Goal: Task Accomplishment & Management: Use online tool/utility

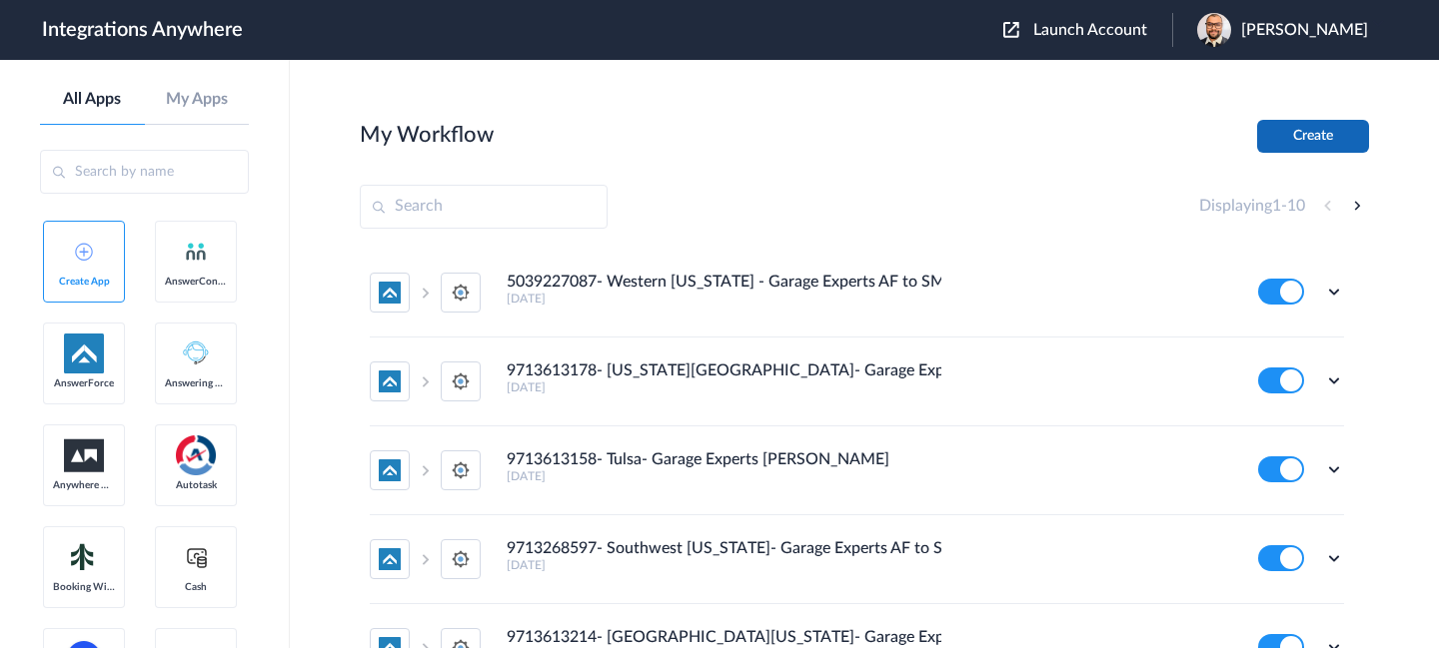
click at [1326, 146] on button "Create" at bounding box center [1313, 136] width 112 height 33
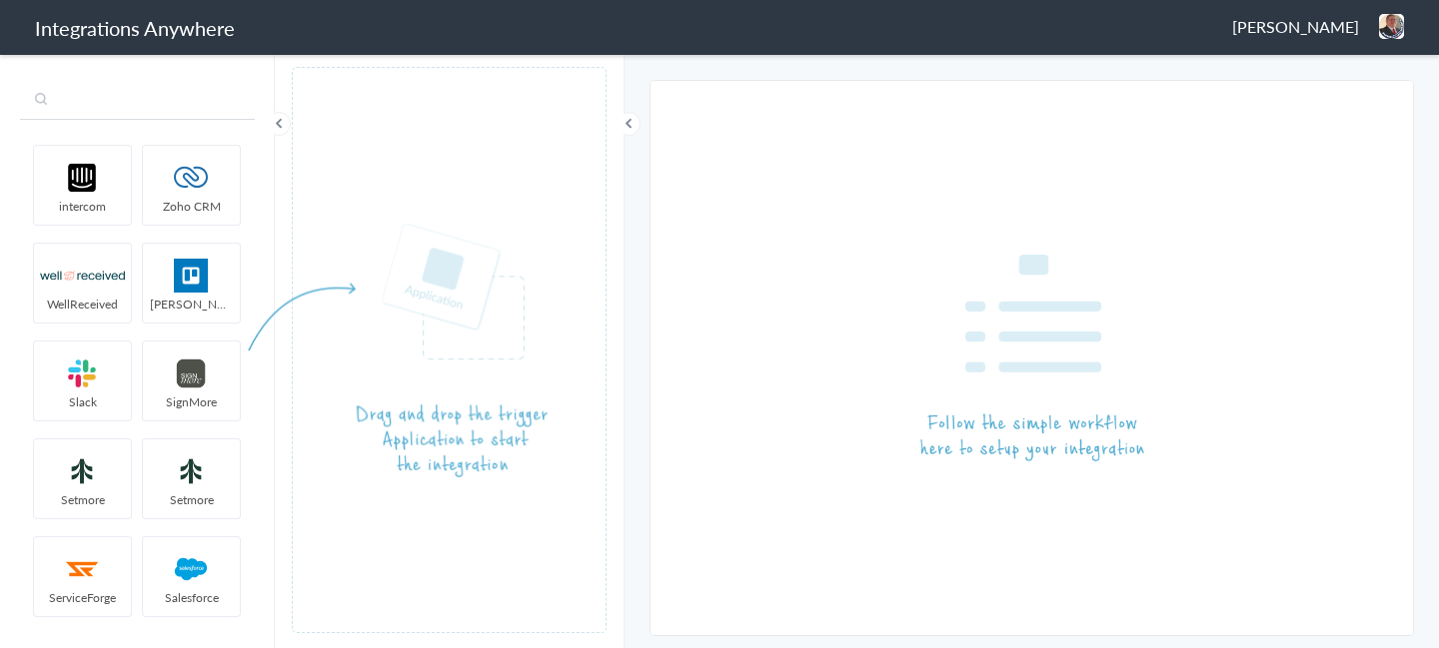
click at [111, 108] on input "text" at bounding box center [137, 101] width 235 height 38
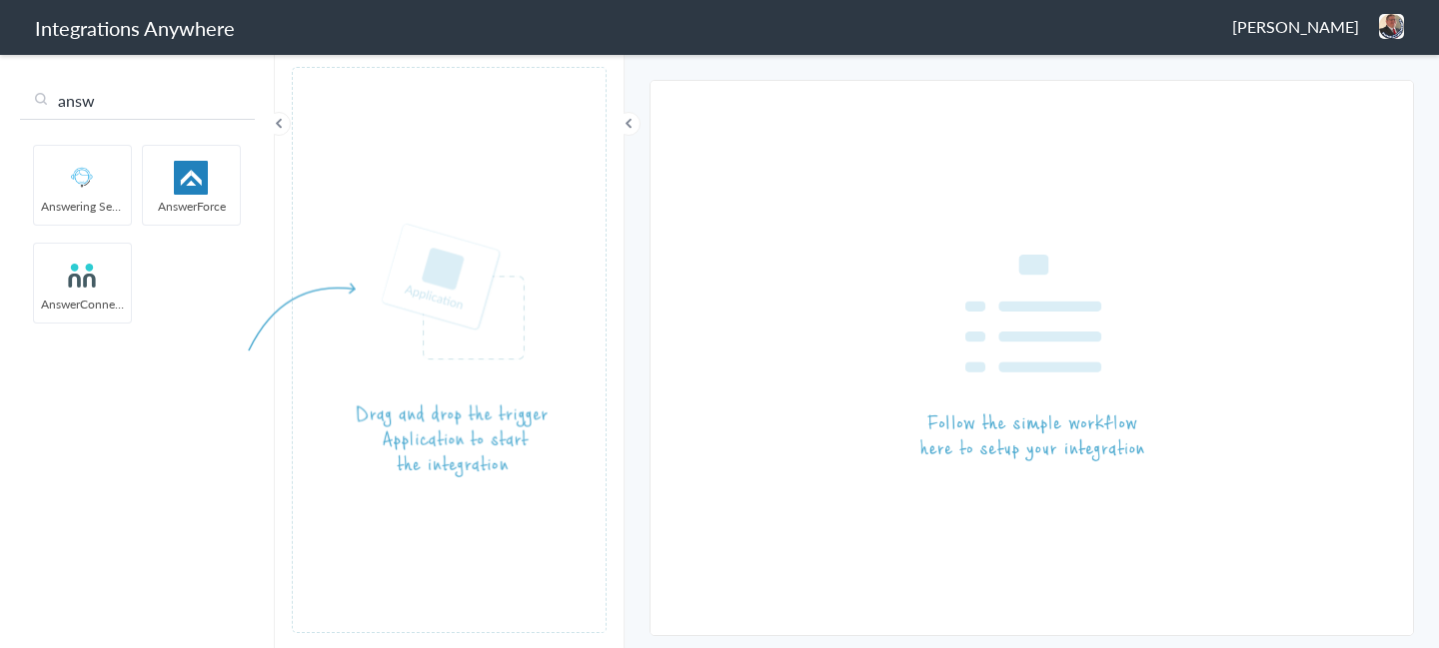
type input "answ"
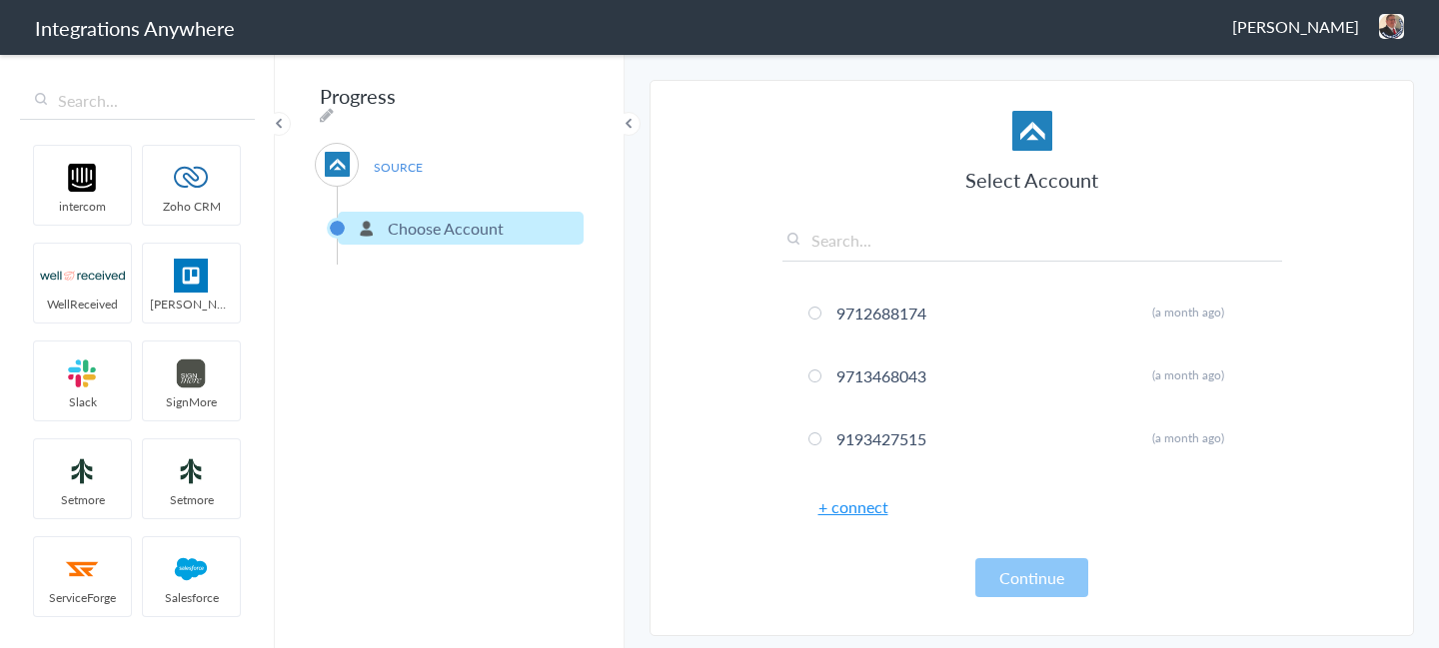
click at [939, 242] on input "text" at bounding box center [1032, 245] width 500 height 33
paste input "9713468065"
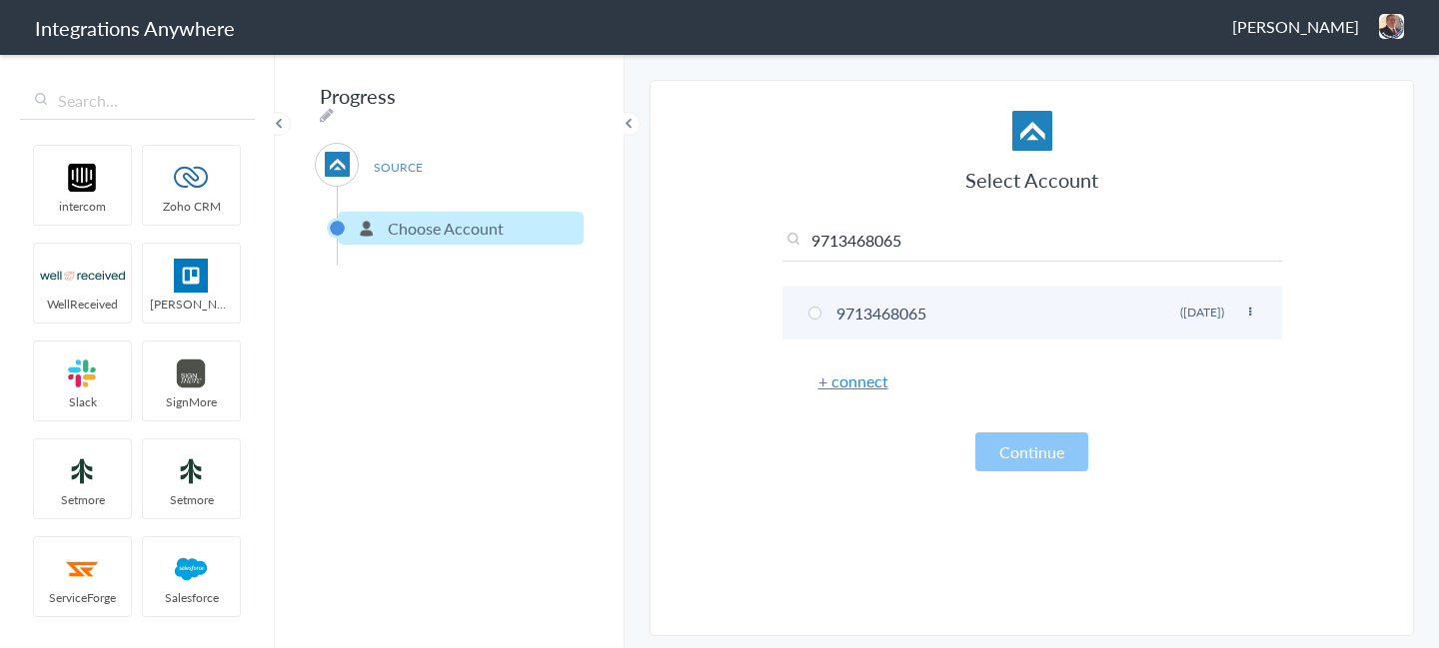
type input "9713468065"
click at [903, 314] on li "9713468065 Rename Delete (5 months ago)" at bounding box center [1032, 313] width 500 height 53
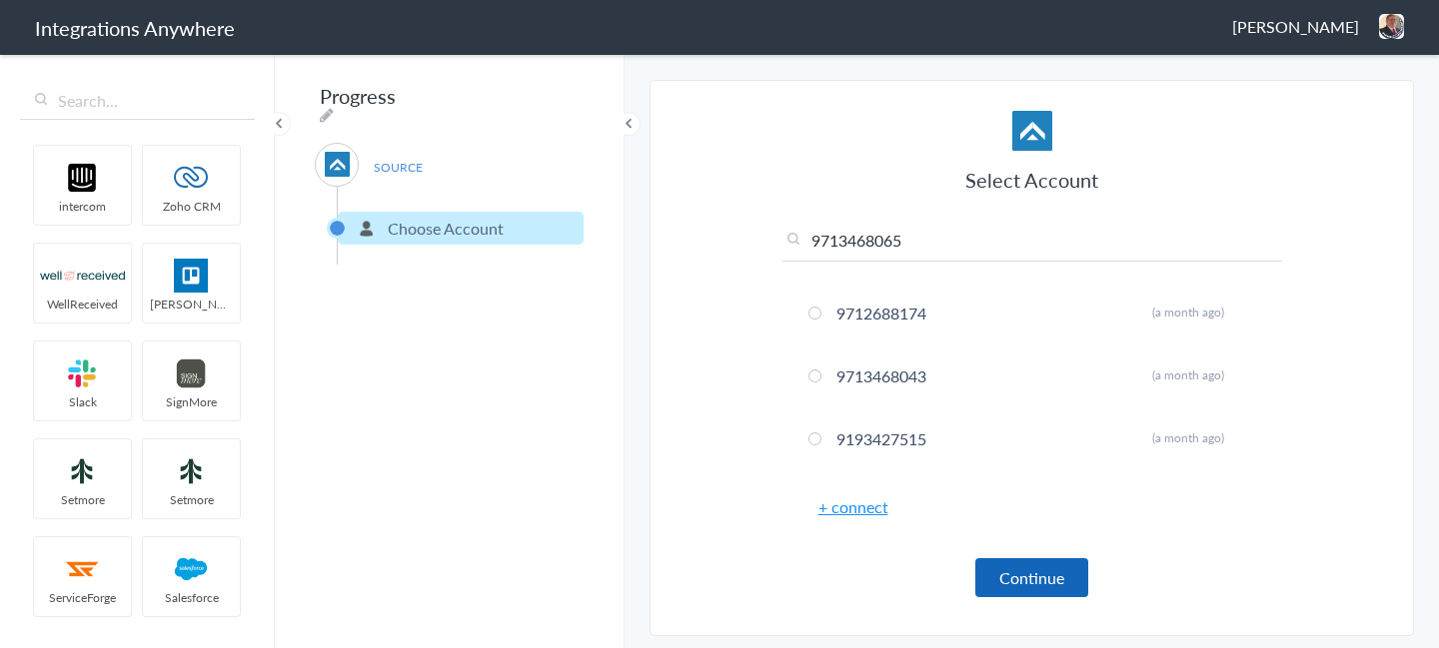
click at [1009, 581] on button "Continue" at bounding box center [1031, 578] width 113 height 39
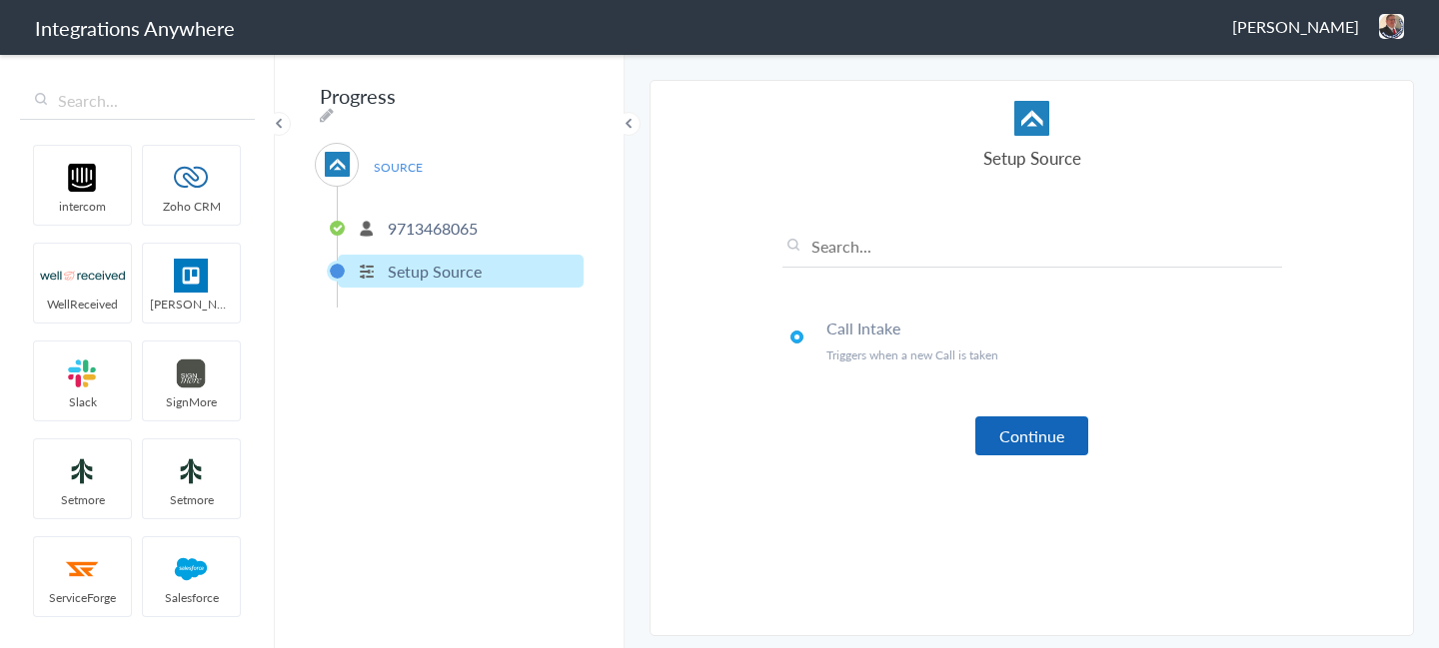
click at [999, 431] on button "Continue" at bounding box center [1031, 436] width 113 height 39
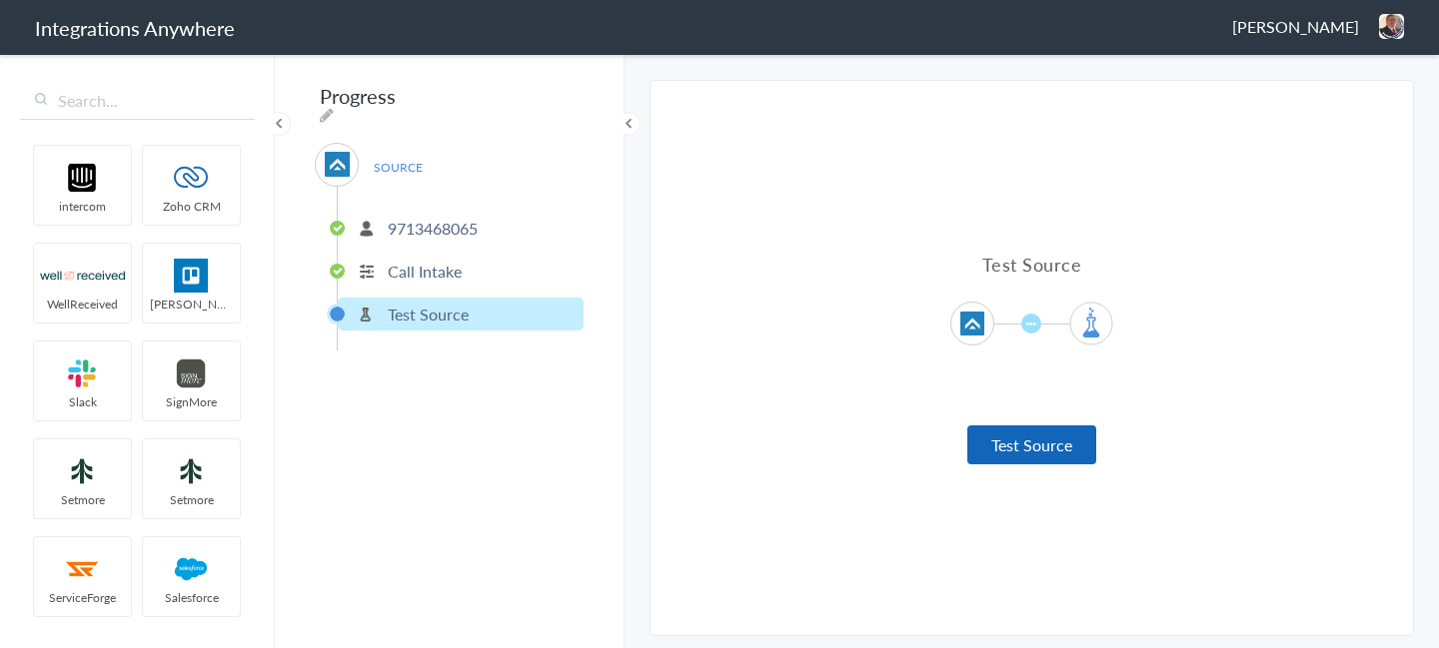
click at [1011, 453] on button "Test Source" at bounding box center [1031, 445] width 129 height 39
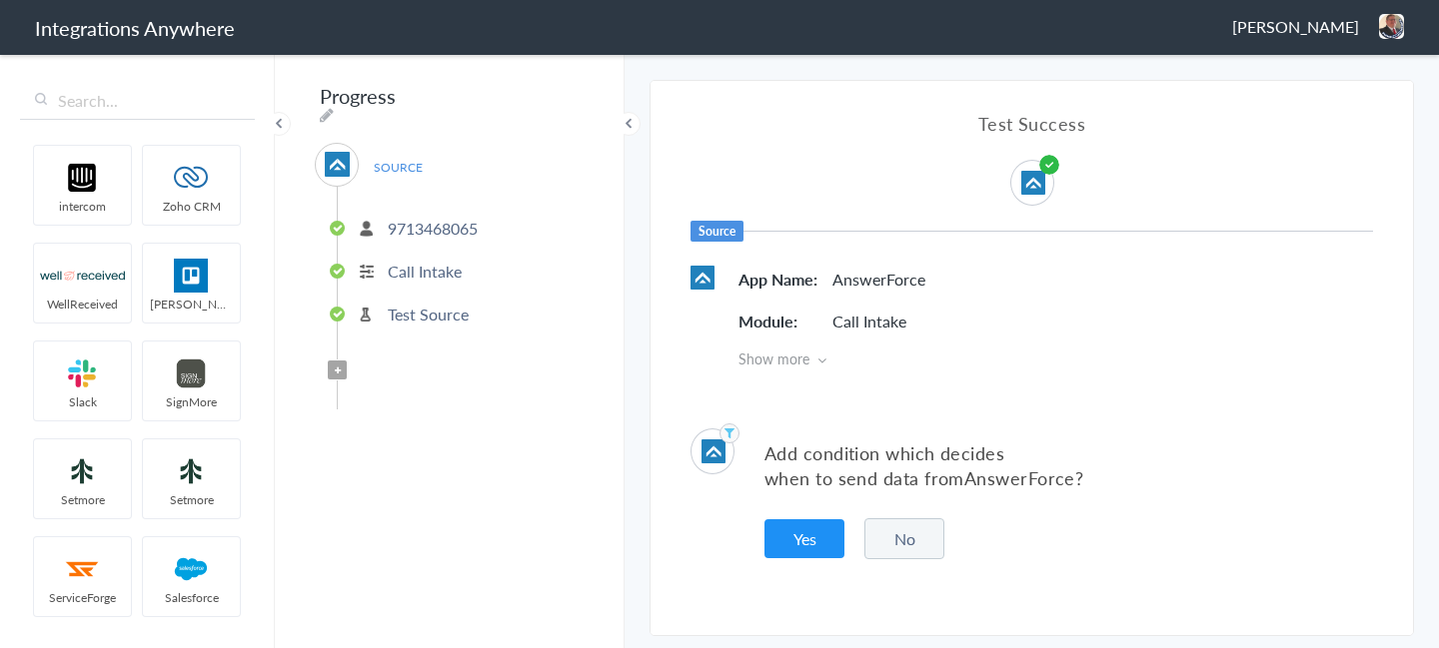
click at [556, 106] on div "Progress SOURCE 9713468065 Call Intake Test Source Filter Applied" at bounding box center [450, 350] width 350 height 596
click at [334, 107] on icon at bounding box center [327, 115] width 14 height 16
click at [463, 96] on input "Progress" at bounding box center [438, 96] width 247 height 38
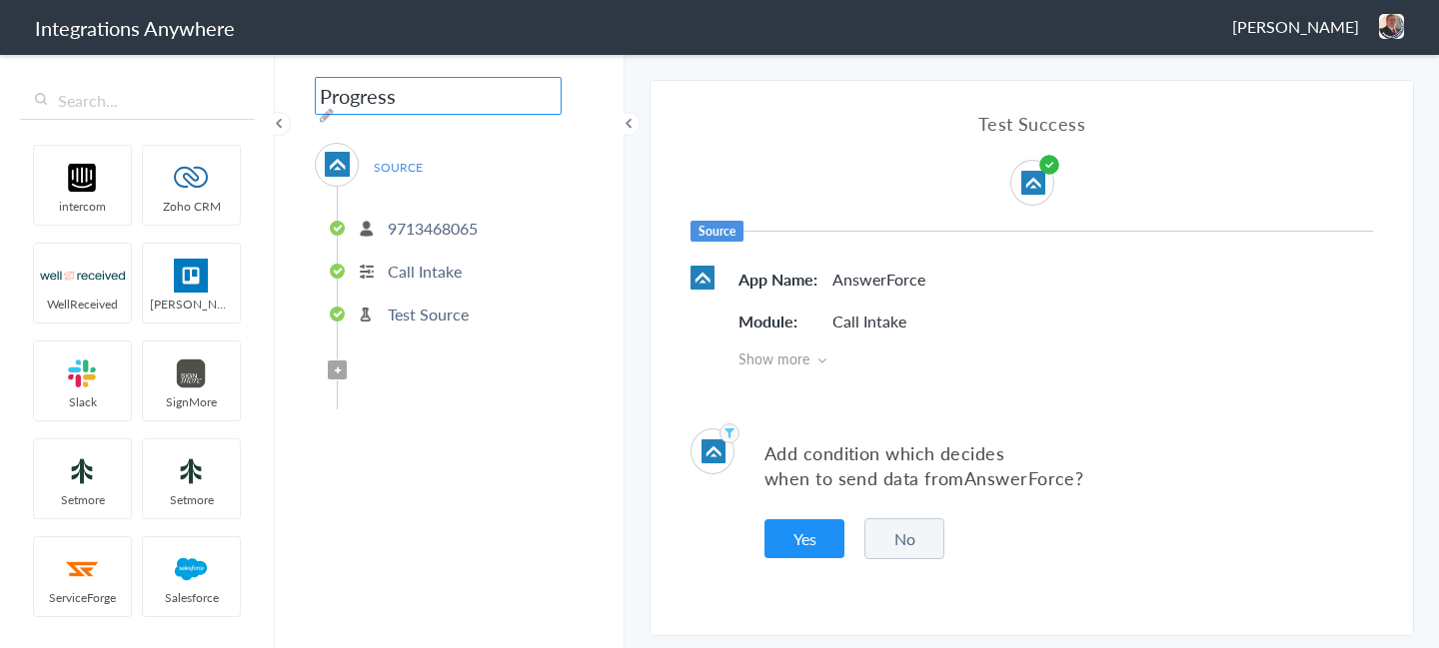
paste input "9713468065"
click at [334, 107] on icon at bounding box center [327, 115] width 14 height 16
type input "9713468065 Jacksonville Garage Experts- AF to SM"
click at [404, 481] on div "9713468065 Jacksonville Garage Experts- AF to SM SOURCE 9713468065 Call Intake …" at bounding box center [450, 350] width 350 height 596
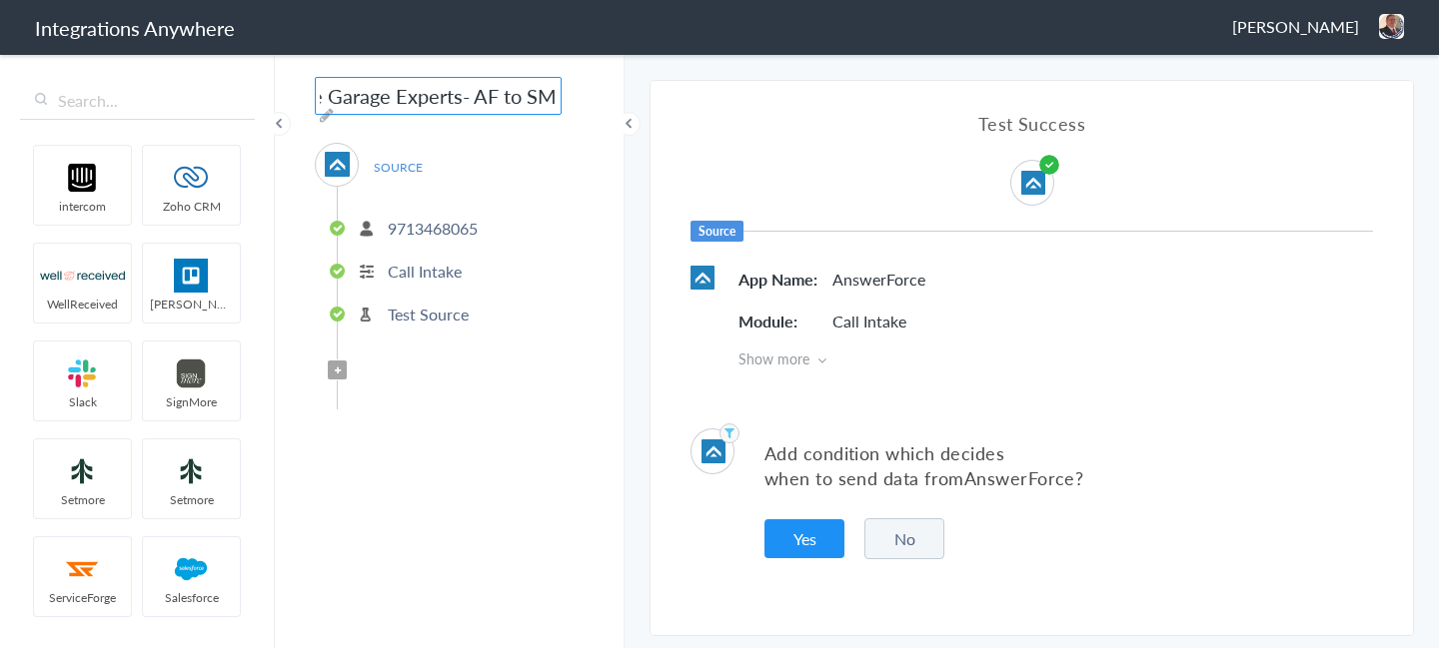
scroll to position [0, 0]
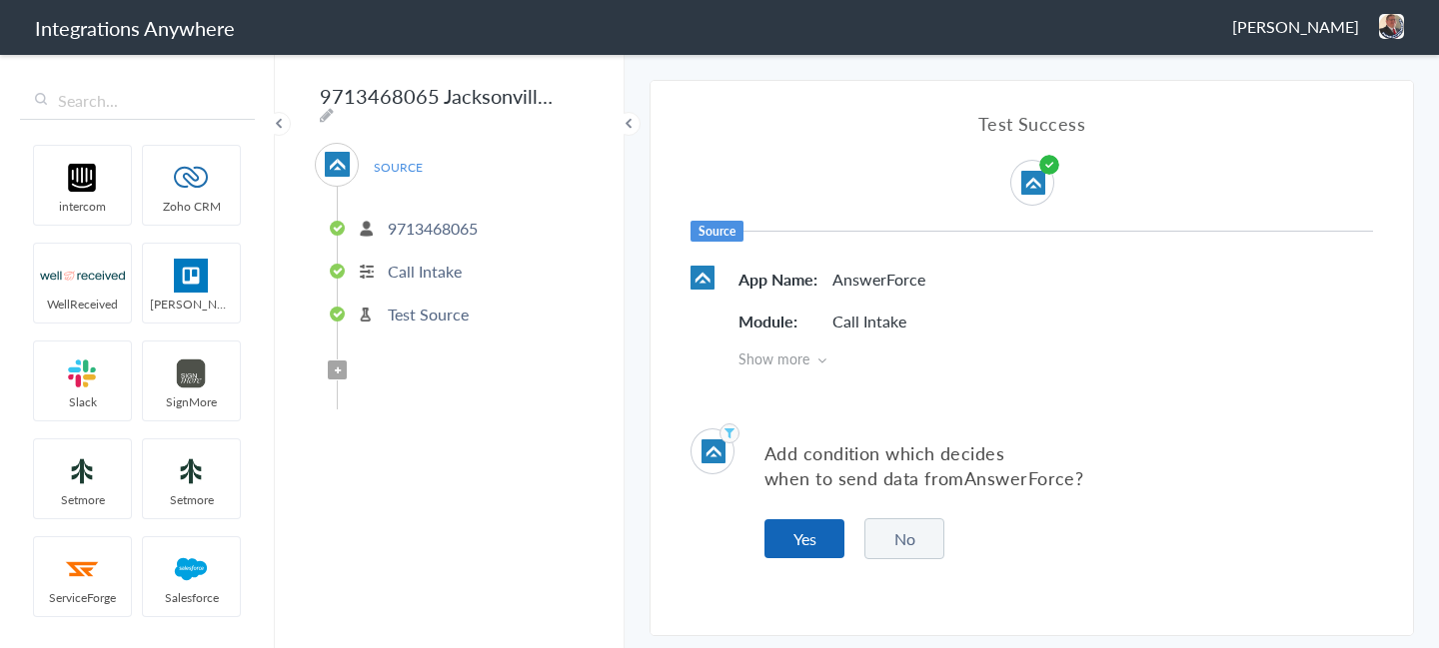
click at [793, 544] on button "Yes" at bounding box center [804, 539] width 80 height 39
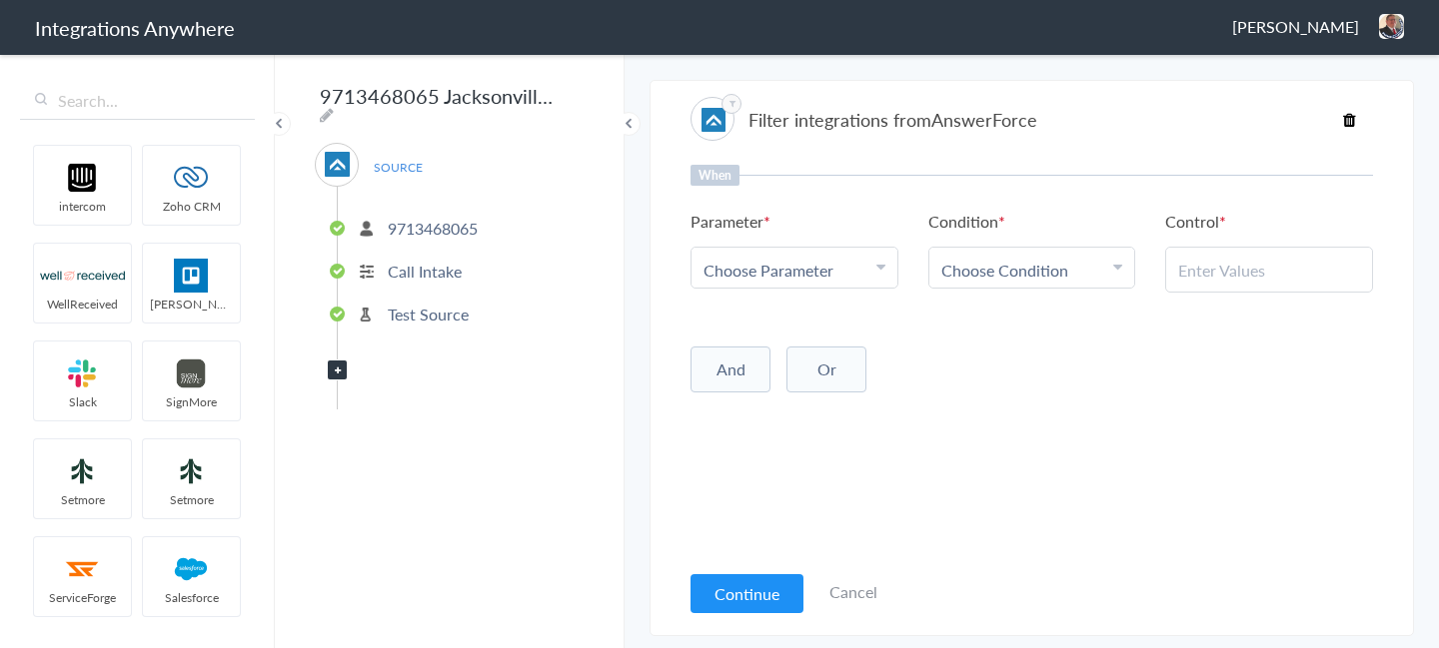
click at [796, 272] on span "Choose Parameter" at bounding box center [768, 270] width 130 height 23
click at [758, 331] on input "text" at bounding box center [794, 325] width 206 height 43
type input "call clos"
click at [762, 370] on link "Call Closing Note" at bounding box center [794, 368] width 206 height 43
click at [1025, 277] on span "Choose Condition" at bounding box center [1004, 270] width 127 height 23
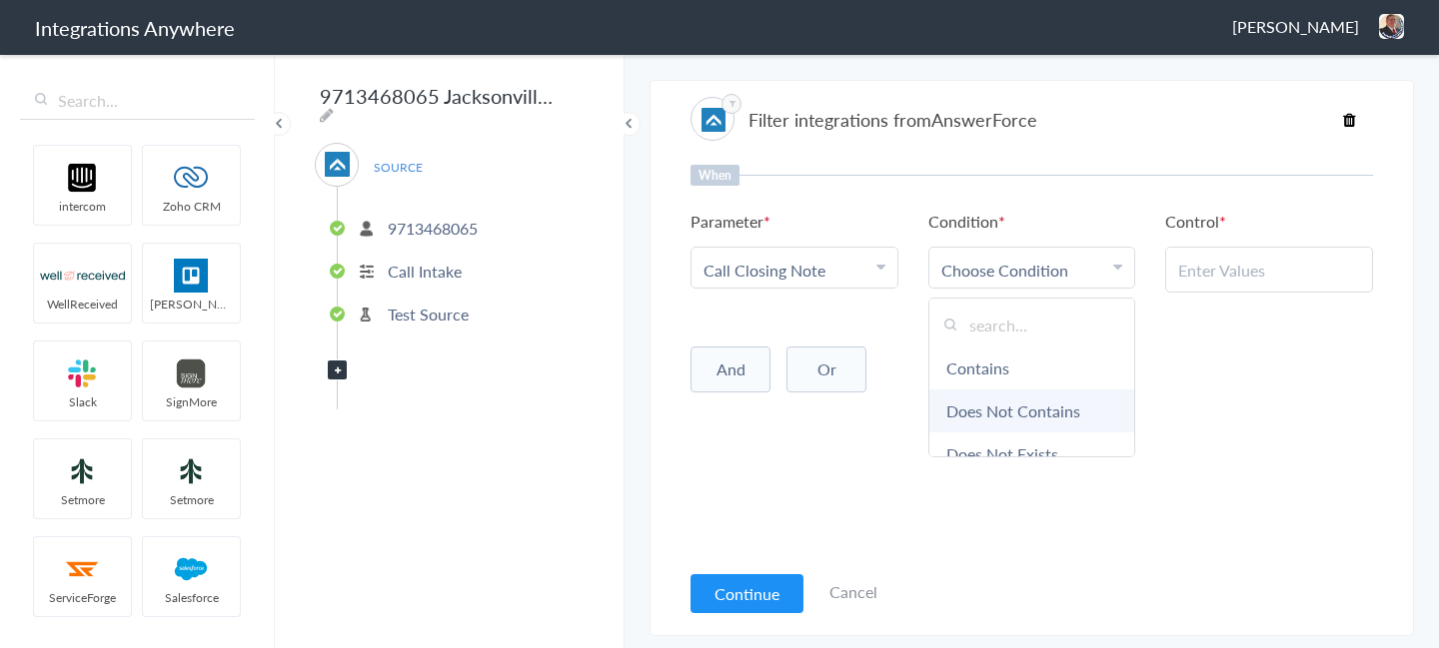
scroll to position [105, 0]
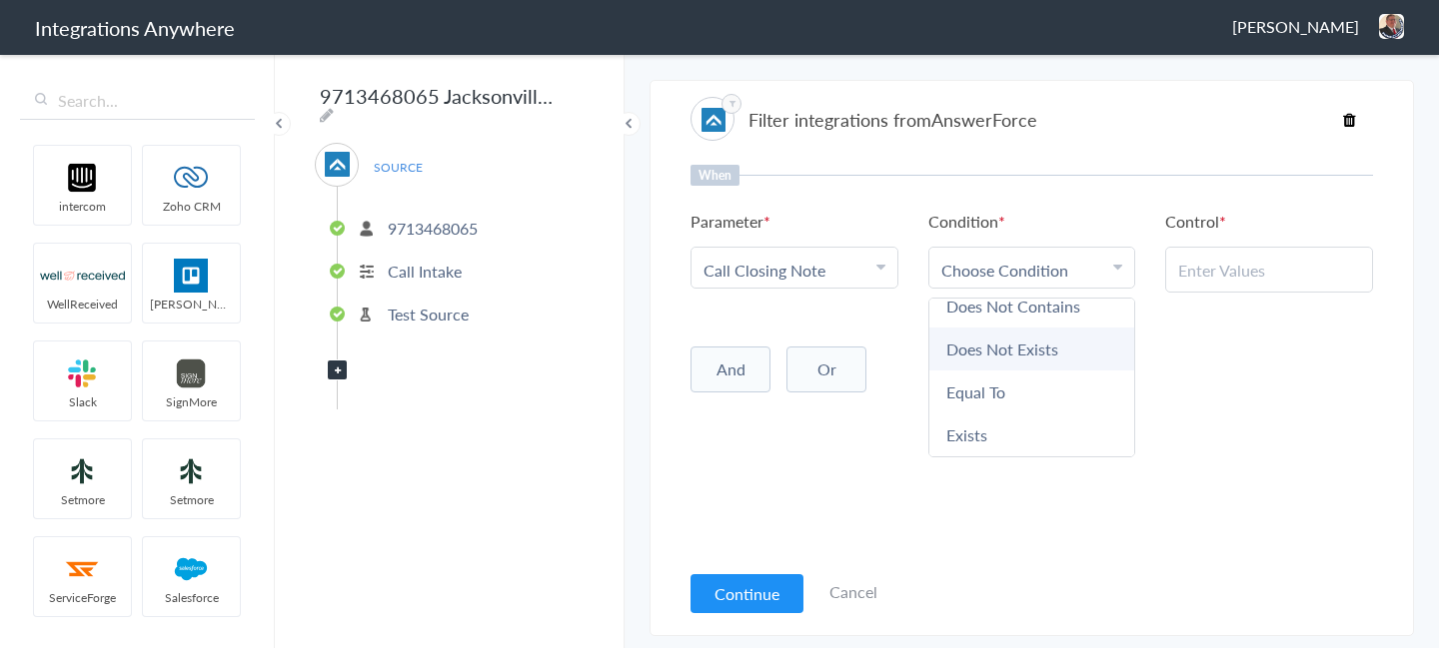
click at [1010, 362] on link "Does Not Exists" at bounding box center [1032, 349] width 206 height 43
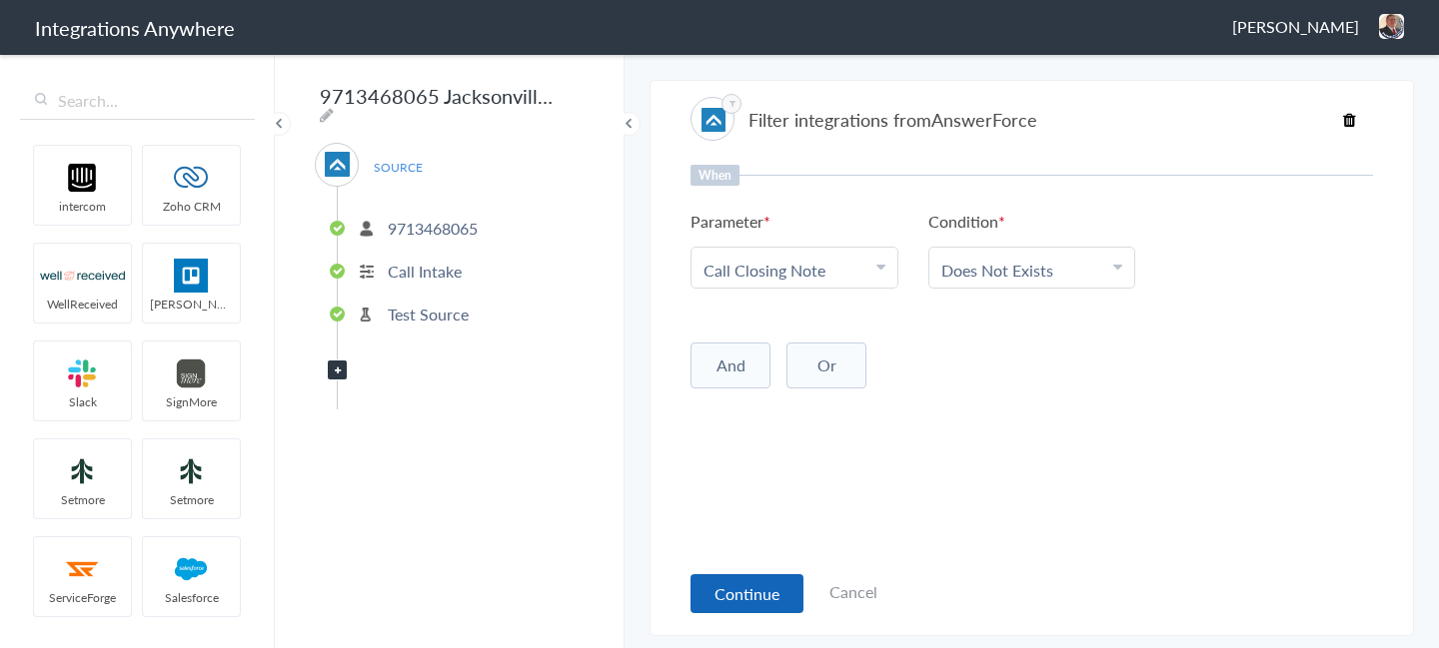
click at [744, 603] on button "Continue" at bounding box center [746, 594] width 113 height 39
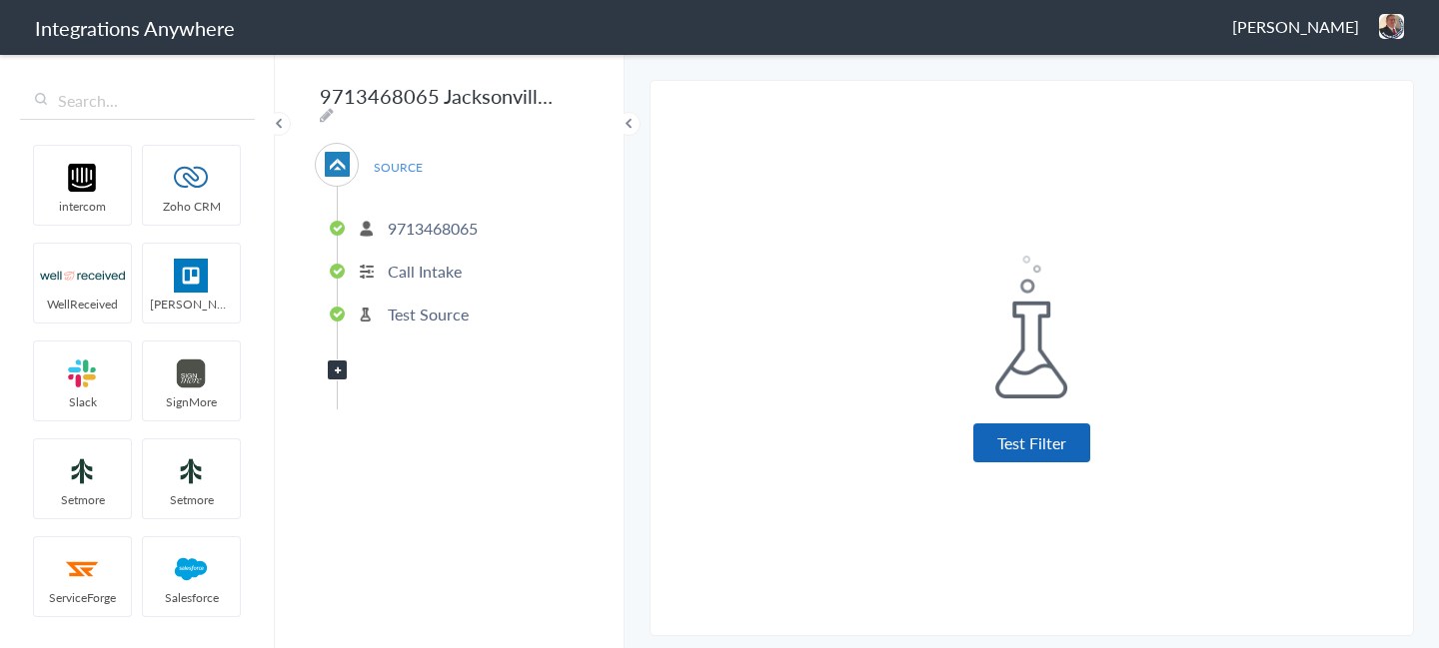
click at [1060, 441] on button "Test Filter" at bounding box center [1031, 443] width 117 height 39
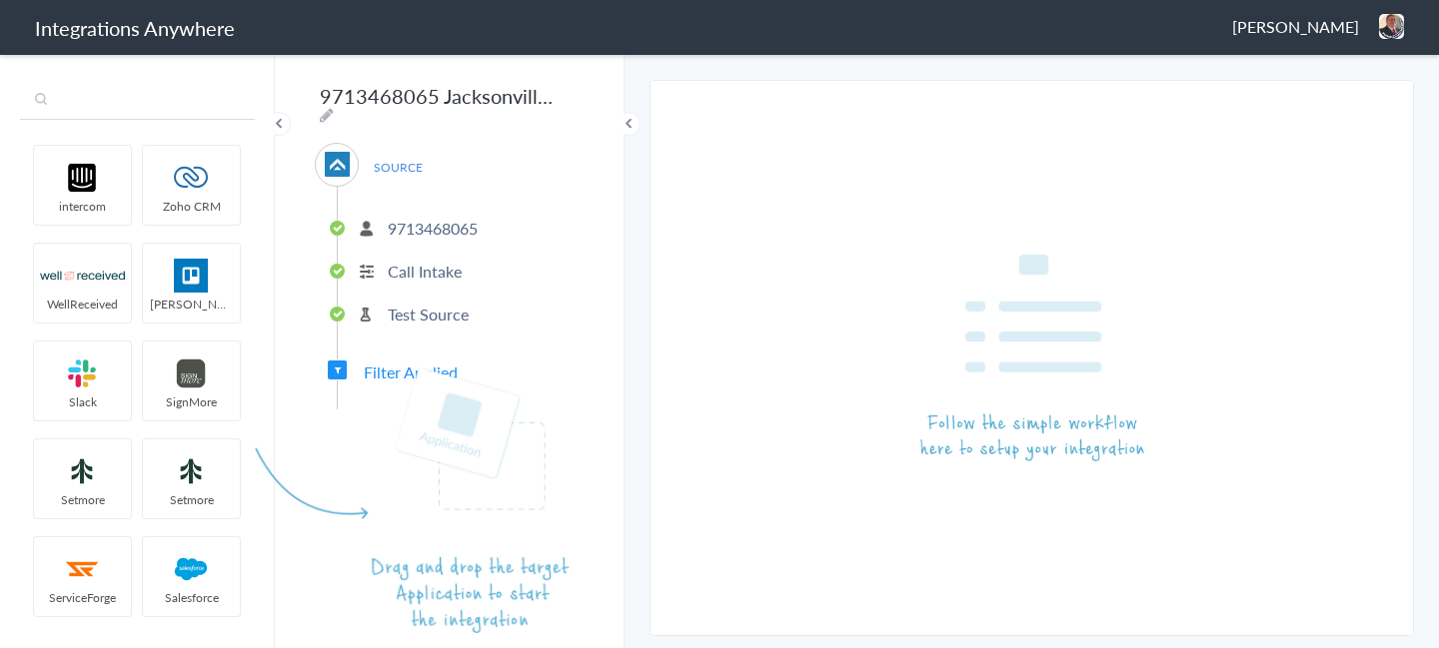
click at [145, 106] on input "text" at bounding box center [137, 101] width 235 height 38
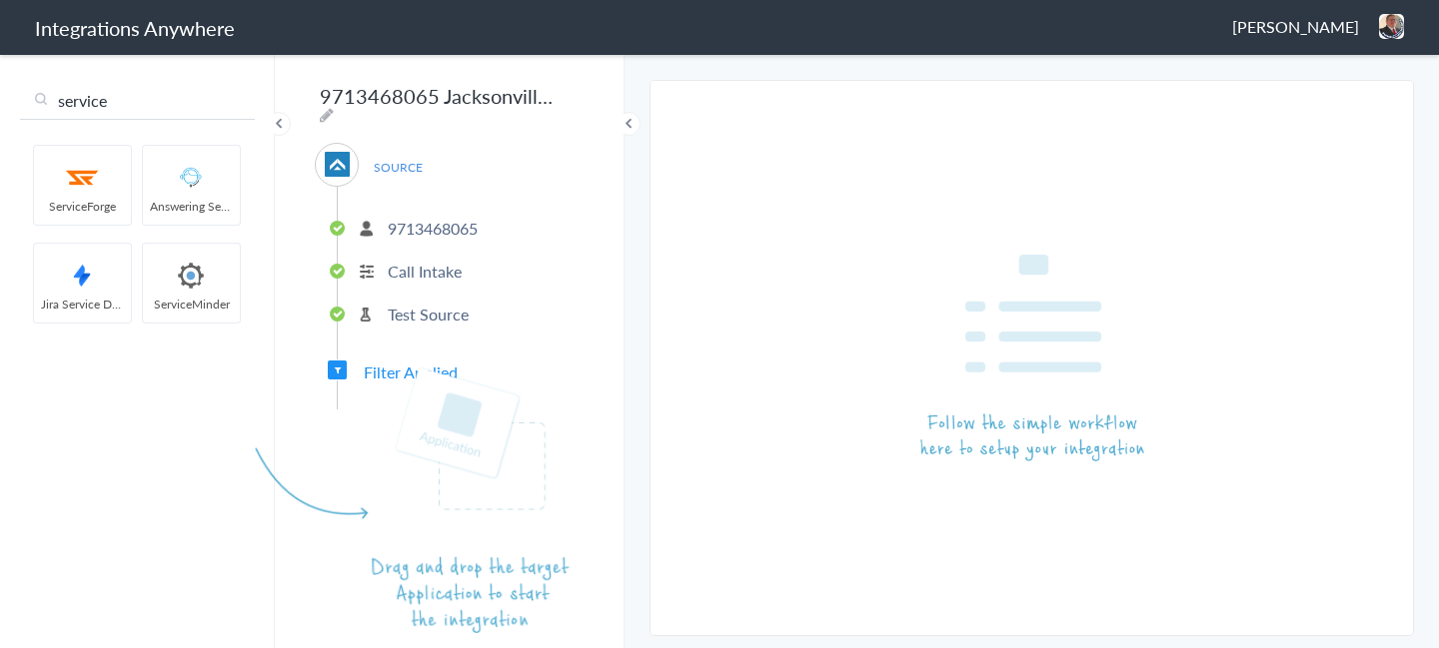
type input "service"
drag, startPoint x: 191, startPoint y: 270, endPoint x: 344, endPoint y: 443, distance: 230.8
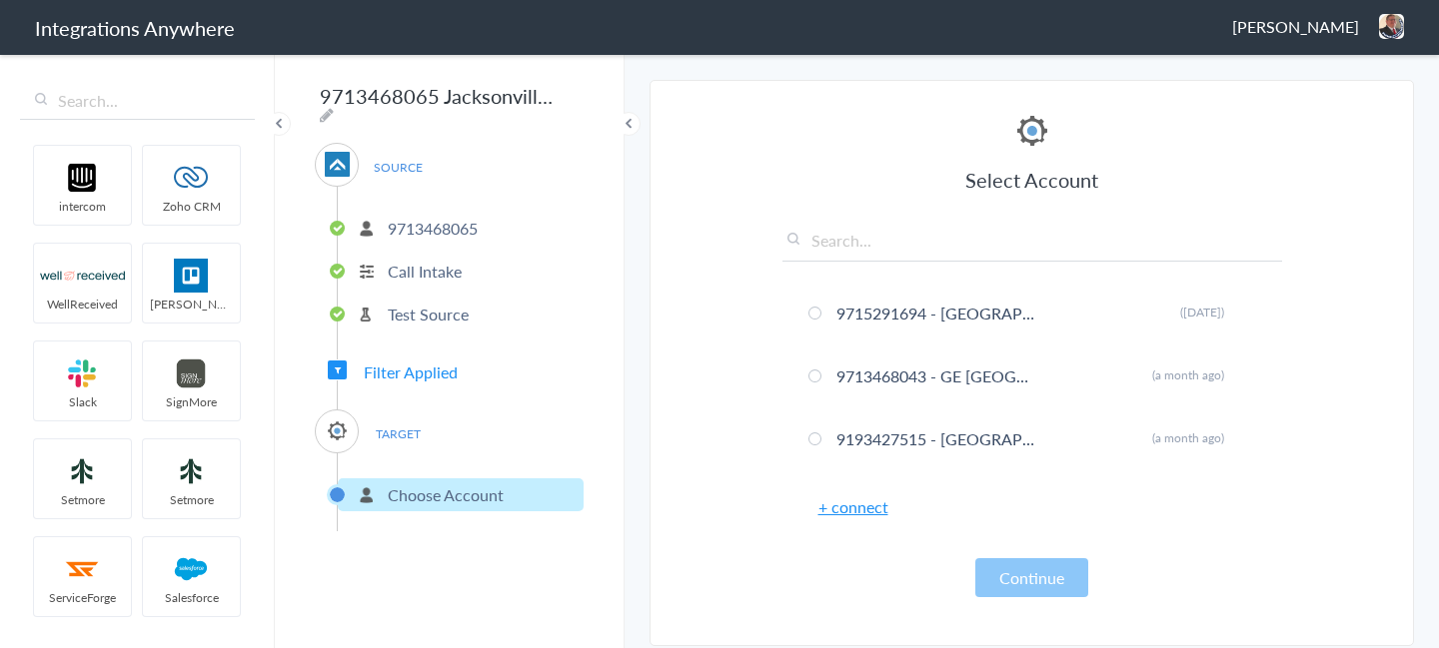
click at [799, 223] on div "Select Account 9715291694 - GE Charleston Rename Delete (6 days ago) 9713468043…" at bounding box center [1032, 354] width 500 height 487
click at [846, 243] on input "text" at bounding box center [1032, 245] width 500 height 33
paste input "9713468065"
type input "9713468065"
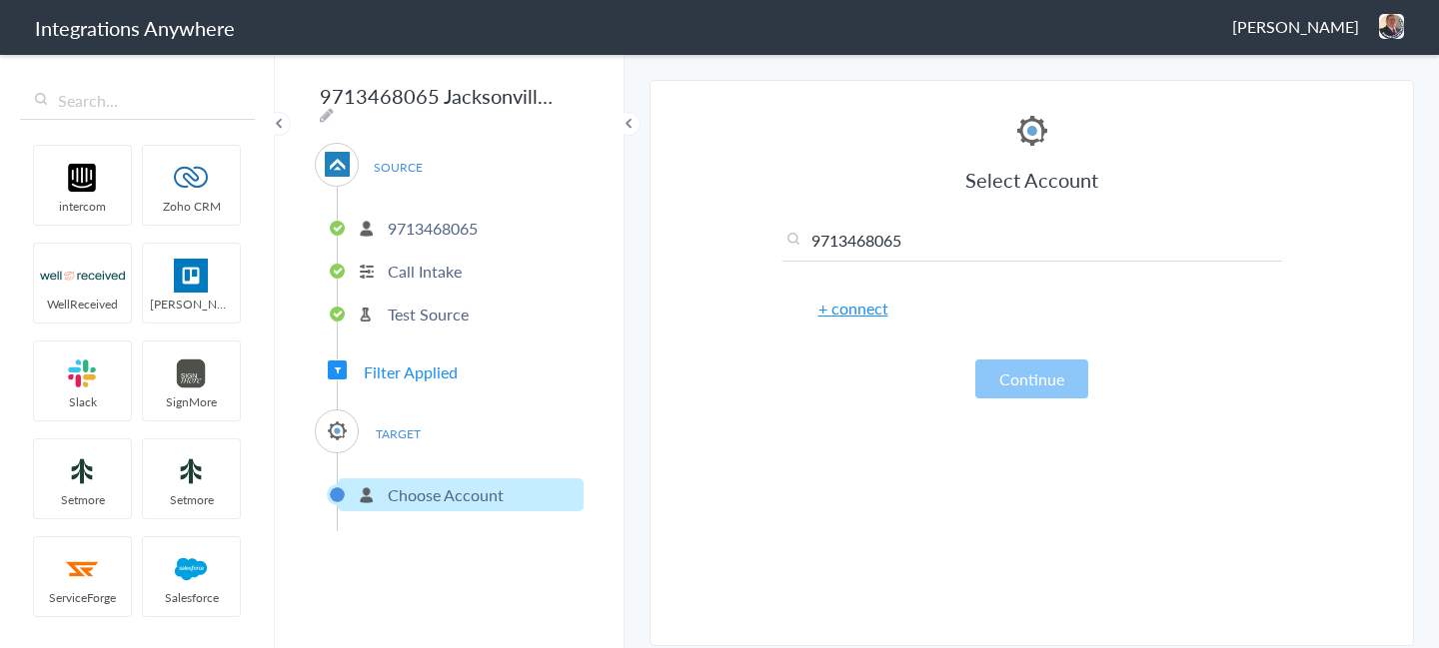
click at [860, 245] on input "9713468065" at bounding box center [1032, 245] width 500 height 33
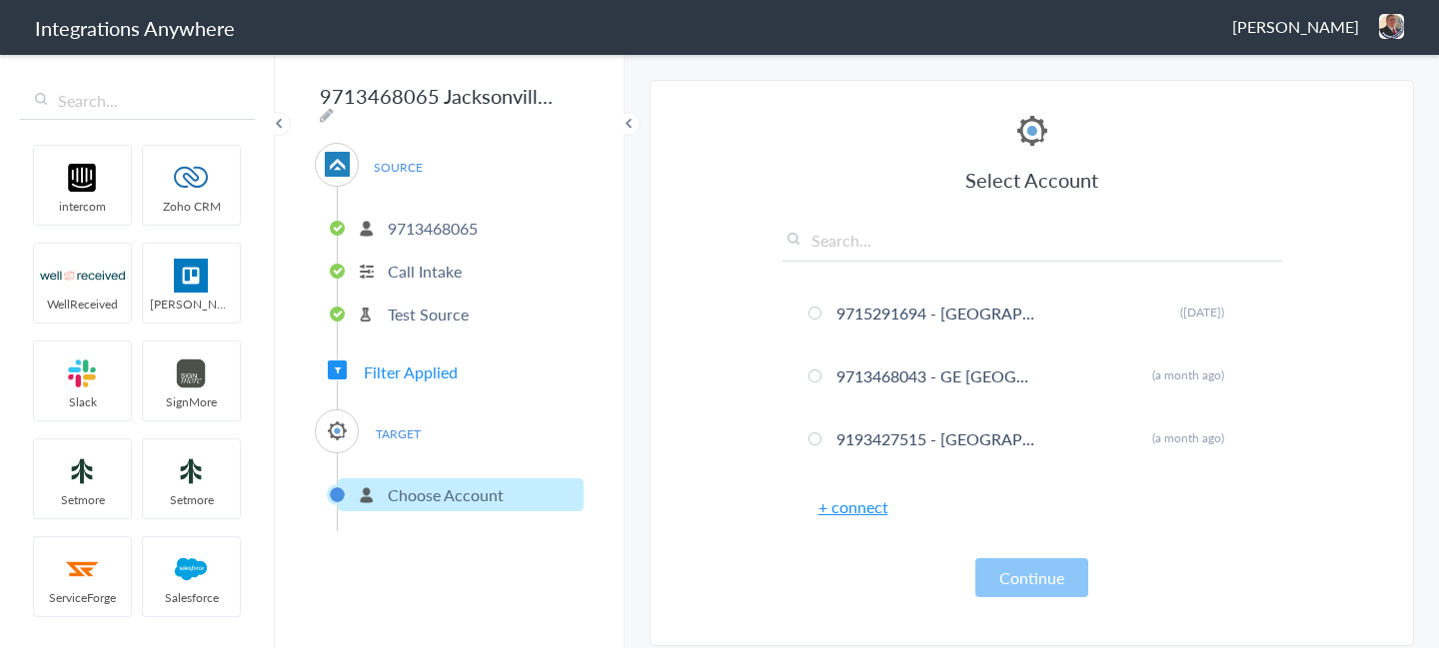
click at [849, 511] on link "+ connect" at bounding box center [853, 507] width 70 height 23
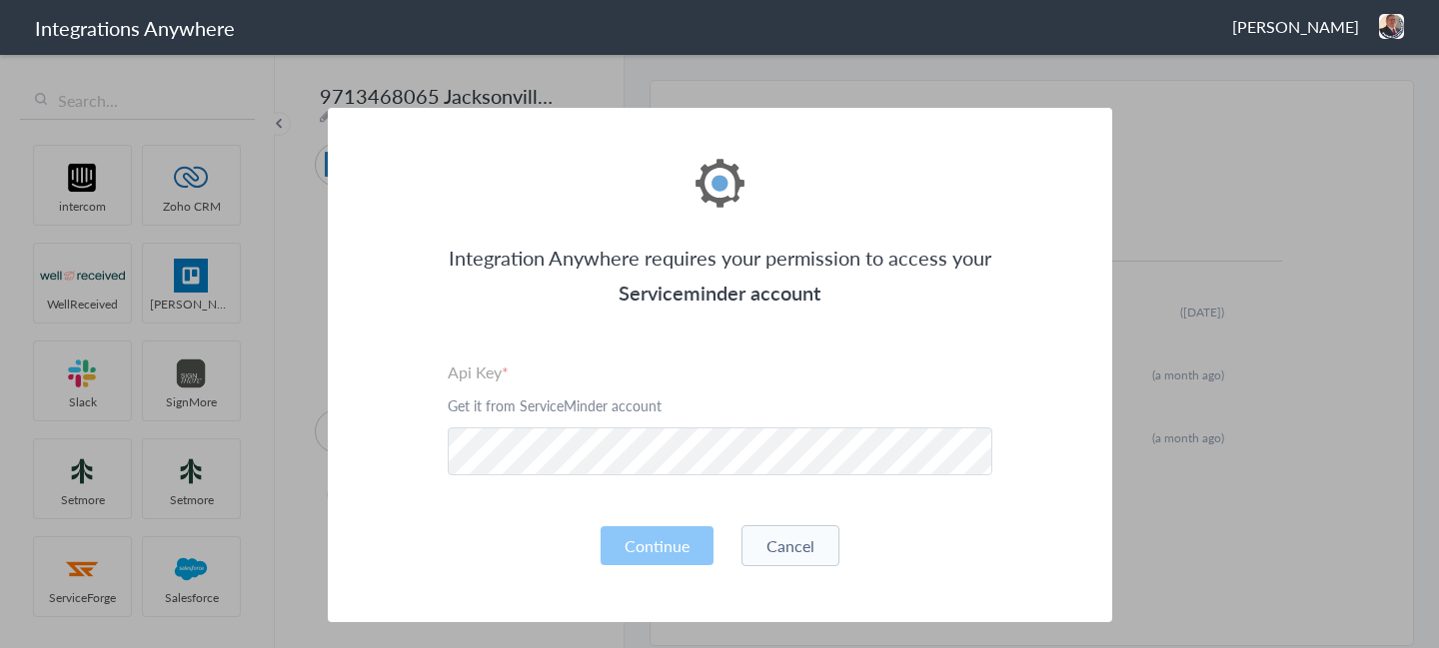
click at [536, 486] on div "Integration Anywhere requires your permission to access your Serviceminder acco…" at bounding box center [720, 365] width 784 height 515
click at [679, 539] on button "Continue" at bounding box center [656, 546] width 113 height 39
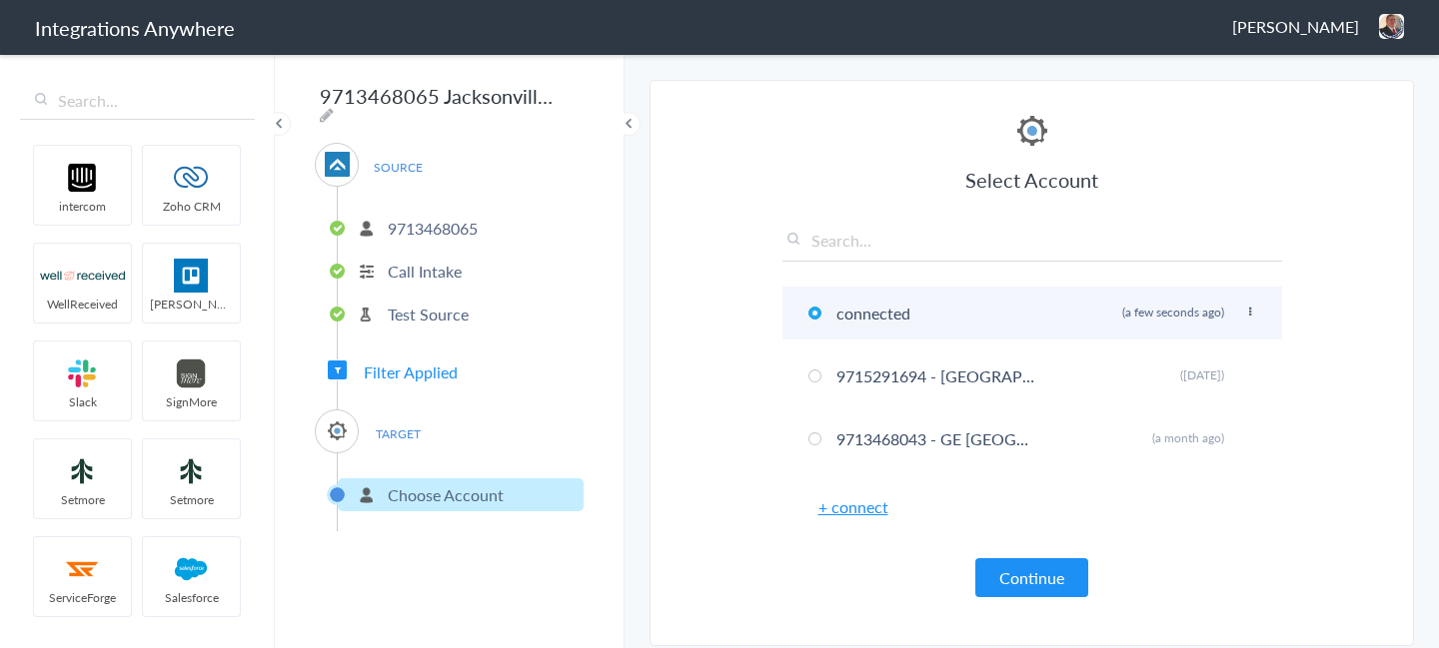
click at [1245, 314] on icon at bounding box center [1250, 312] width 12 height 11
click at [1201, 353] on li "Rename" at bounding box center [1210, 353] width 138 height 30
click at [944, 321] on input "connected" at bounding box center [936, 313] width 211 height 33
paste input "9713468065"
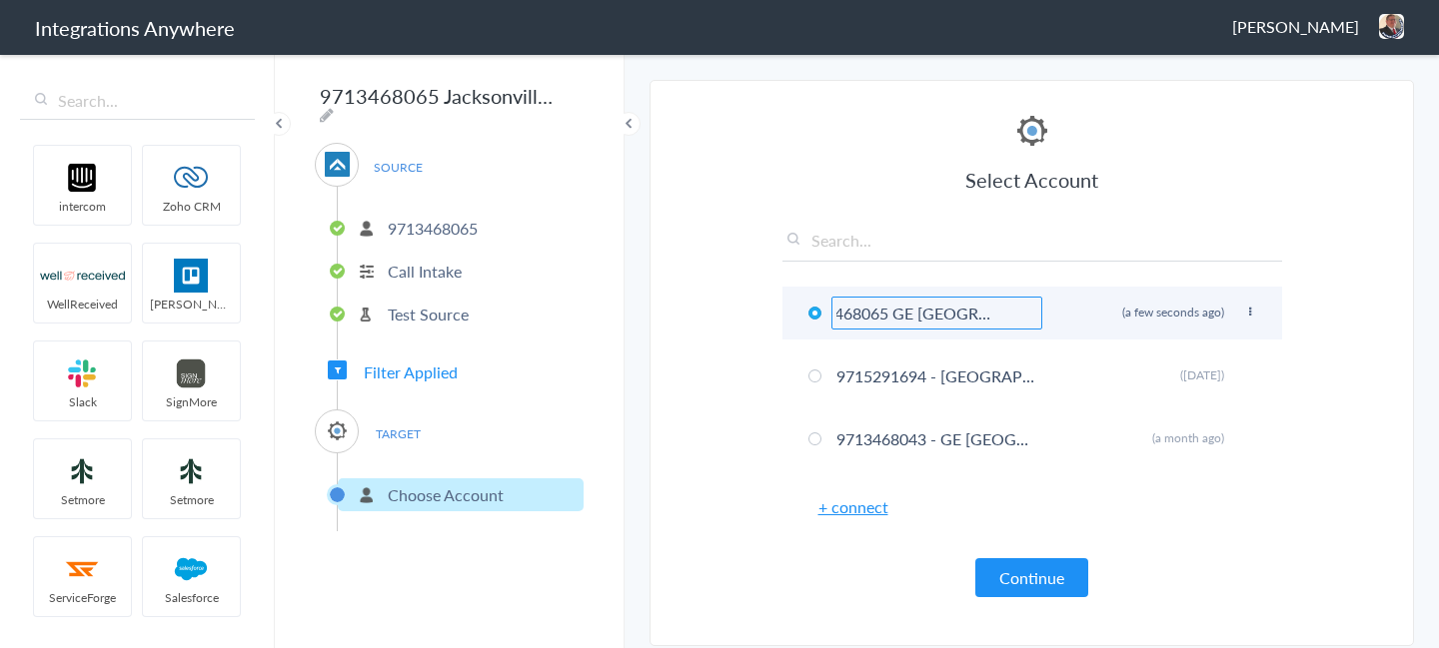
scroll to position [0, 34]
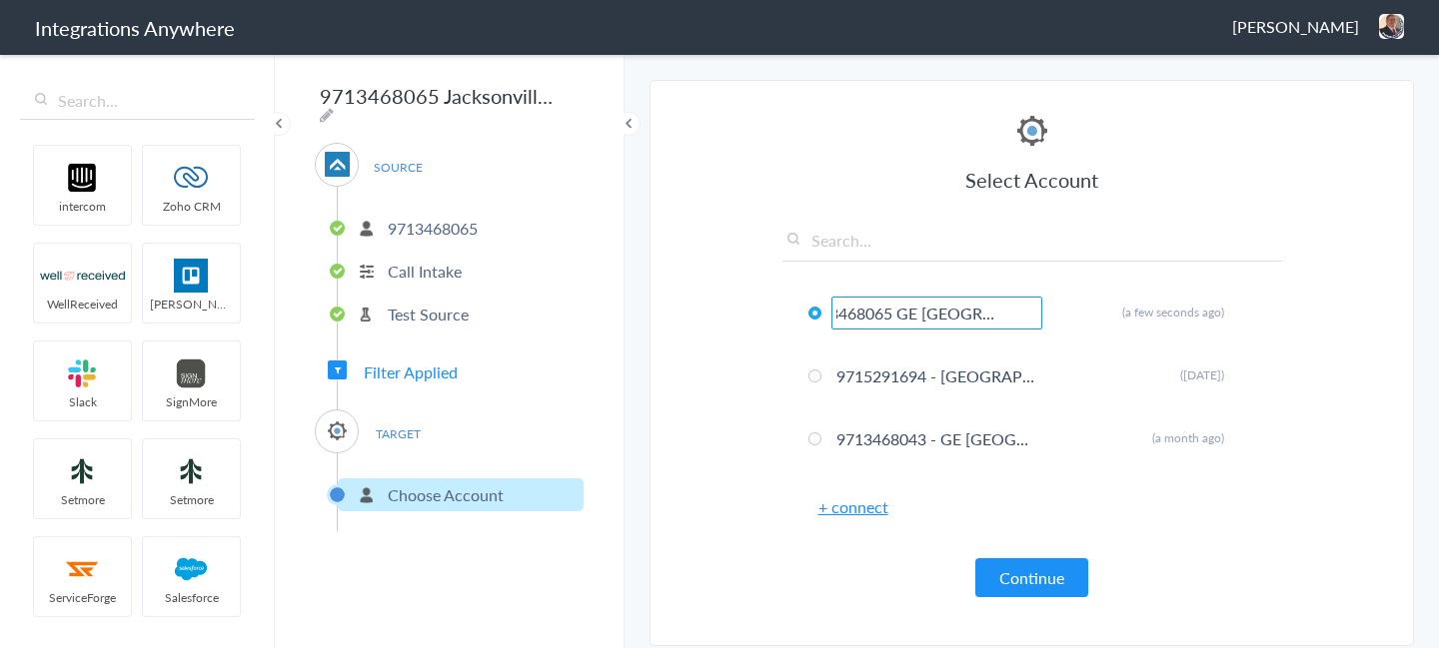
type input "9713468065 GE Jacksonville"
click at [805, 572] on div "Select Account 9713468065 GE Jacksonville Rename Delete (a few seconds ago) 971…" at bounding box center [1032, 354] width 500 height 487
click at [1015, 559] on button "Continue" at bounding box center [1031, 578] width 113 height 39
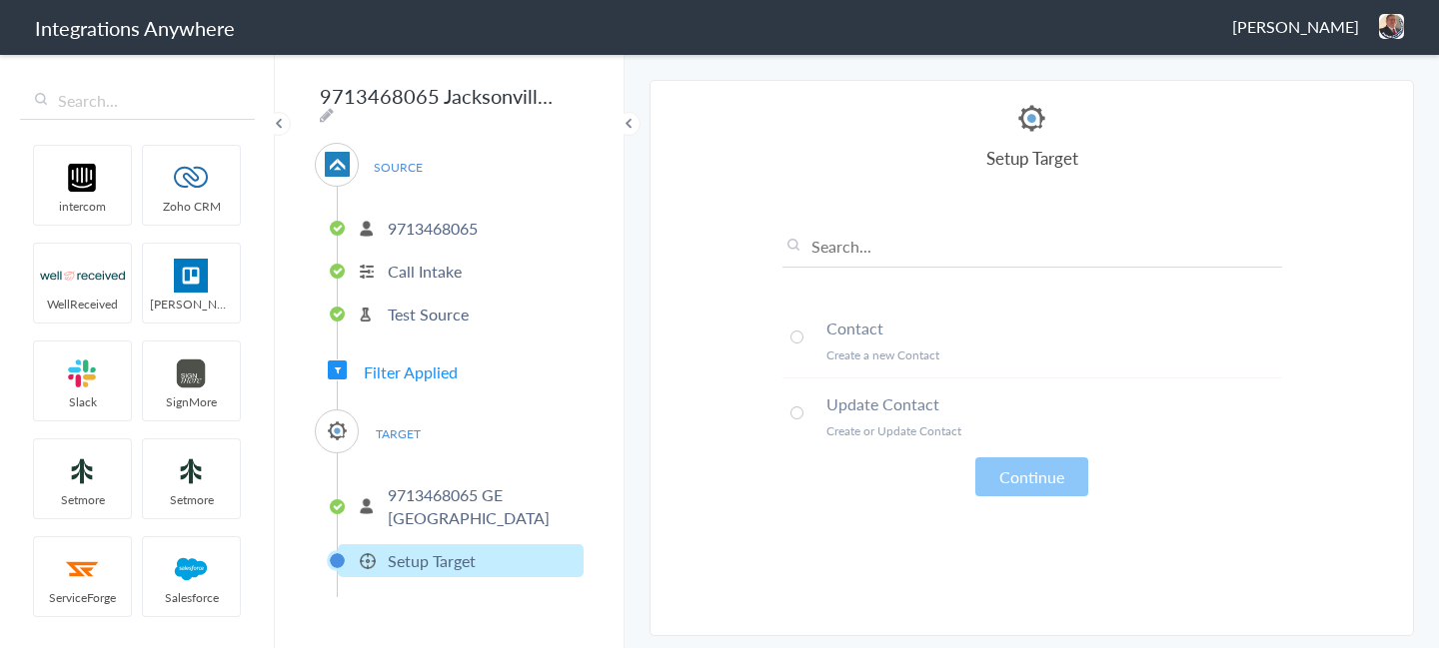
click at [859, 327] on h4 "Contact" at bounding box center [1054, 328] width 456 height 23
click at [1011, 483] on button "Continue" at bounding box center [1031, 477] width 113 height 39
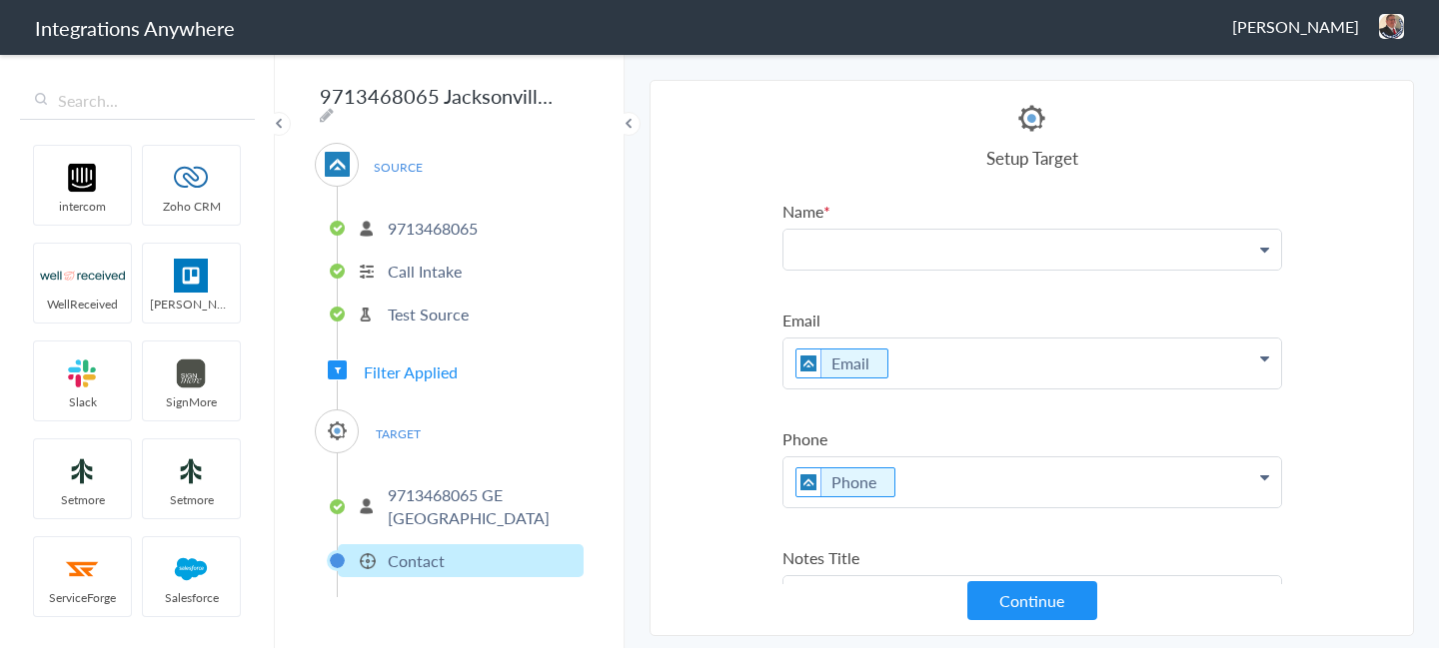
click at [855, 241] on p at bounding box center [1032, 250] width 498 height 40
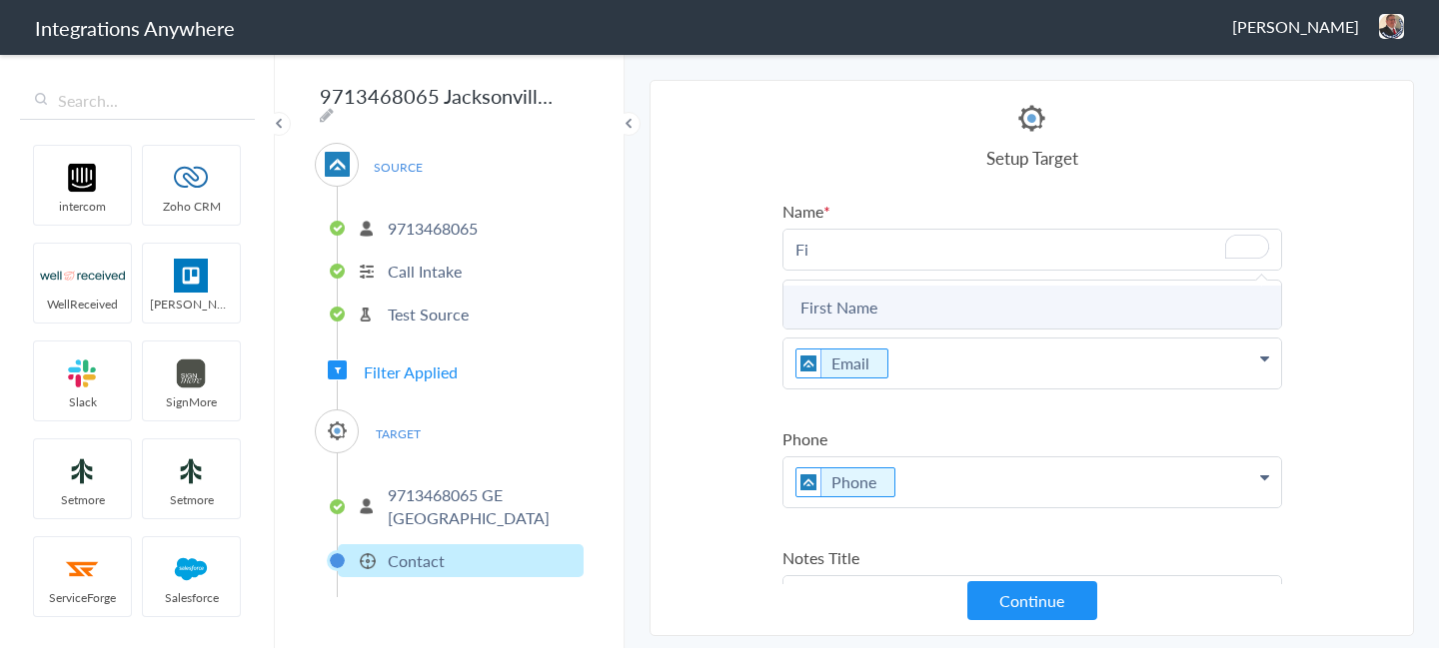
click at [839, 297] on link "First Name" at bounding box center [1032, 307] width 498 height 43
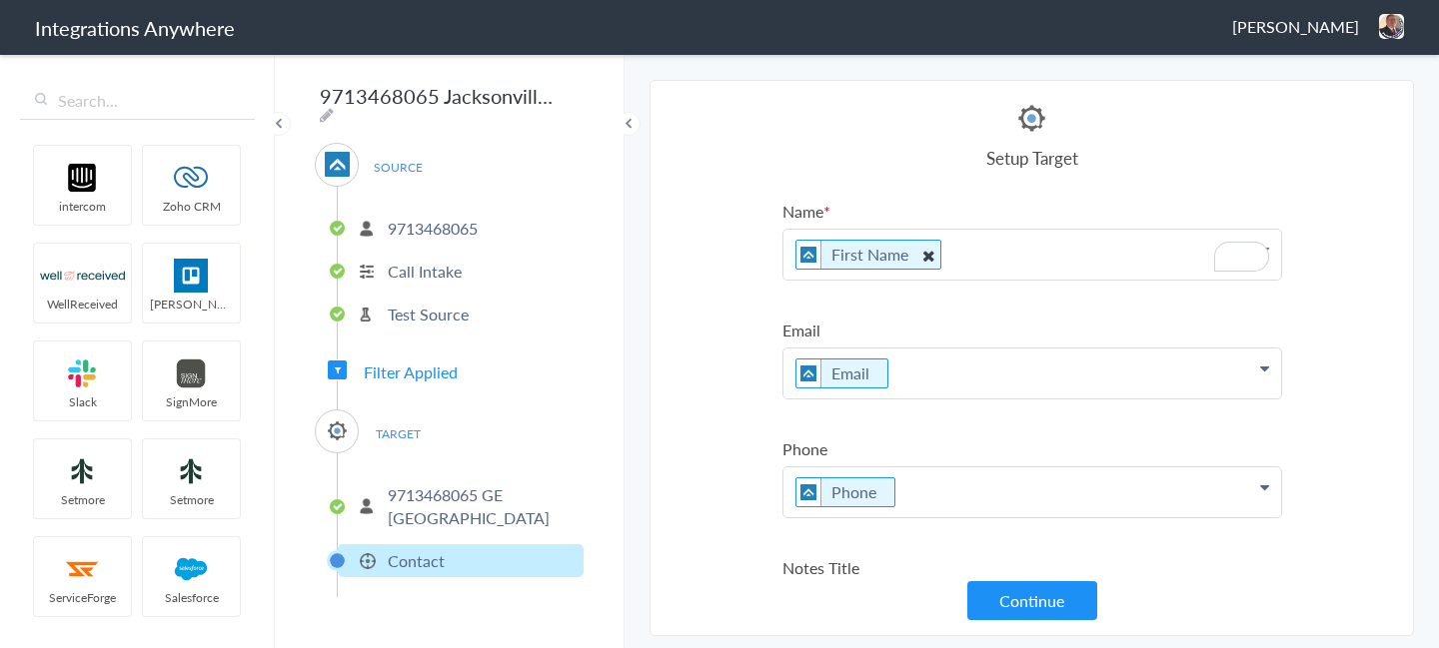
click at [932, 247] on icon "To enrich screen reader interactions, please activate Accessibility in Grammarl…" at bounding box center [927, 255] width 22 height 25
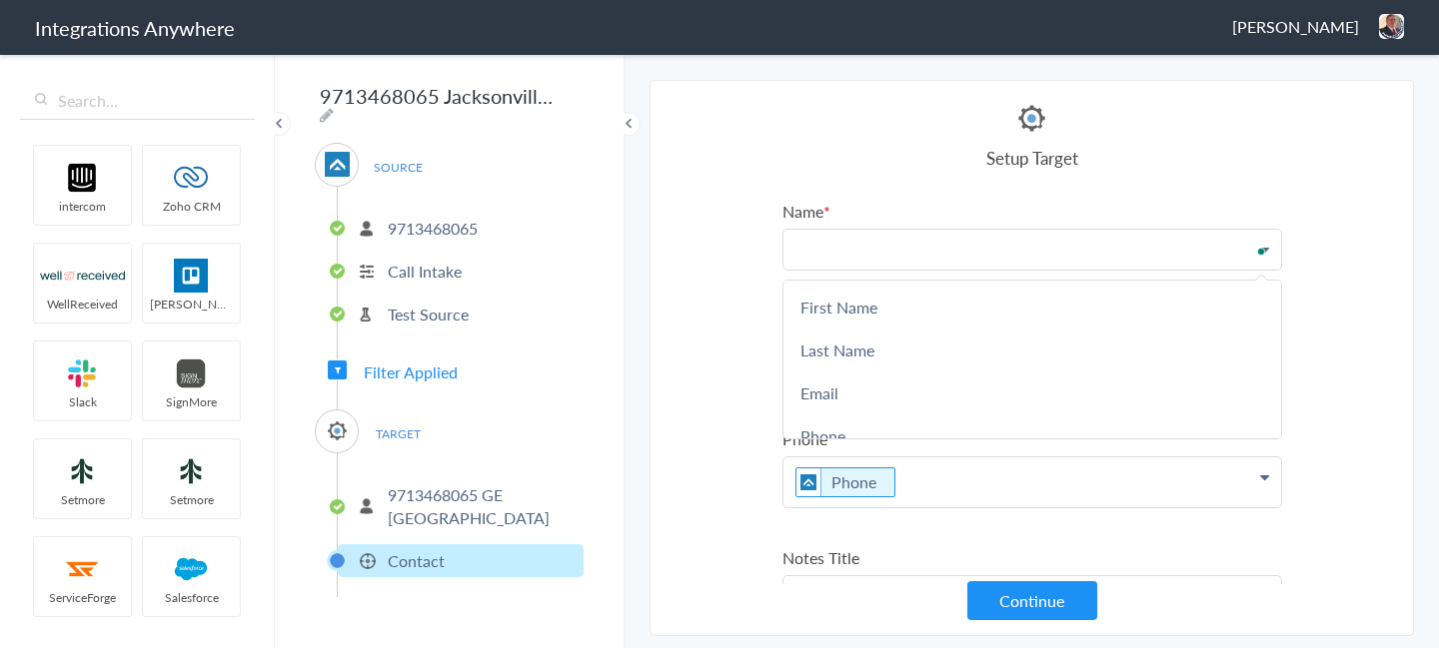
click at [873, 261] on p "To enrich screen reader interactions, please activate Accessibility in Grammarl…" at bounding box center [1032, 250] width 498 height 40
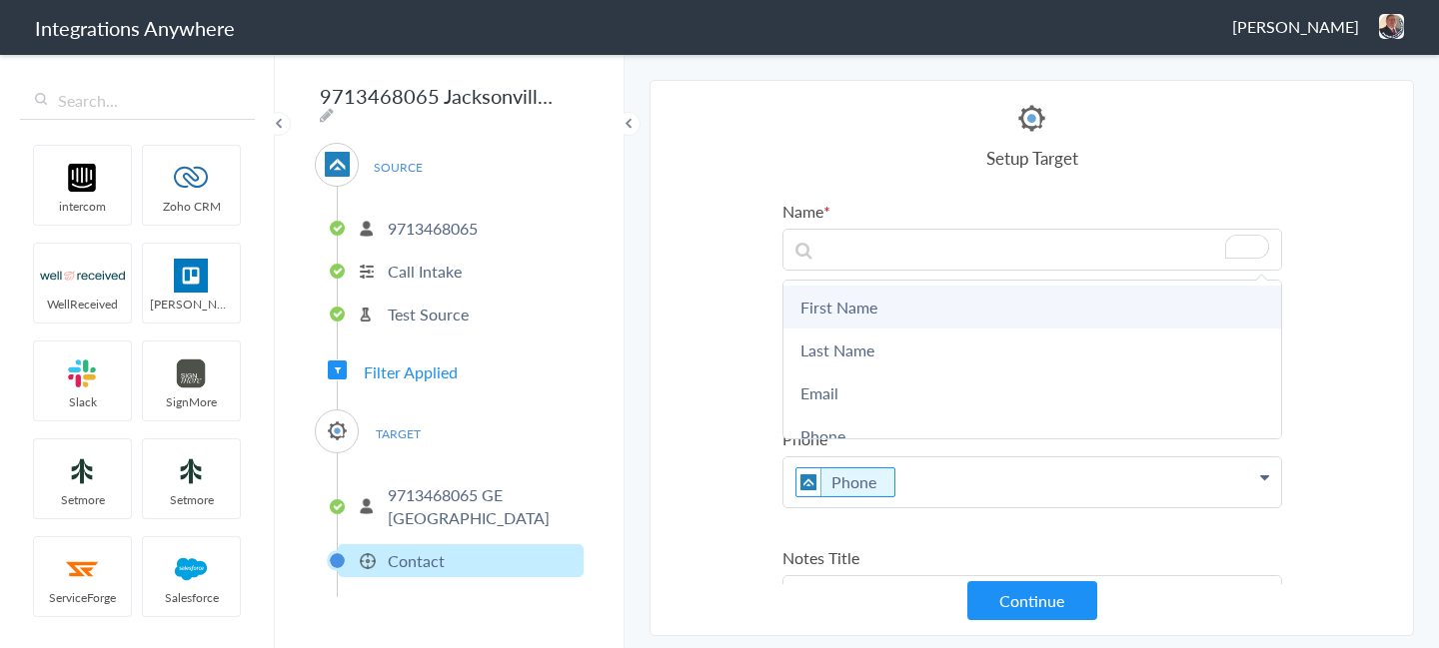
click at [862, 307] on link "First Name" at bounding box center [1032, 307] width 498 height 43
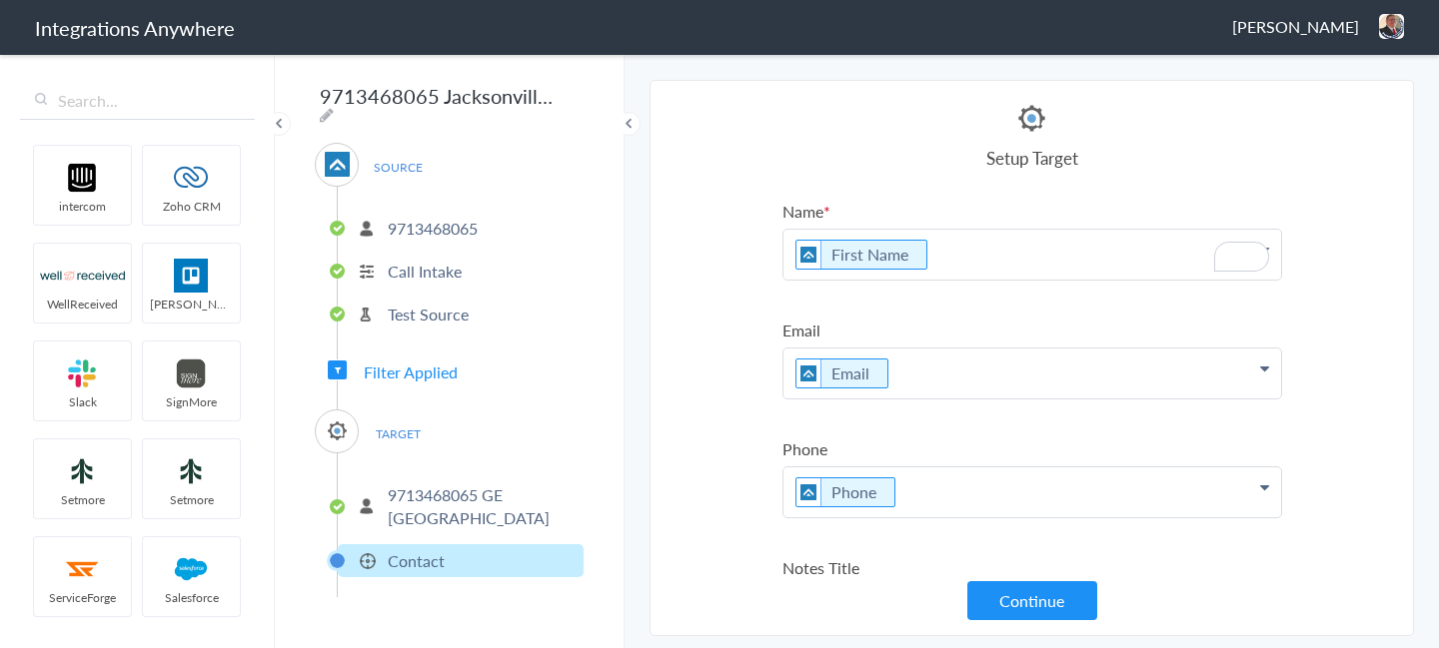
click at [983, 254] on p "First Name" at bounding box center [1032, 255] width 498 height 50
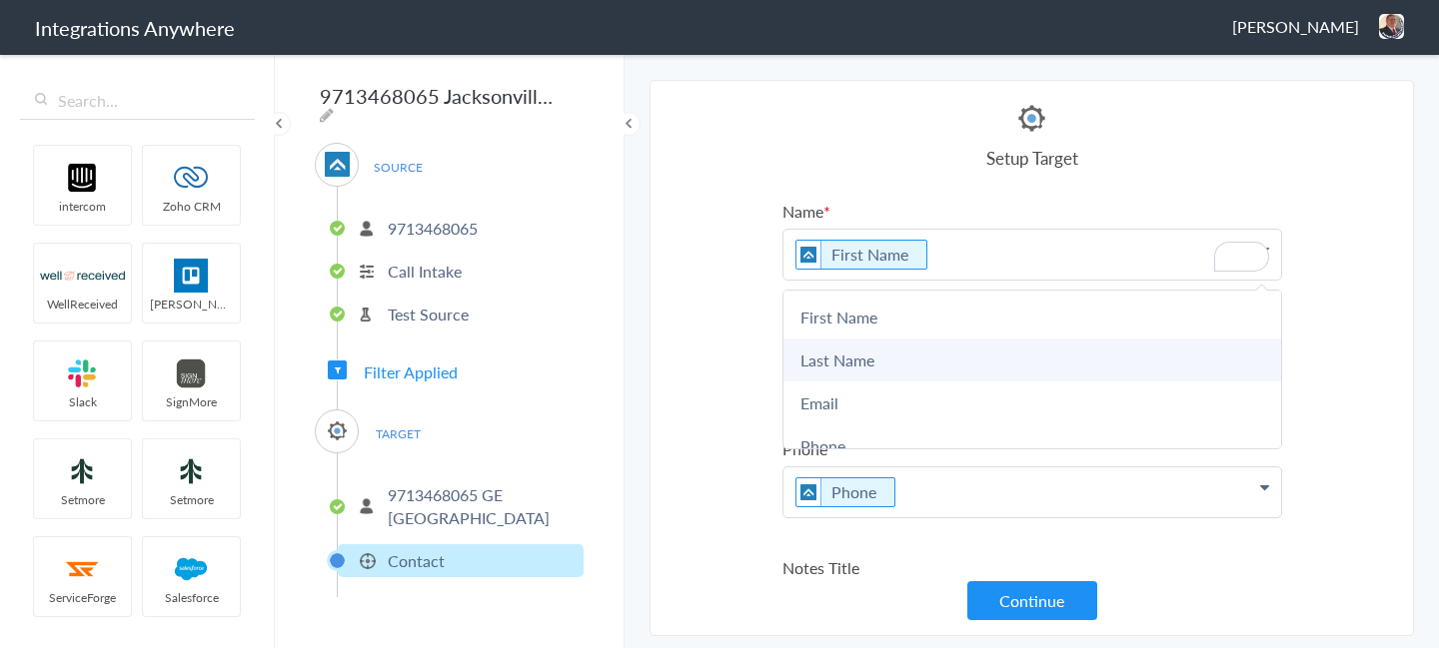
click at [880, 355] on link "Last Name" at bounding box center [1032, 360] width 498 height 43
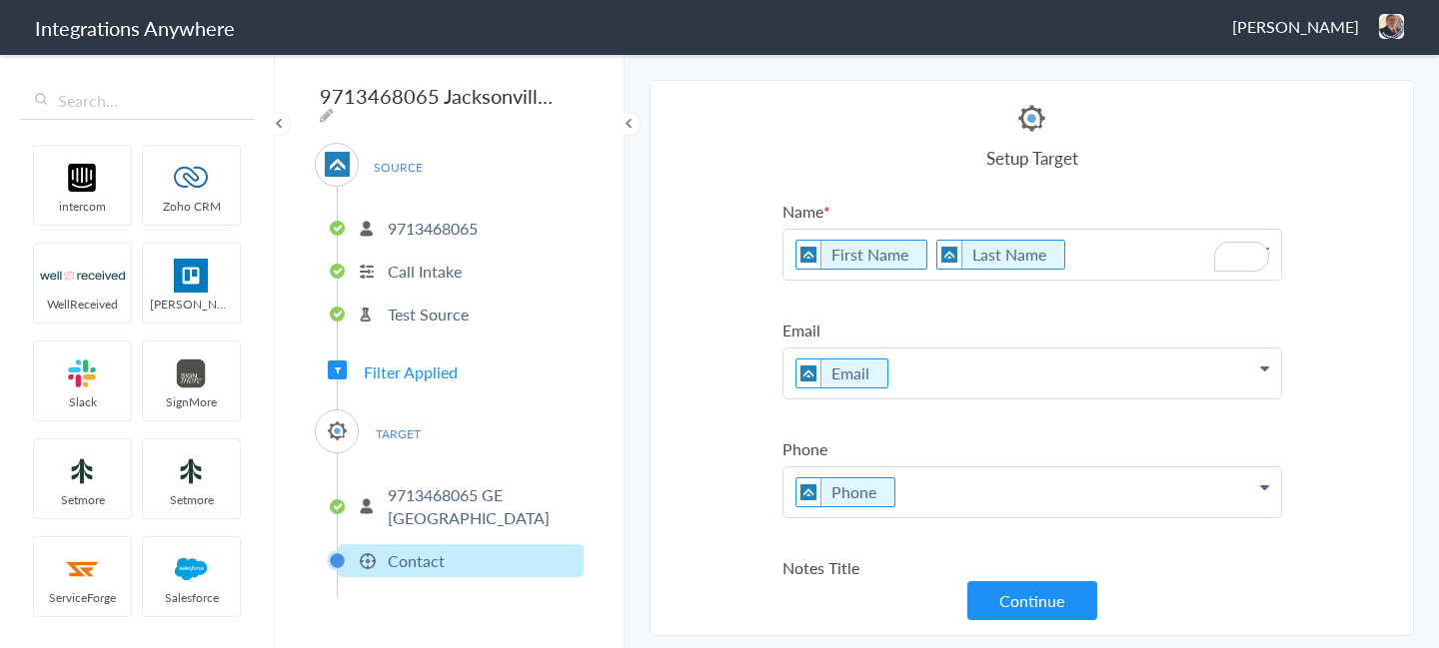
click at [1298, 237] on section "Select Account 9712688174 Rename Delete (a month ago) 9713468043 Rename Delete …" at bounding box center [1031, 358] width 764 height 557
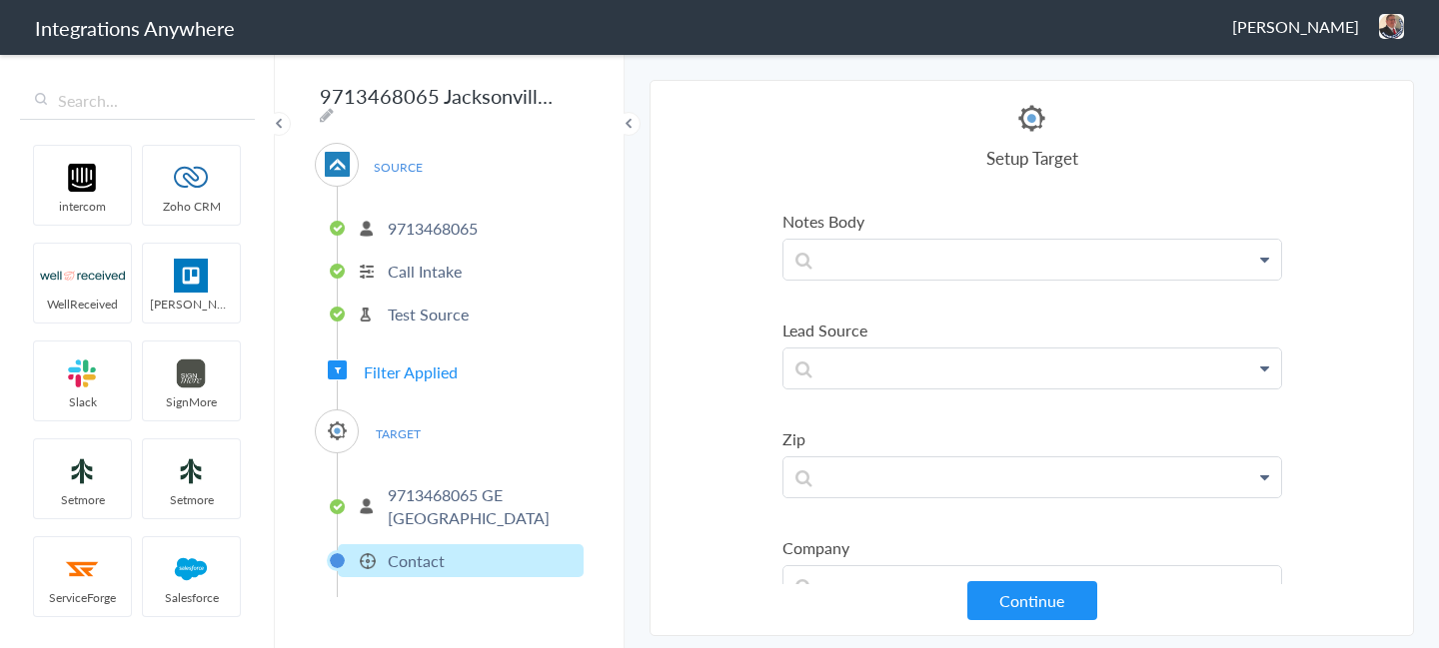
scroll to position [478, 0]
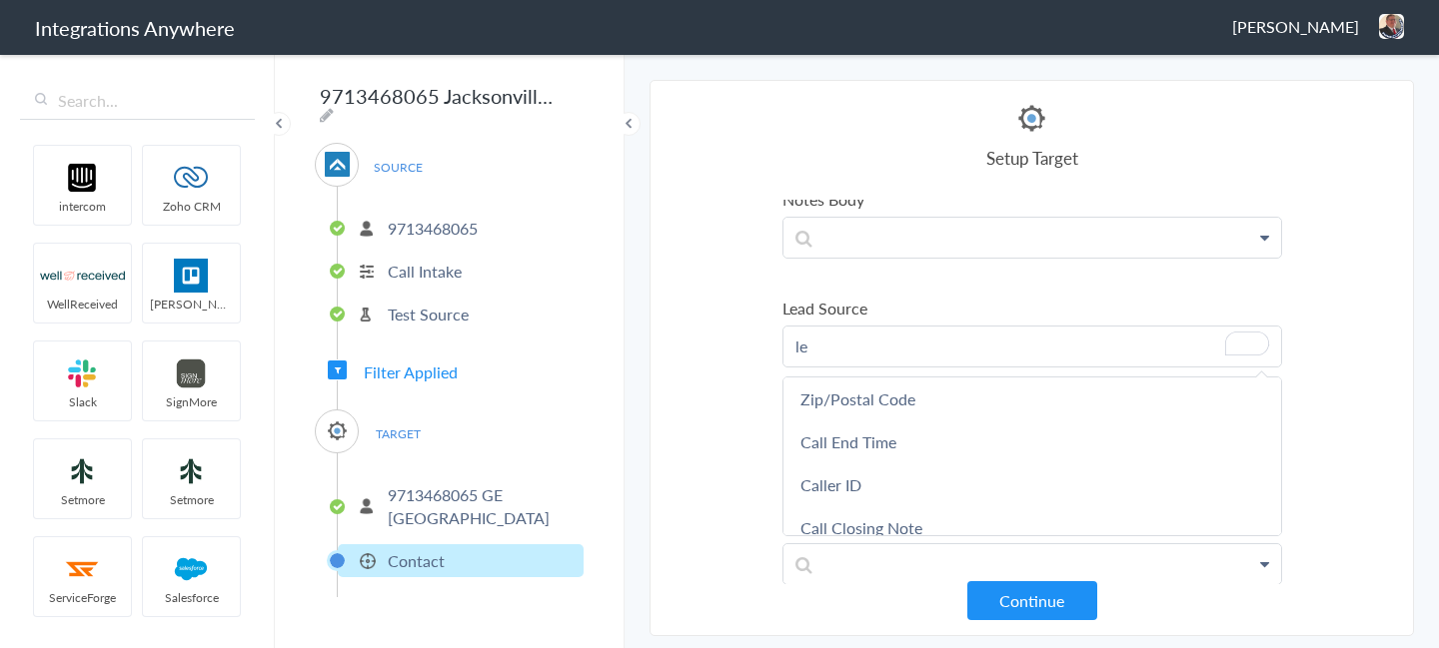
scroll to position [0, 0]
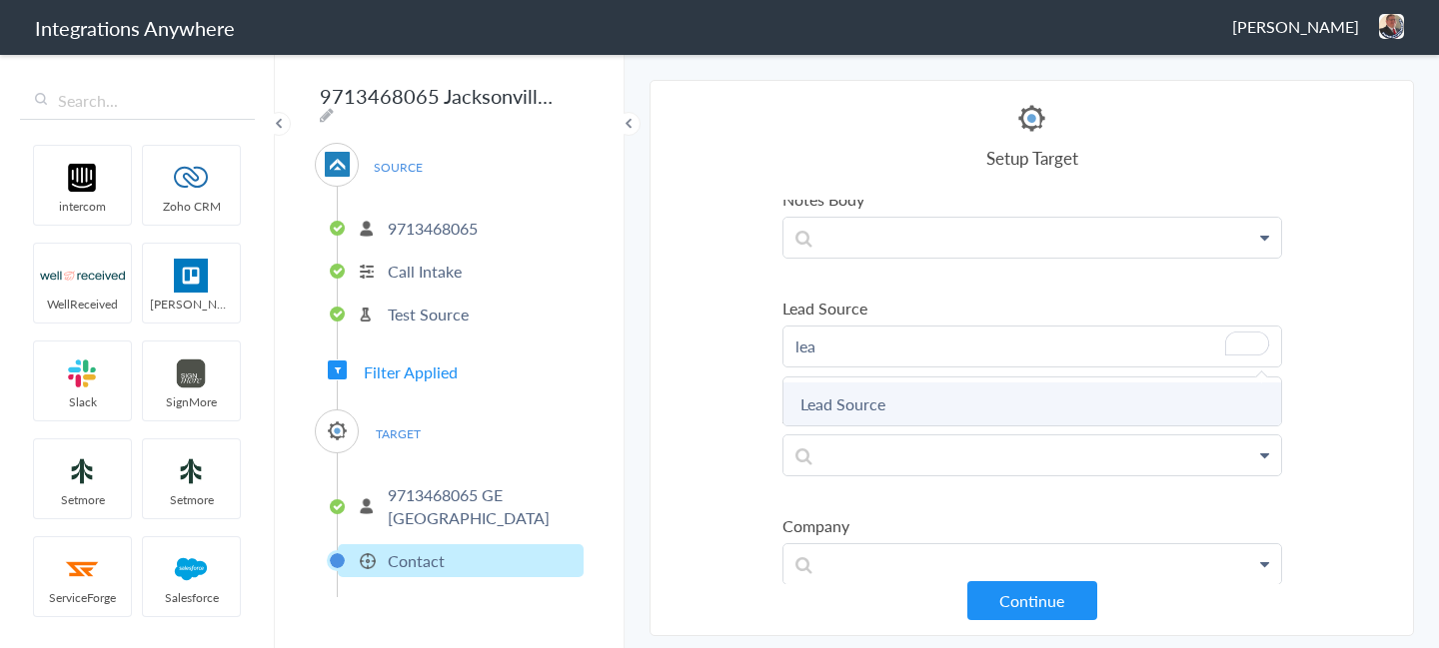
click at [0, 0] on link "Lead Source" at bounding box center [0, 0] width 0 height 0
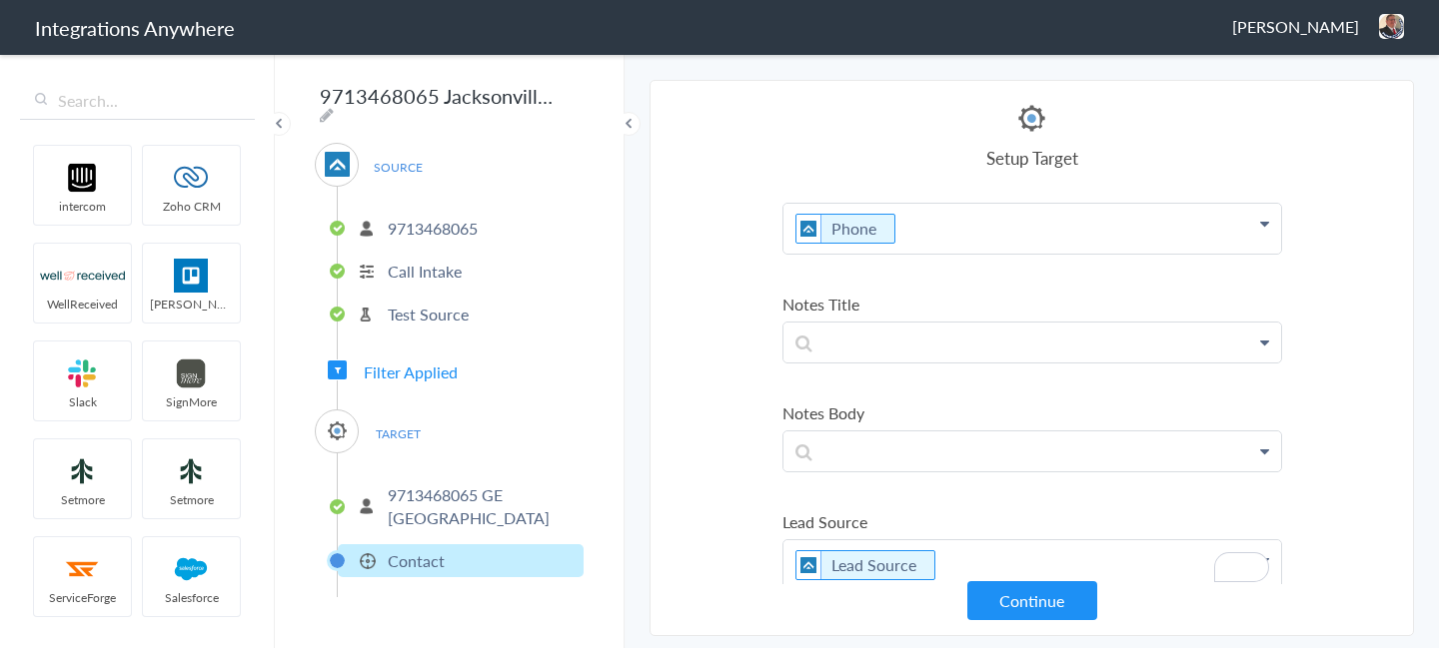
scroll to position [259, 0]
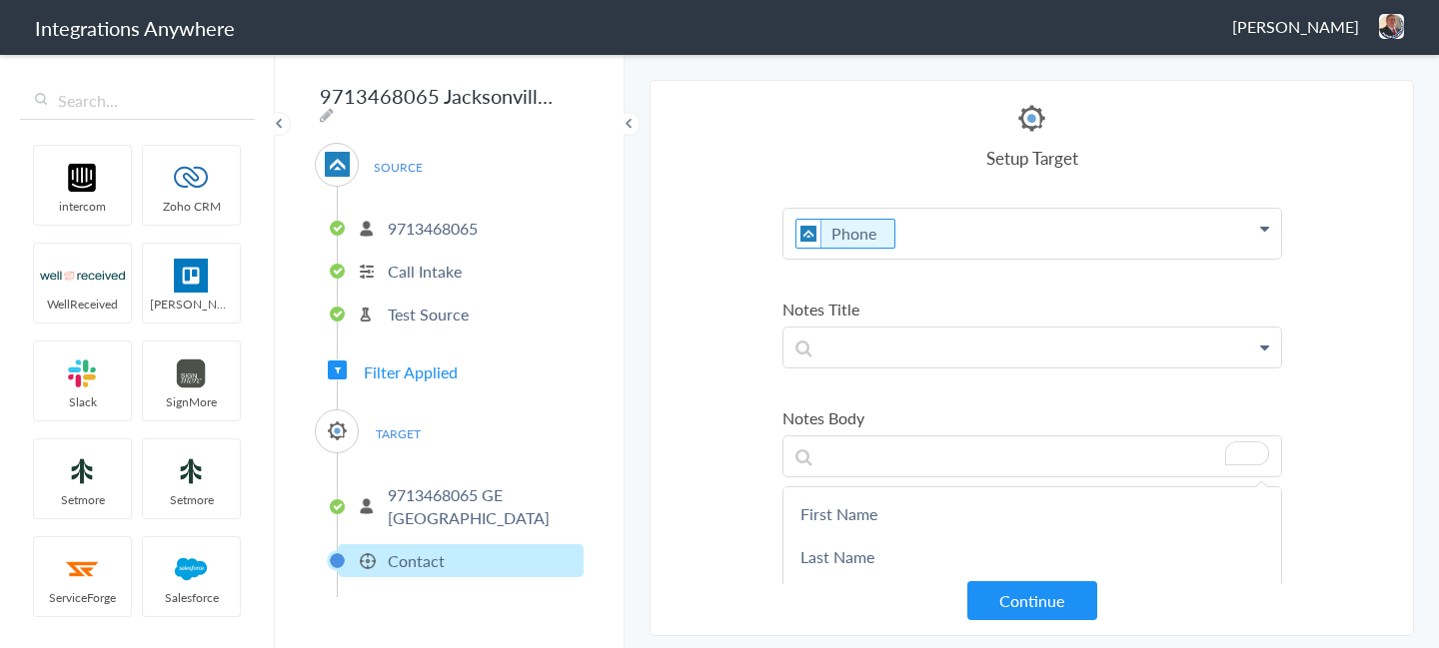
click at [803, 382] on ul "Name First Name Last Name First Name Last Name Email Phone Account Name Email A…" at bounding box center [1032, 650] width 500 height 1418
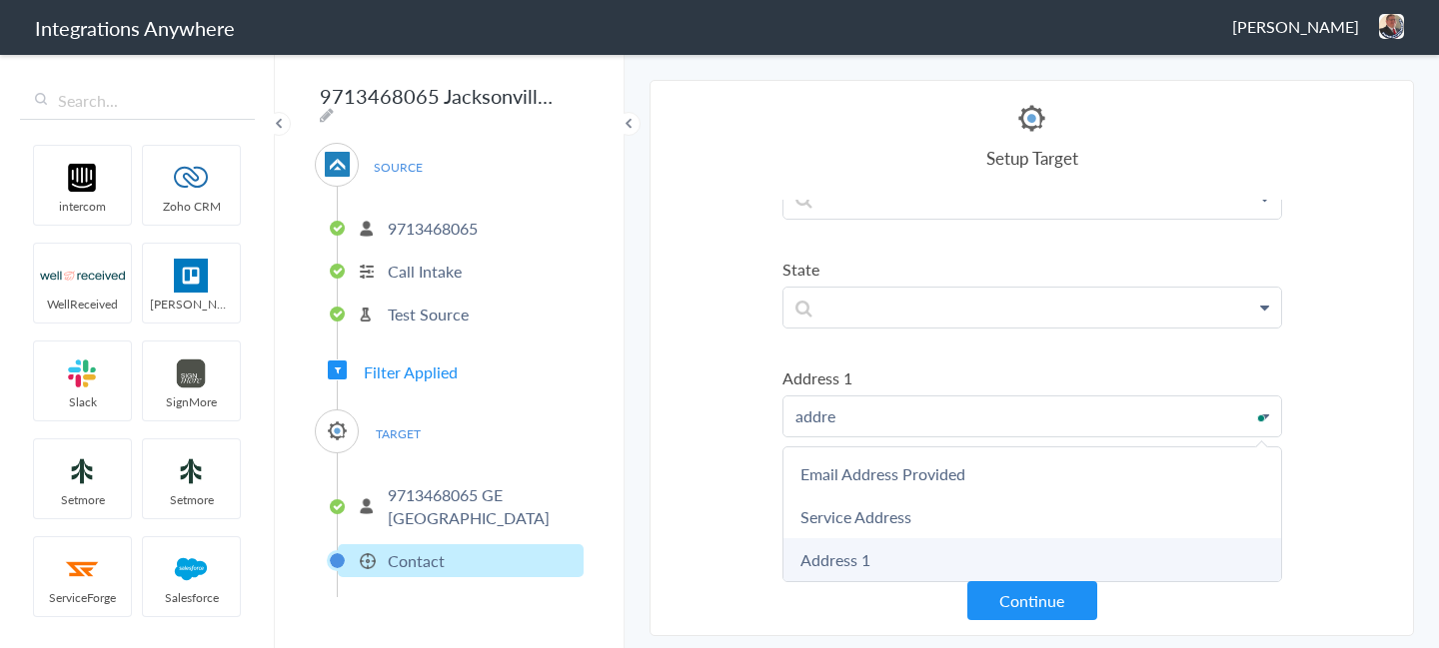
click at [0, 0] on link "Address 1" at bounding box center [0, 0] width 0 height 0
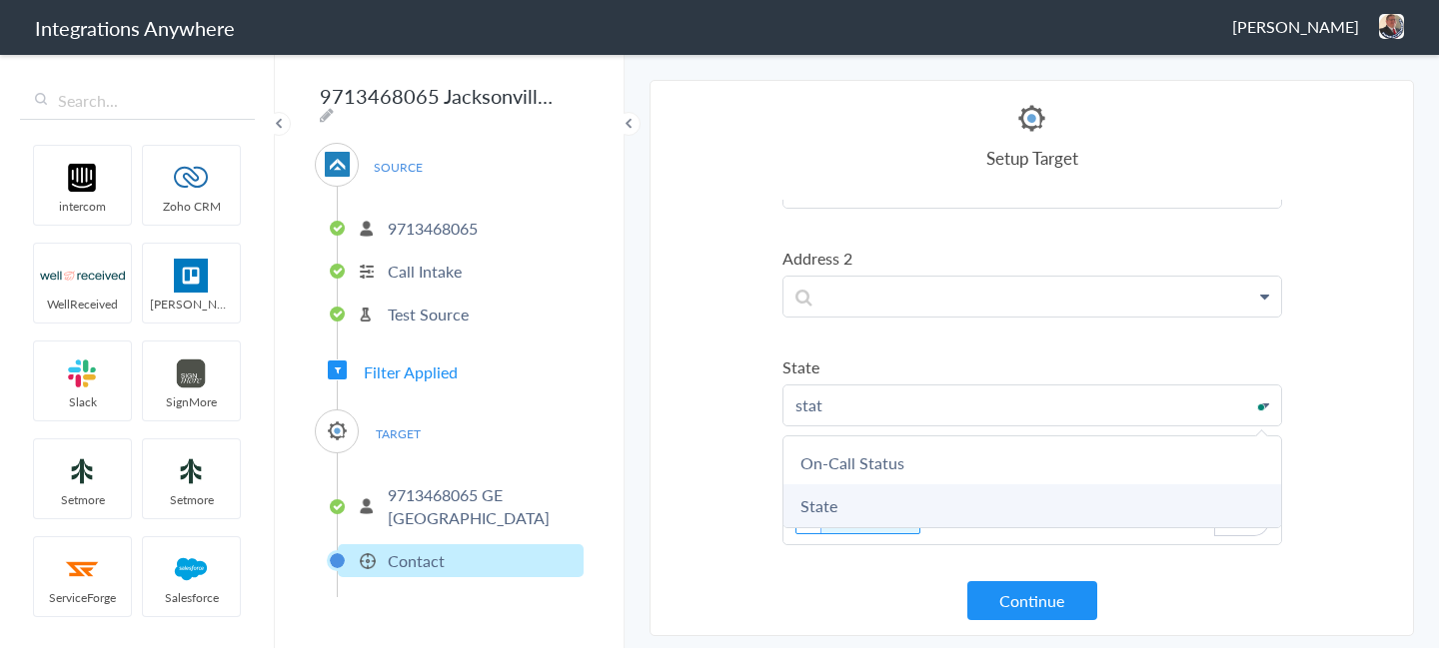
click at [0, 0] on link "State" at bounding box center [0, 0] width 0 height 0
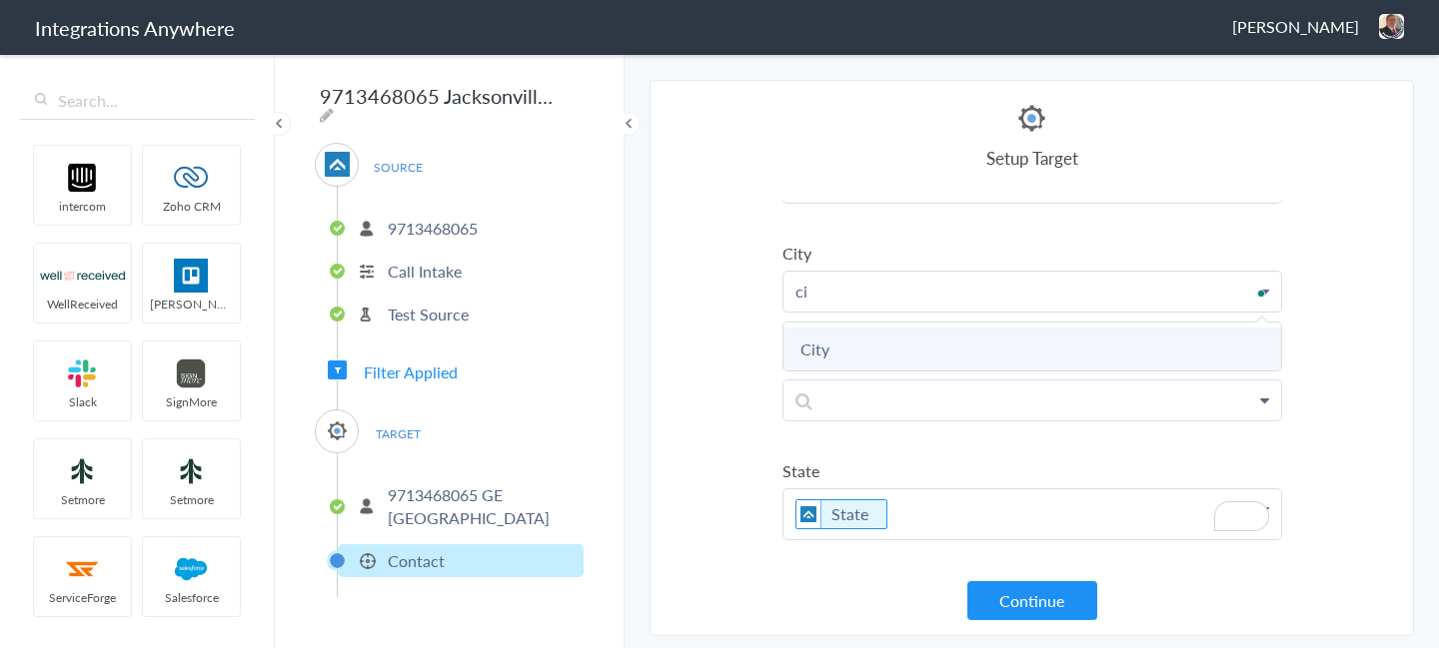
click at [0, 0] on link "City" at bounding box center [0, 0] width 0 height 0
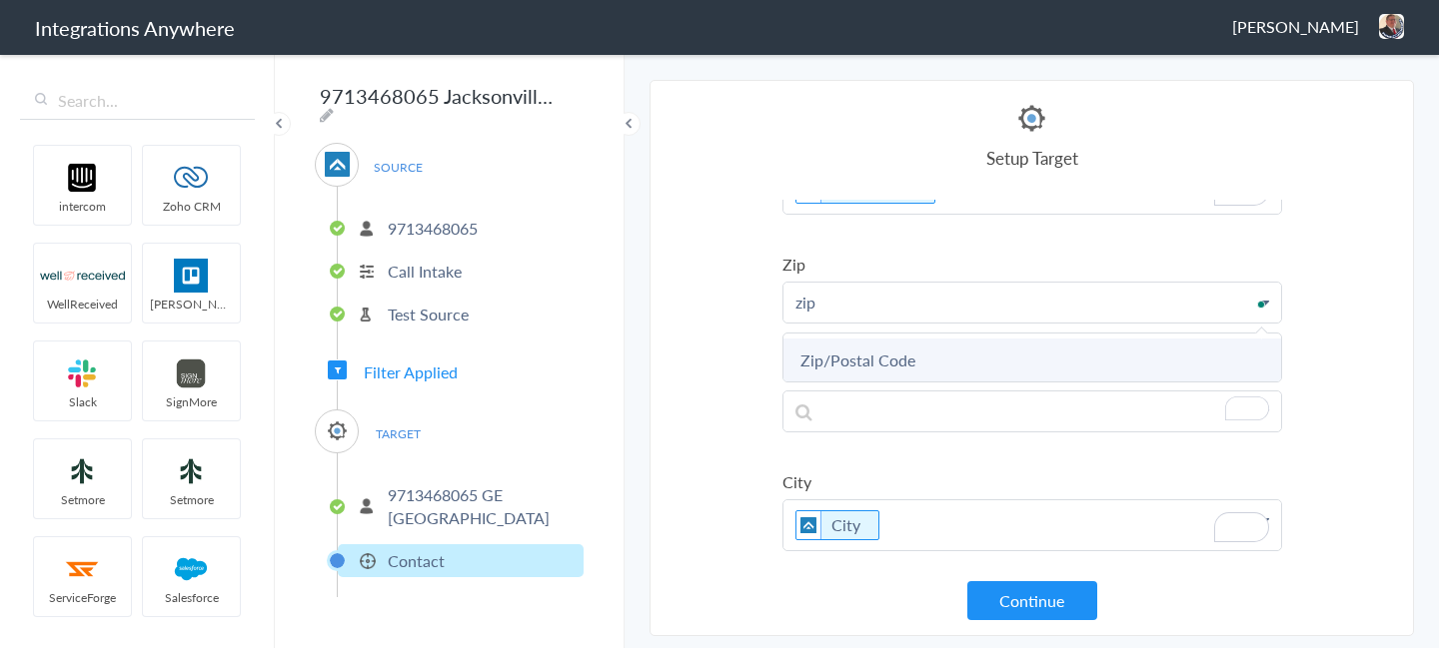
click at [0, 0] on link "Zip/Postal Code" at bounding box center [0, 0] width 0 height 0
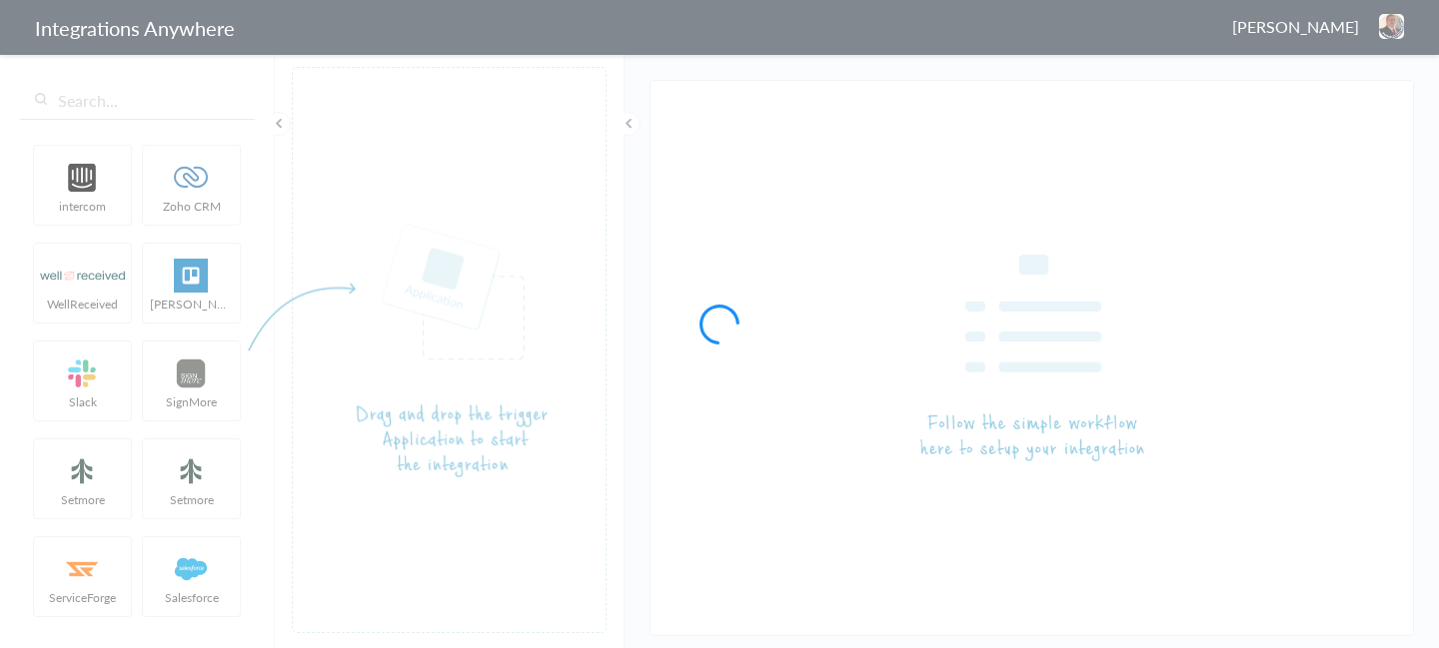
type input "9715291694- Charleston- Garage Experts AF- SM"
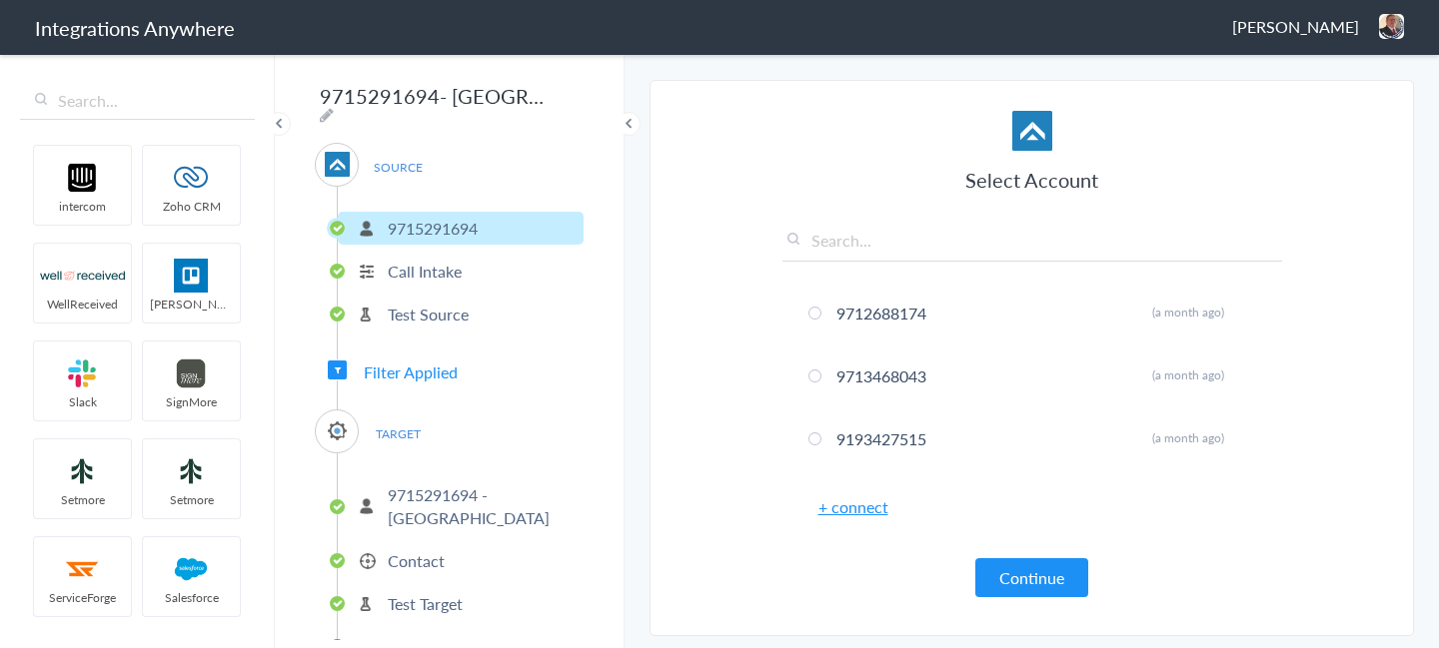
click at [430, 499] on p "9715291694 - [GEOGRAPHIC_DATA]" at bounding box center [483, 507] width 191 height 46
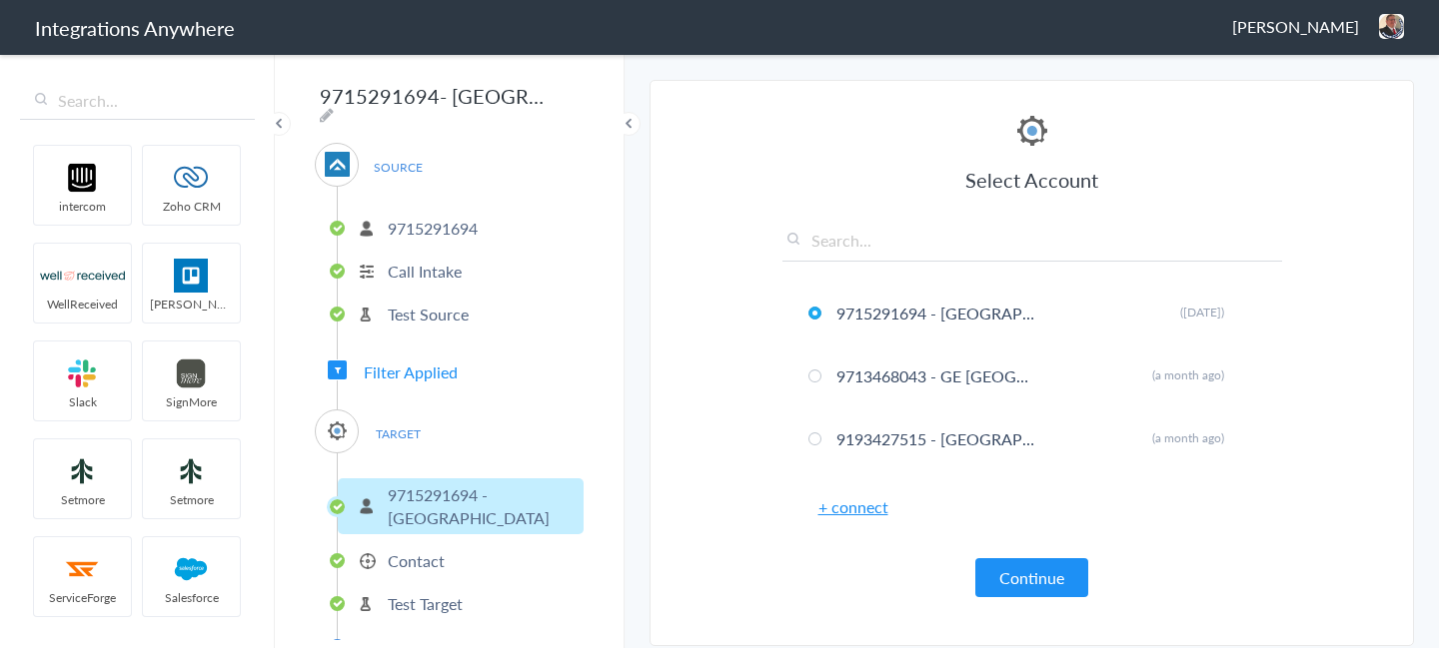
click at [457, 558] on li "Contact" at bounding box center [461, 561] width 246 height 33
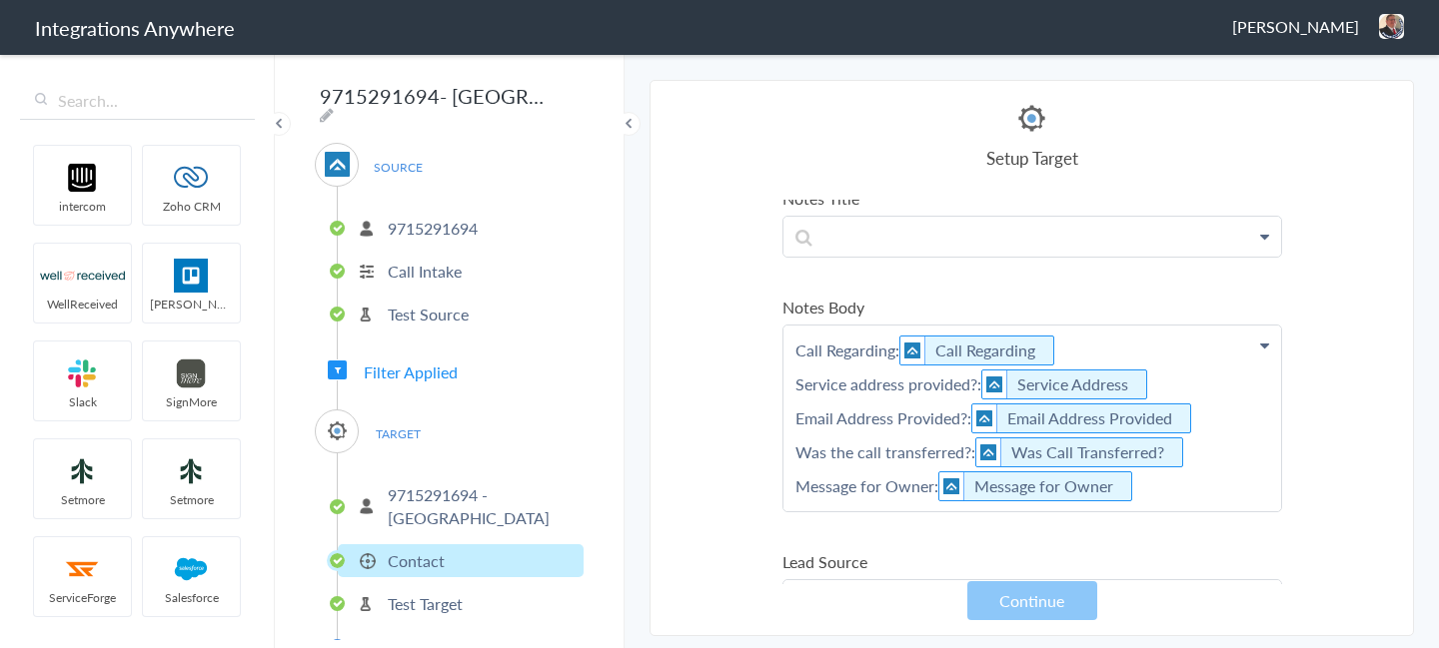
scroll to position [384, 0]
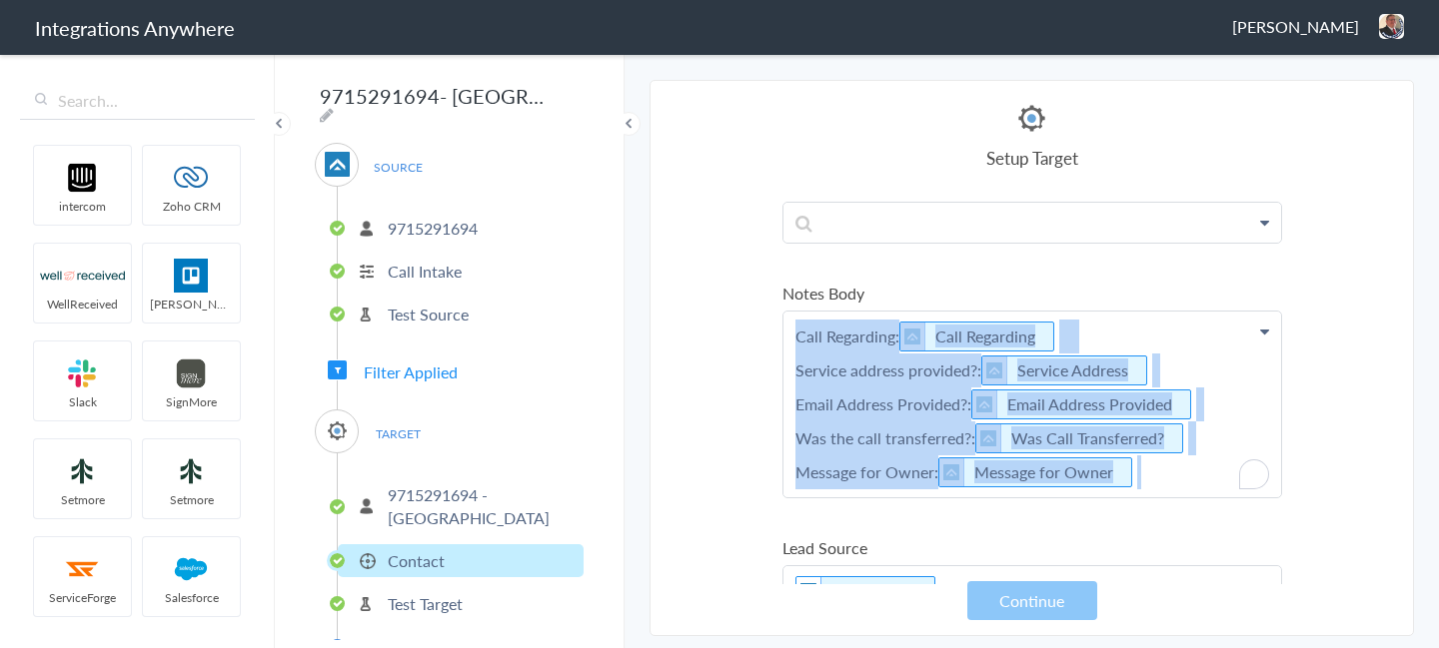
drag, startPoint x: 1147, startPoint y: 481, endPoint x: 789, endPoint y: 313, distance: 395.1
click at [789, 313] on p "Call Regarding: Call Regarding Service address provided?: Service Address Email…" at bounding box center [1032, 405] width 498 height 186
copy p "Call Regarding: Call Regarding Service address provided?: Service Address Email…"
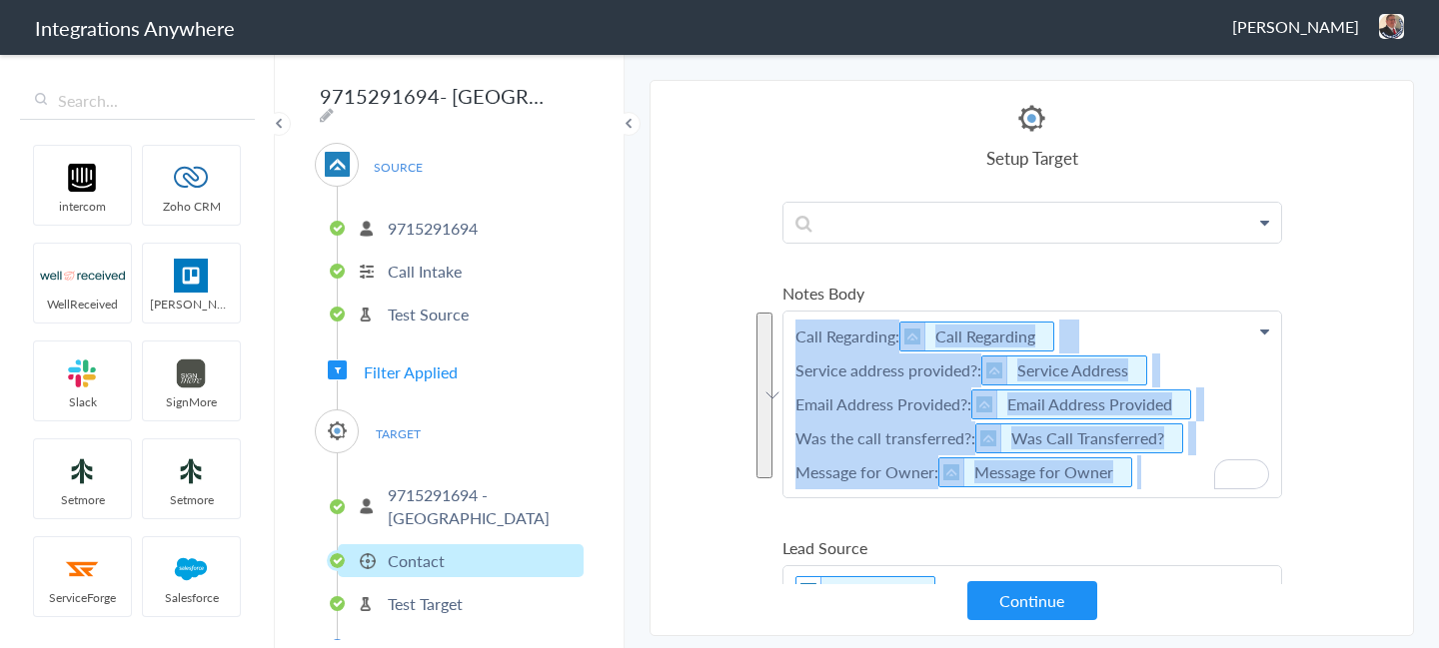
drag, startPoint x: 1139, startPoint y: 482, endPoint x: 784, endPoint y: 344, distance: 380.6
click at [785, 338] on section "Select Account 9712688174 Rename Delete (a month ago) 9713468043 Rename Delete …" at bounding box center [1031, 358] width 764 height 557
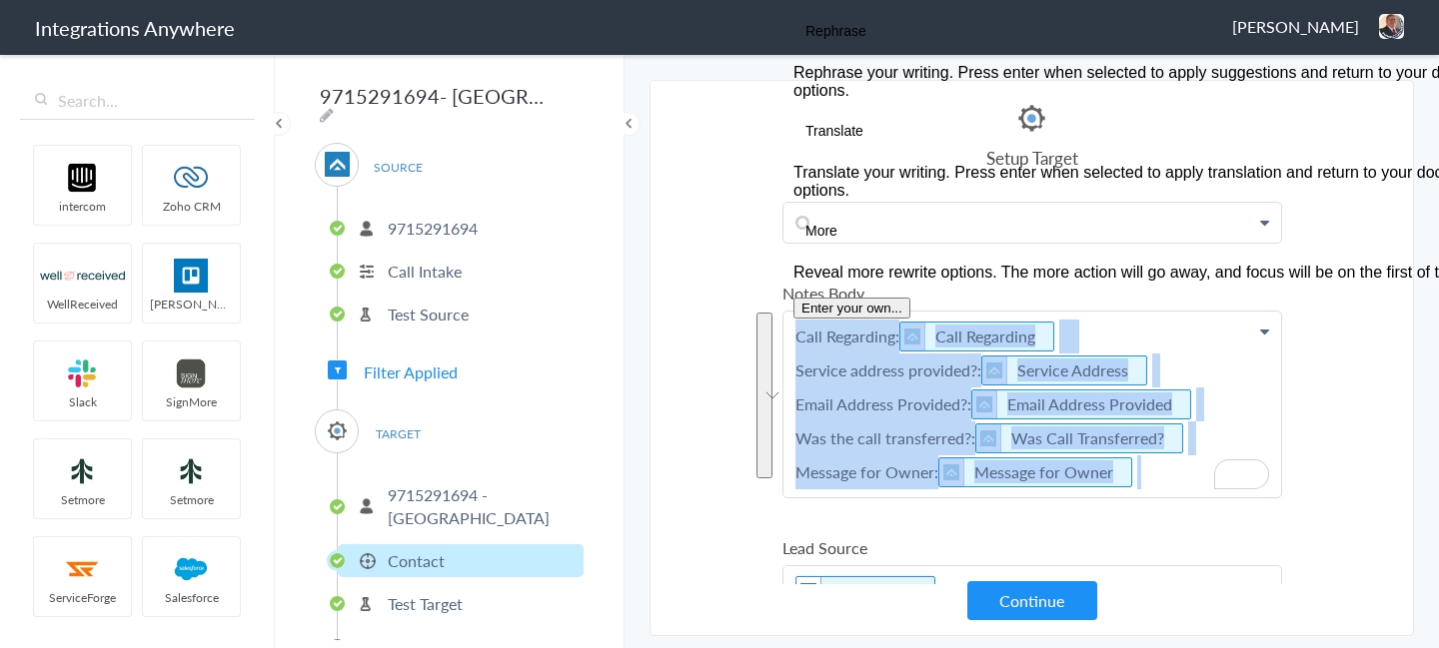
copy p "Call Regarding: Call Regarding Service address provided?: Service Address Email…"
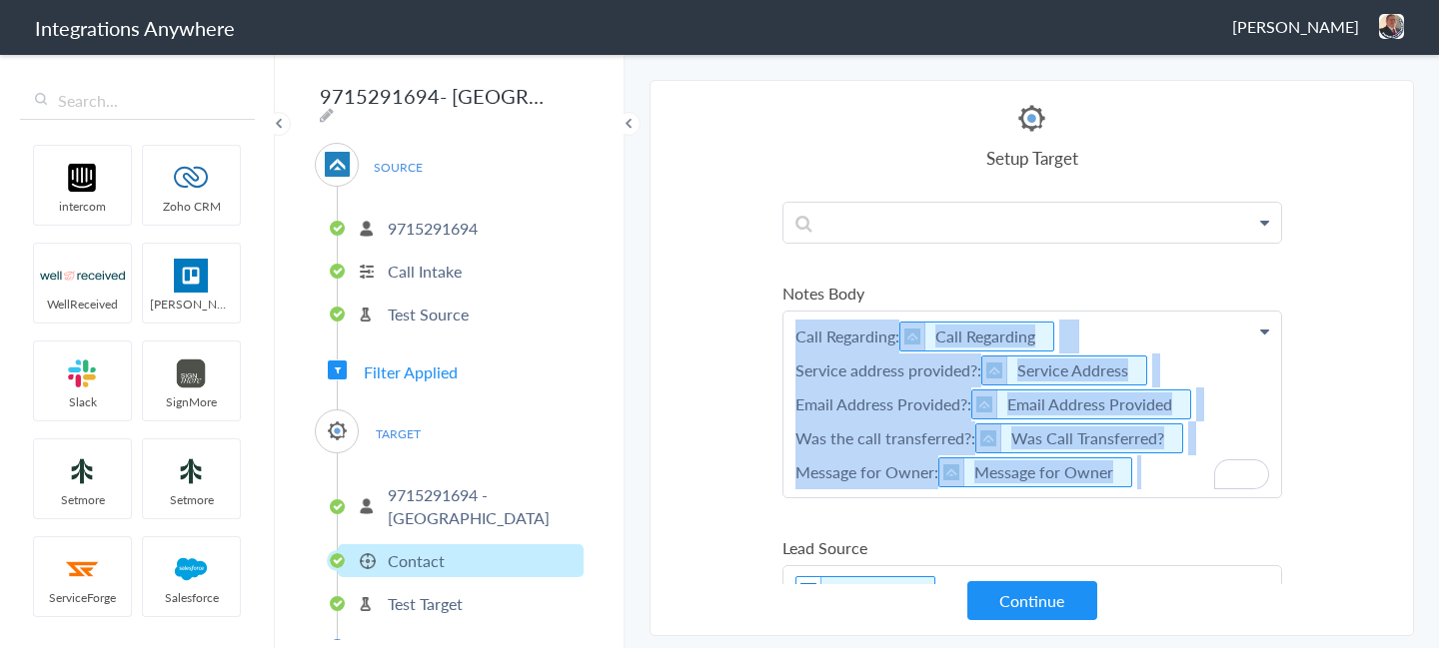
copy p "Call Regarding: Call Regarding Service address provided?: Service Address Email…"
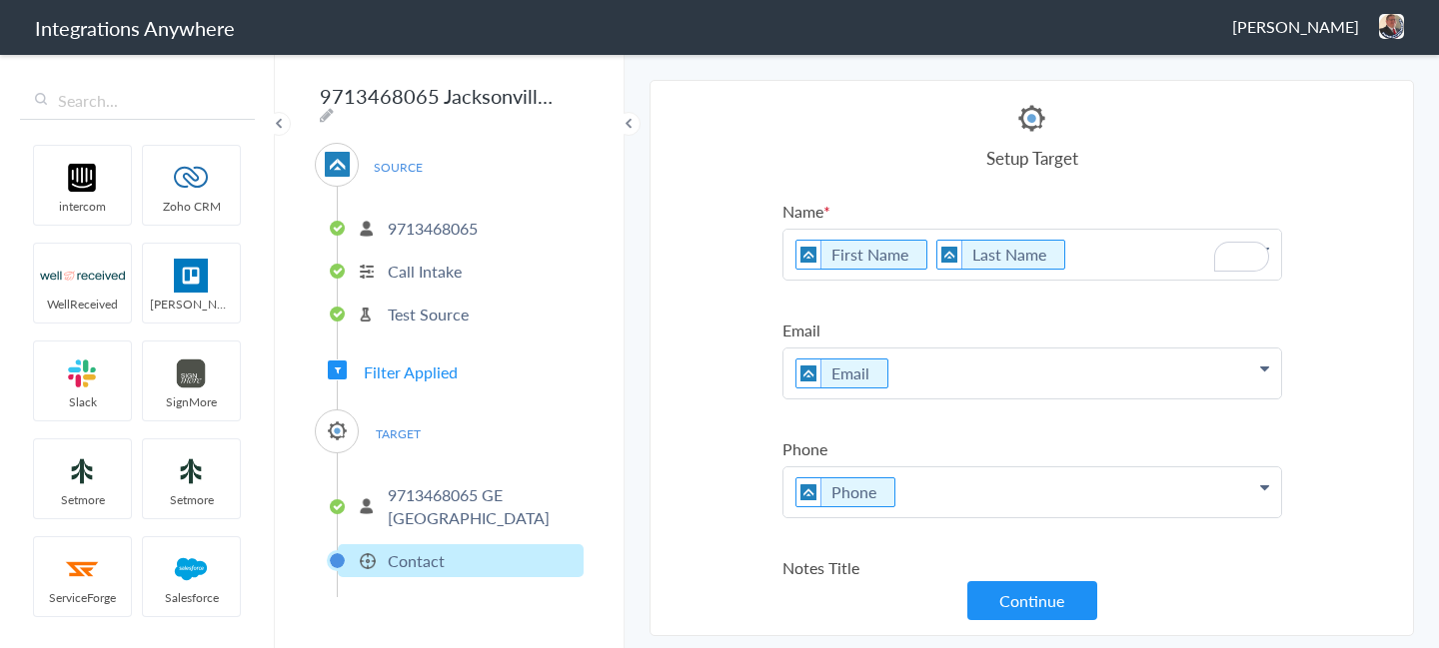
scroll to position [329, 0]
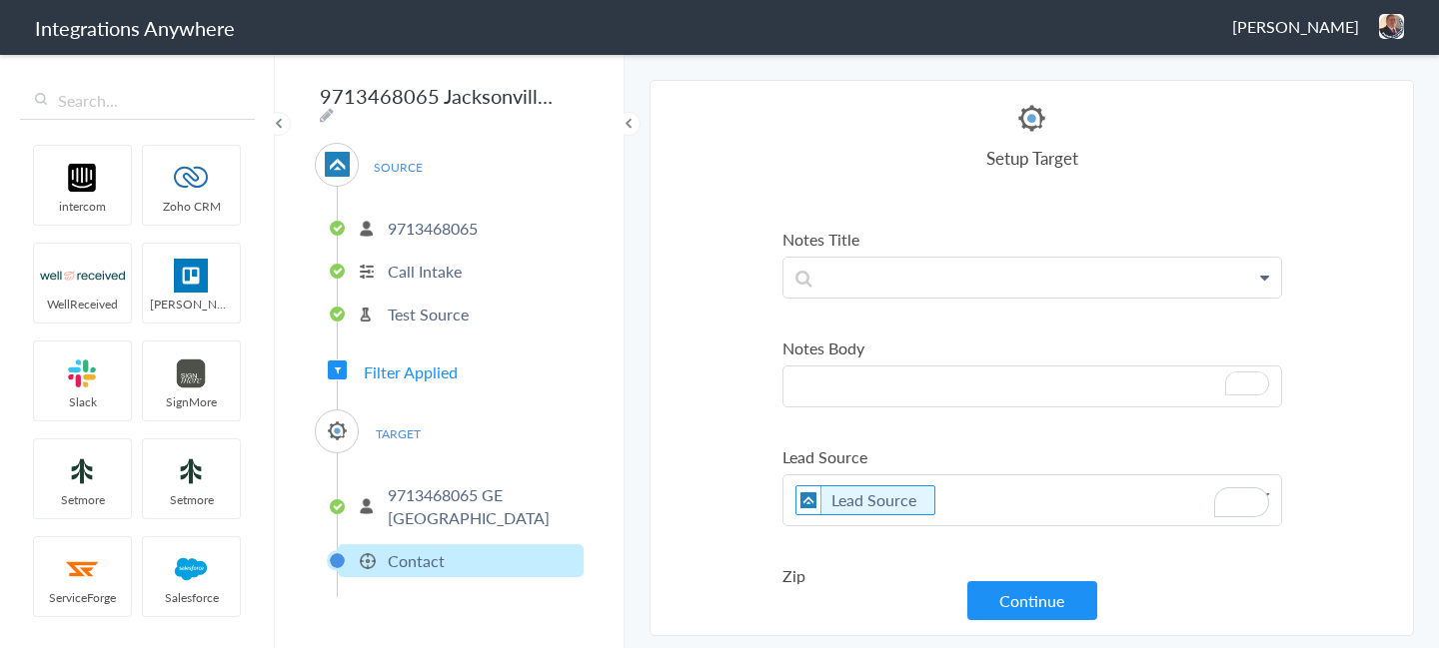
paste p "To enrich screen reader interactions, please activate Accessibility in Grammarl…"
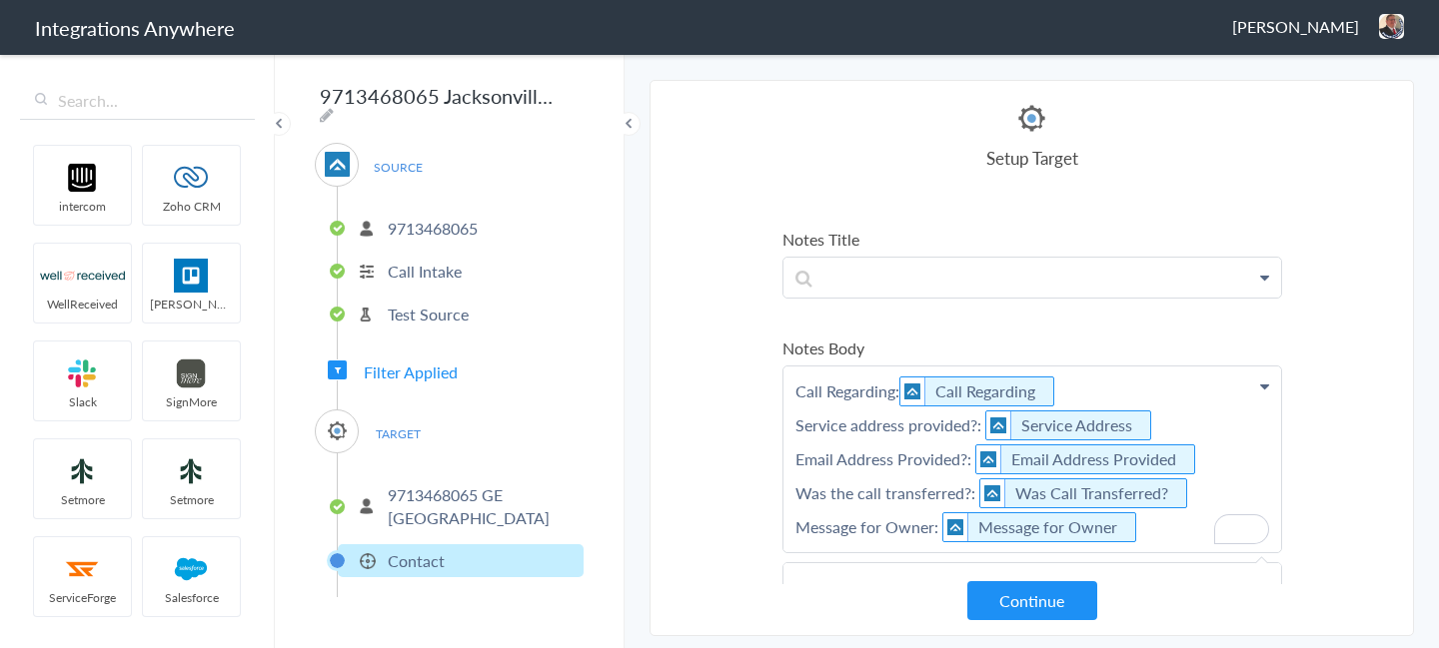
click at [1334, 343] on section "Select Account 9712688174 Rename Delete (a month ago) 9713468043 Rename Delete …" at bounding box center [1031, 358] width 764 height 557
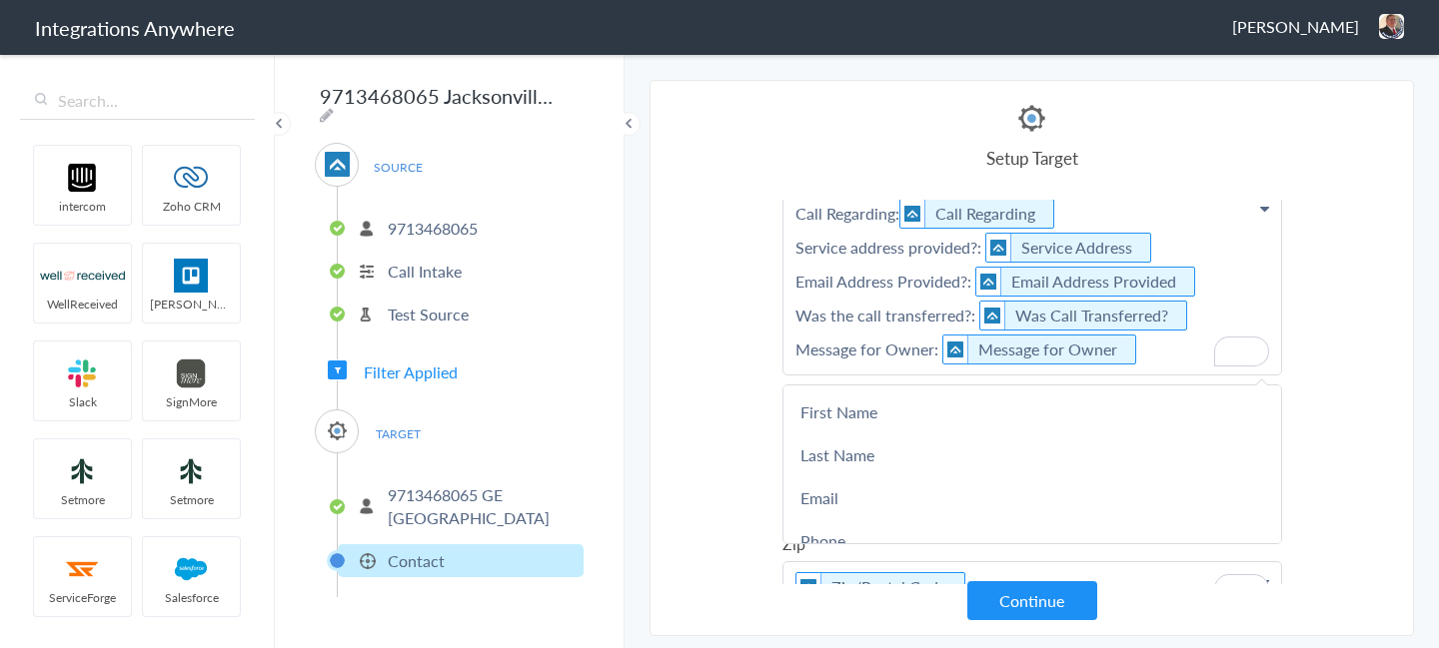
scroll to position [0, 0]
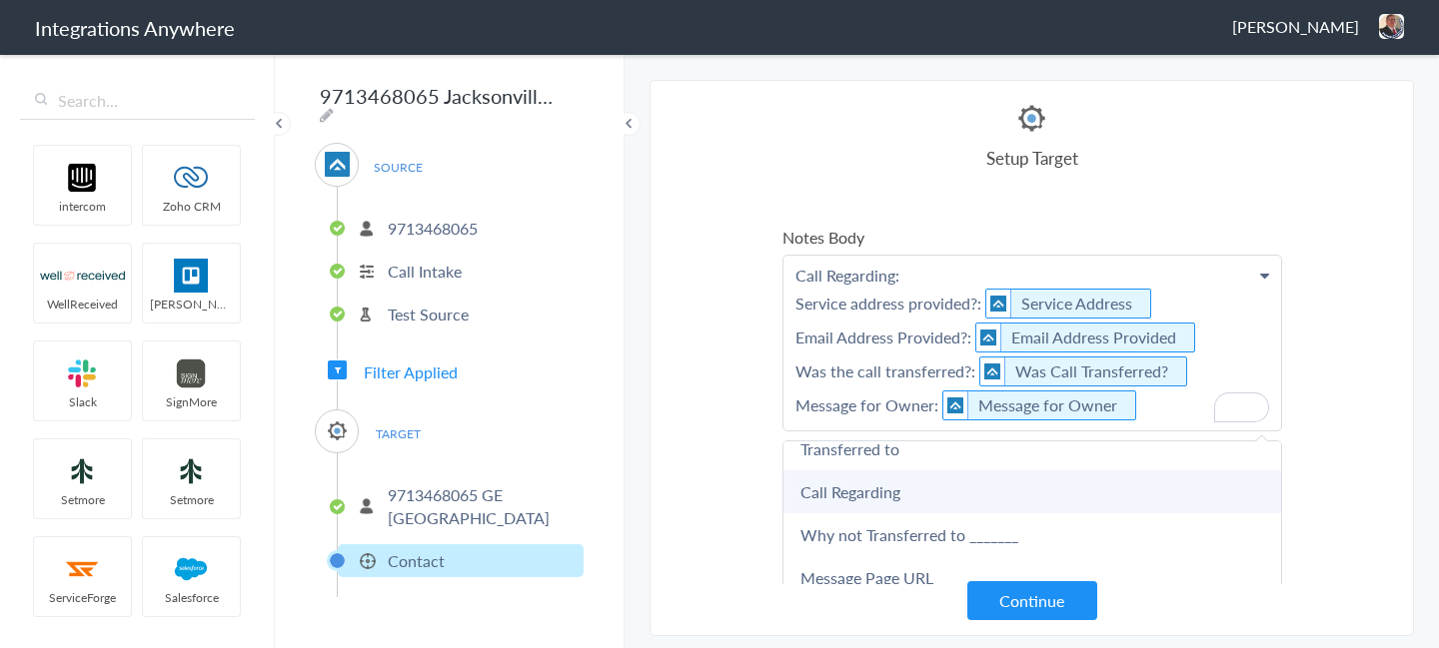
click at [0, 0] on link "Call Regarding" at bounding box center [0, 0] width 0 height 0
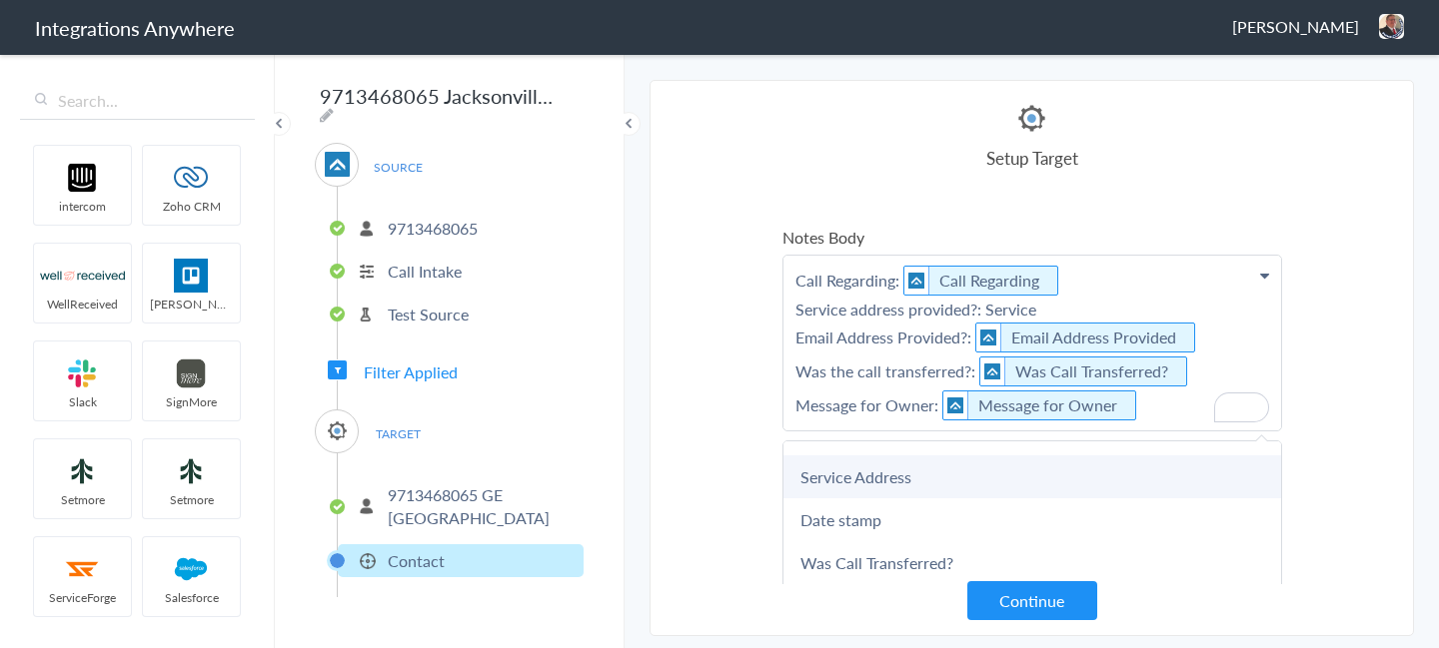
click at [0, 0] on link "Service Address" at bounding box center [0, 0] width 0 height 0
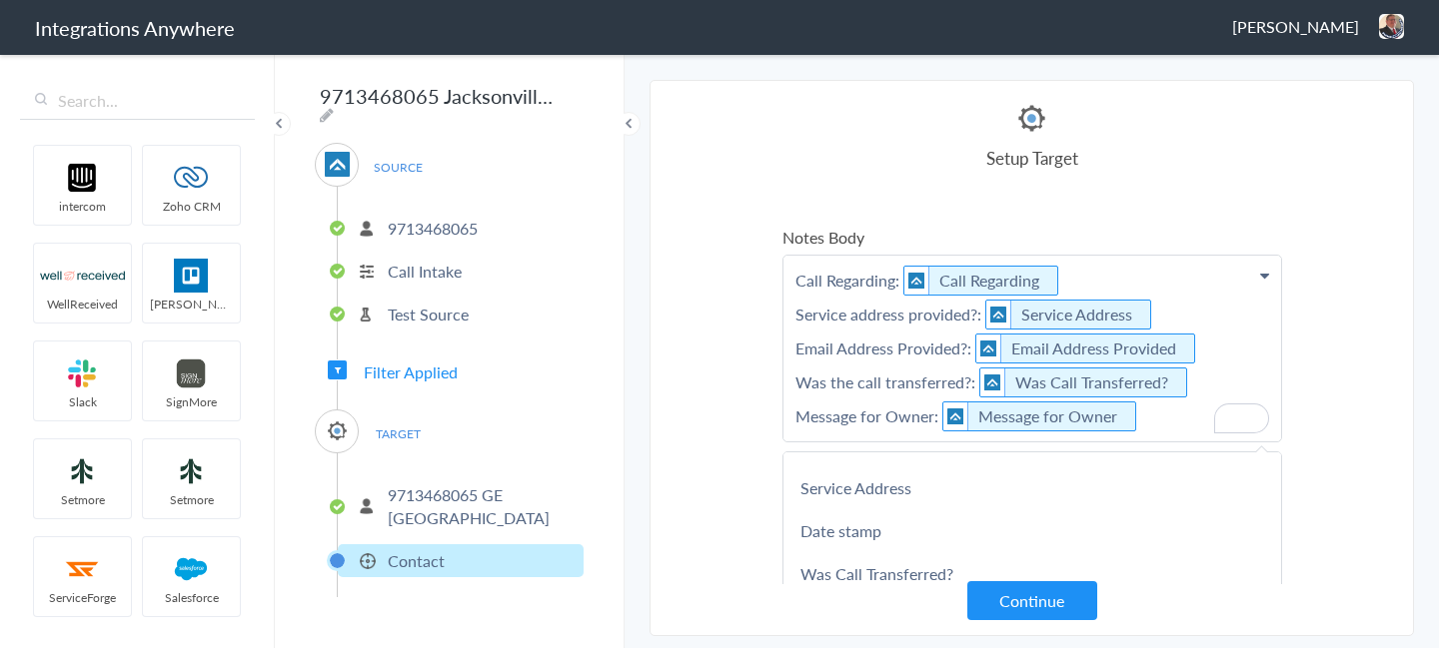
click at [1218, 347] on p "Call Regarding: Call Regarding Service address provided?: Service Address Email…" at bounding box center [1032, 349] width 498 height 186
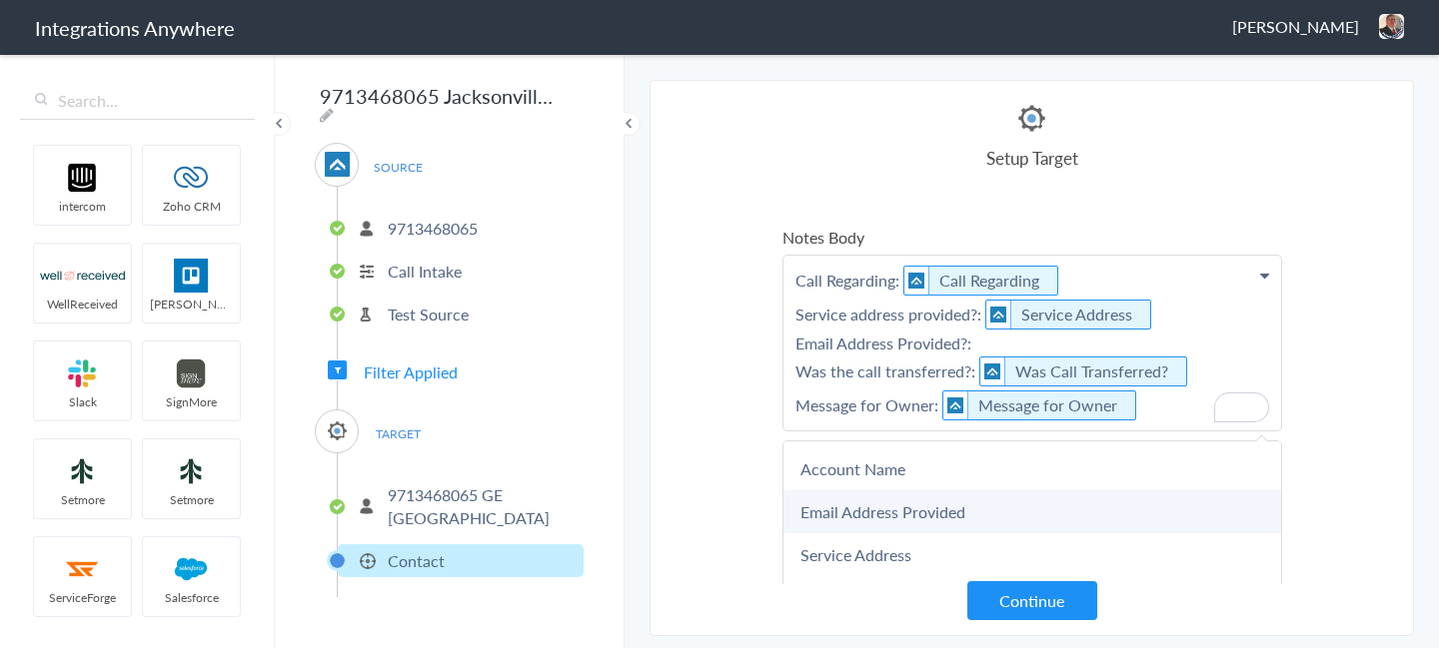
click at [0, 0] on link "Email Address Provided" at bounding box center [0, 0] width 0 height 0
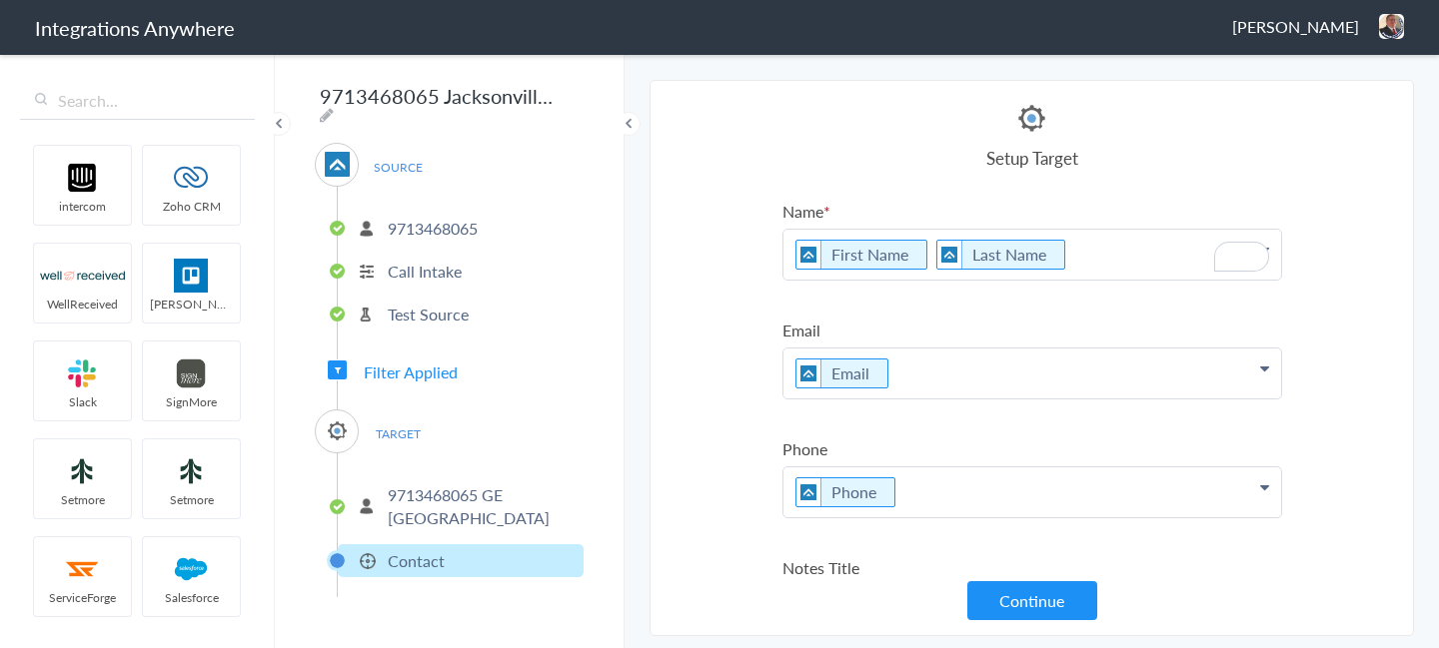
scroll to position [171, 0]
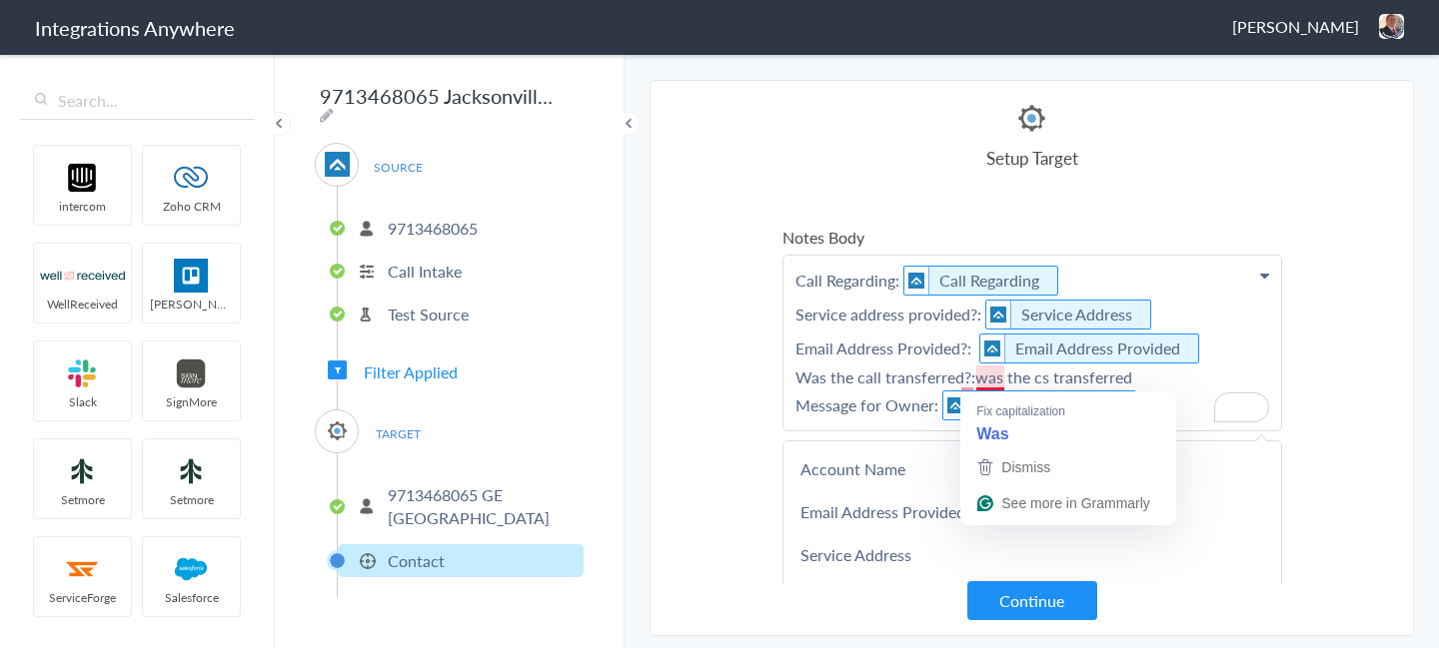
drag, startPoint x: 1137, startPoint y: 381, endPoint x: 981, endPoint y: 372, distance: 156.1
click at [981, 372] on p "Call Regarding: Call Regarding Service address provided?: Service Address Email…" at bounding box center [1032, 343] width 498 height 175
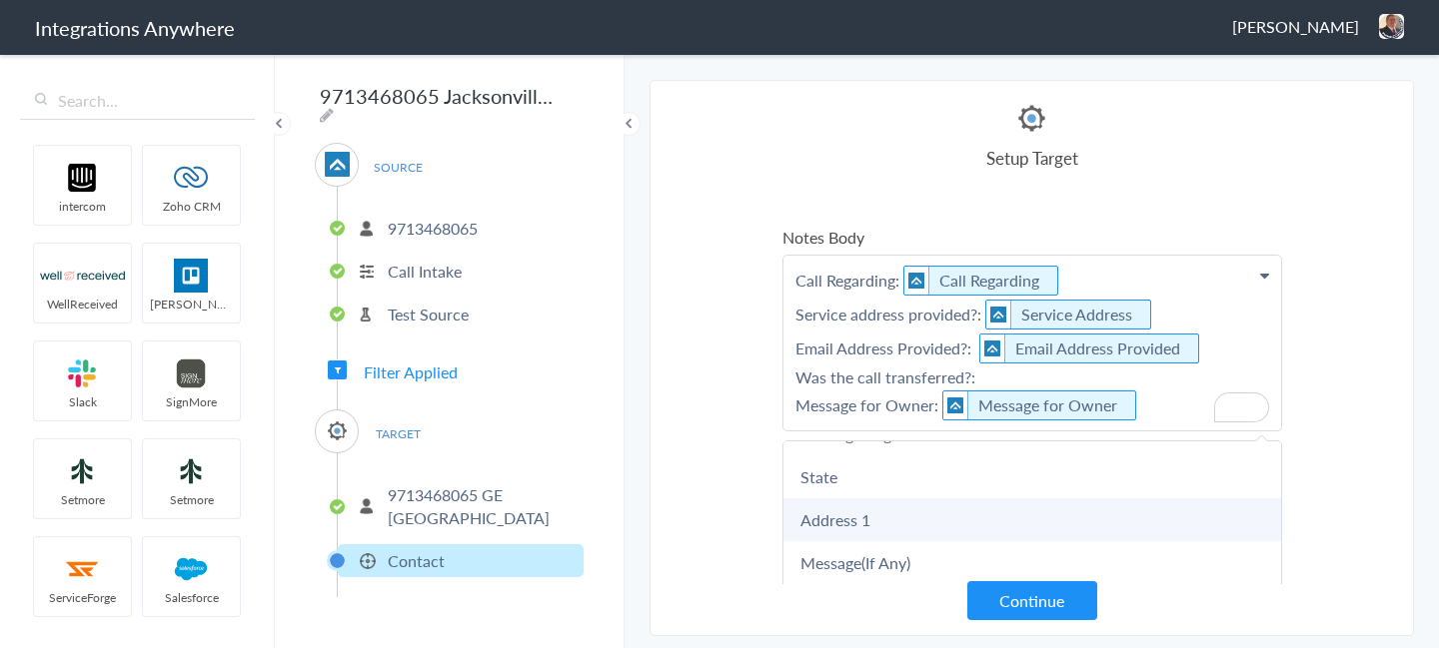
scroll to position [1136, 0]
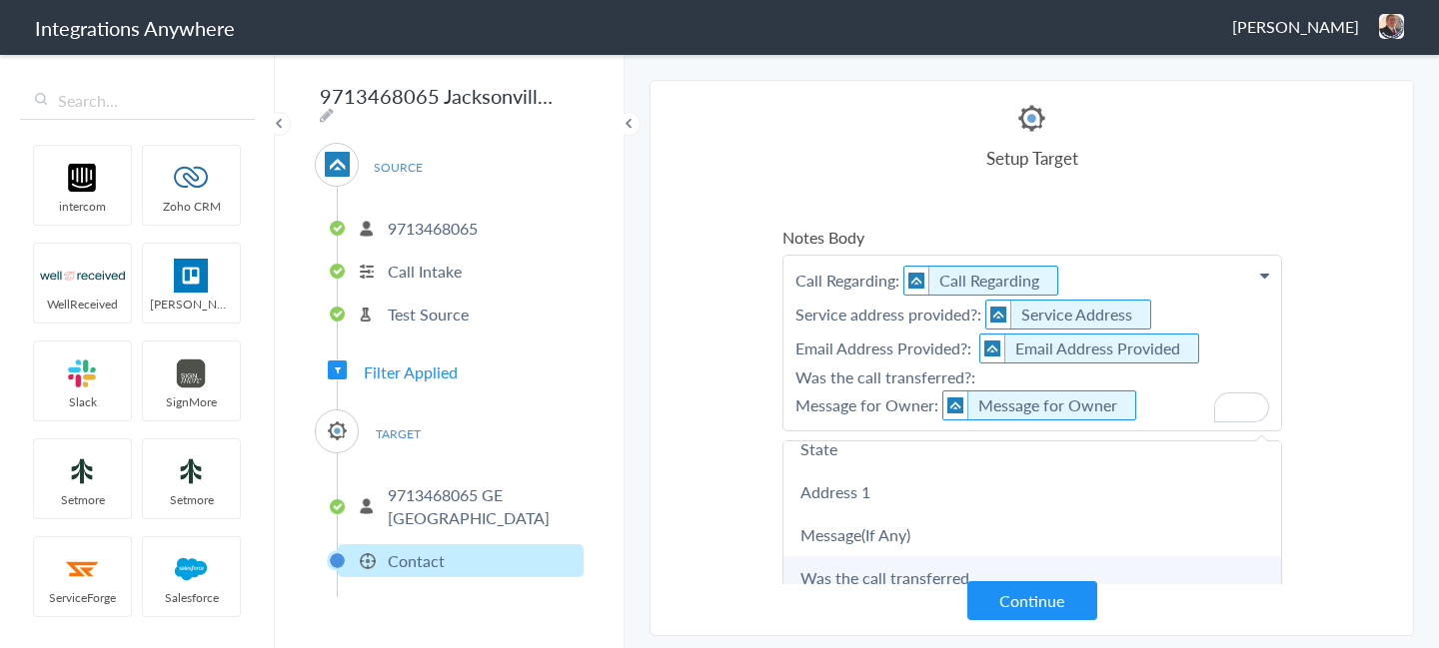
click at [0, 0] on link "Was the call transferred" at bounding box center [0, 0] width 0 height 0
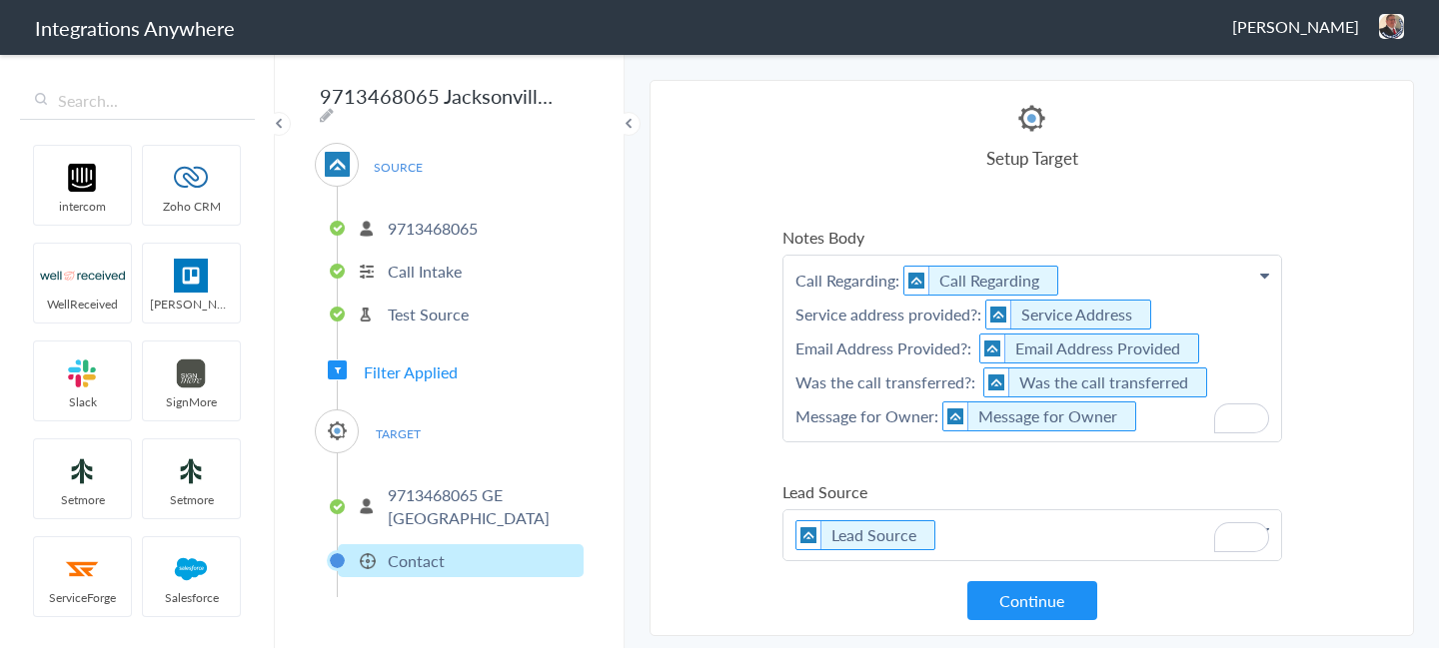
click at [1329, 351] on section "Select Account 9712688174 Rename Delete (a month ago) 9713468043 Rename Delete …" at bounding box center [1031, 358] width 764 height 557
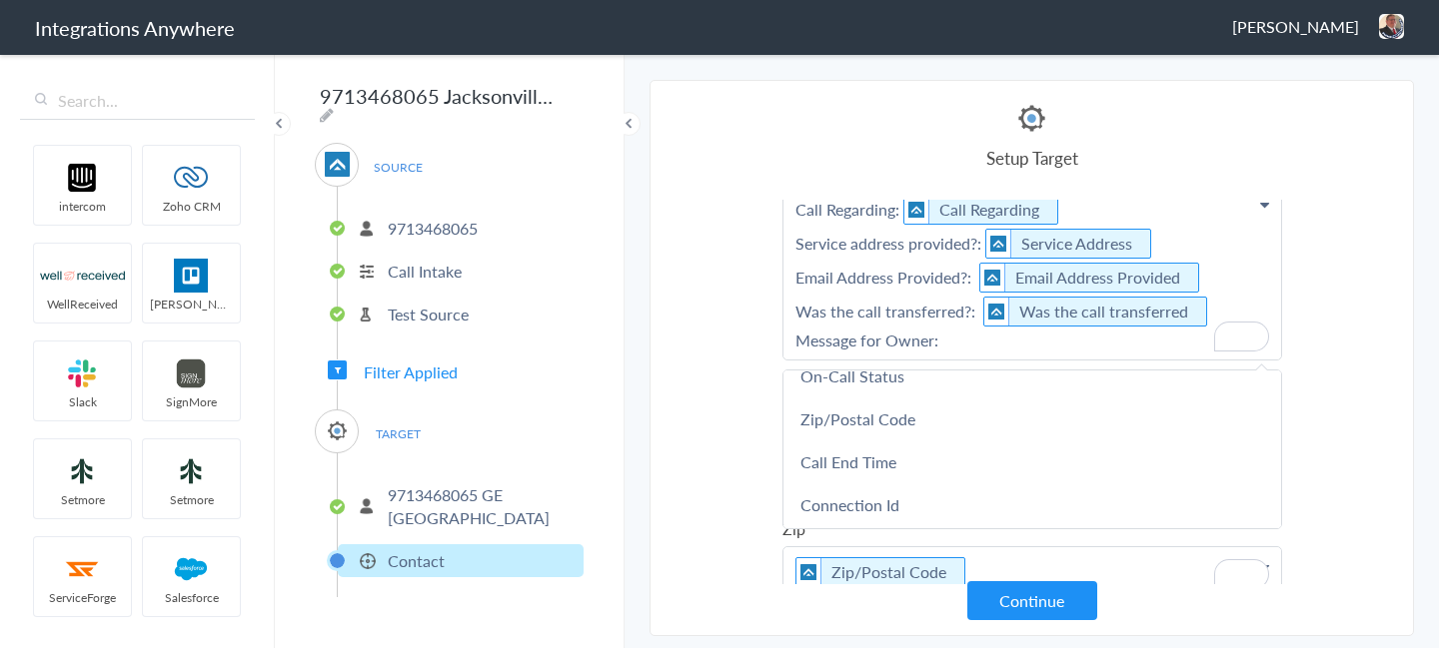
scroll to position [393, 0]
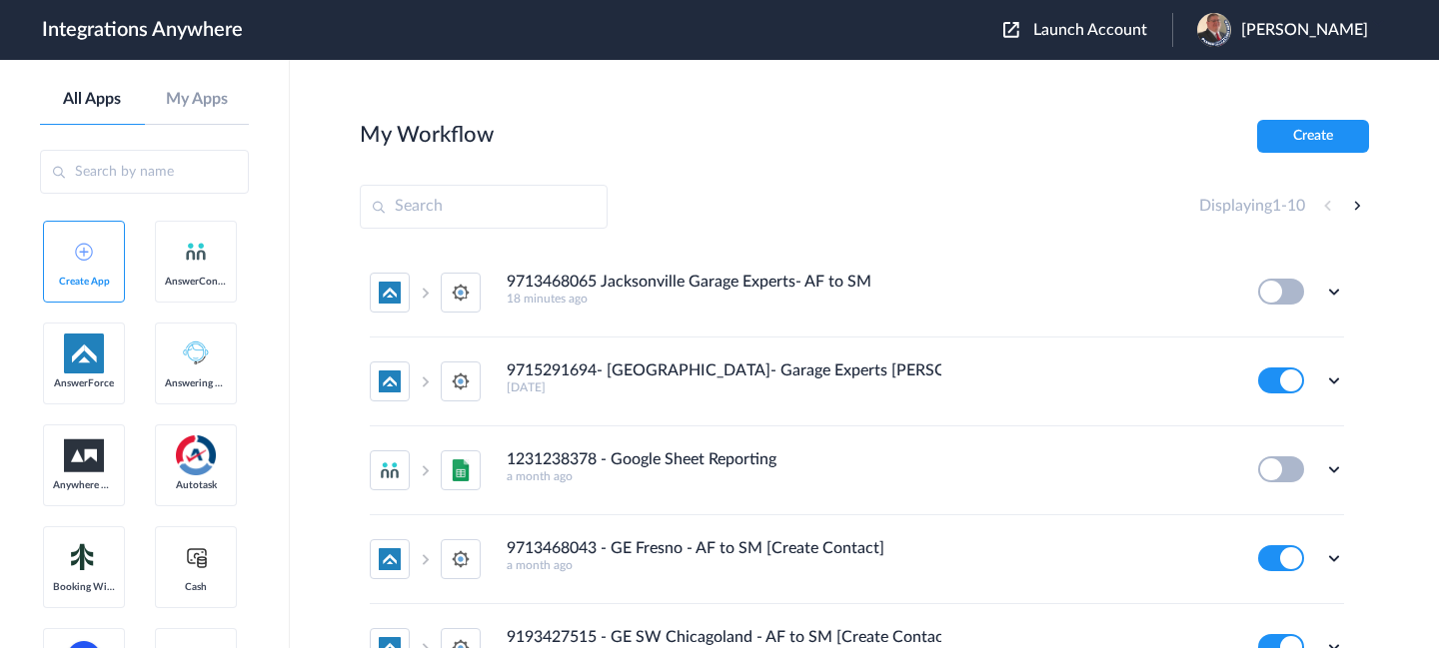
click at [1105, 38] on span "Launch Account" at bounding box center [1090, 30] width 114 height 16
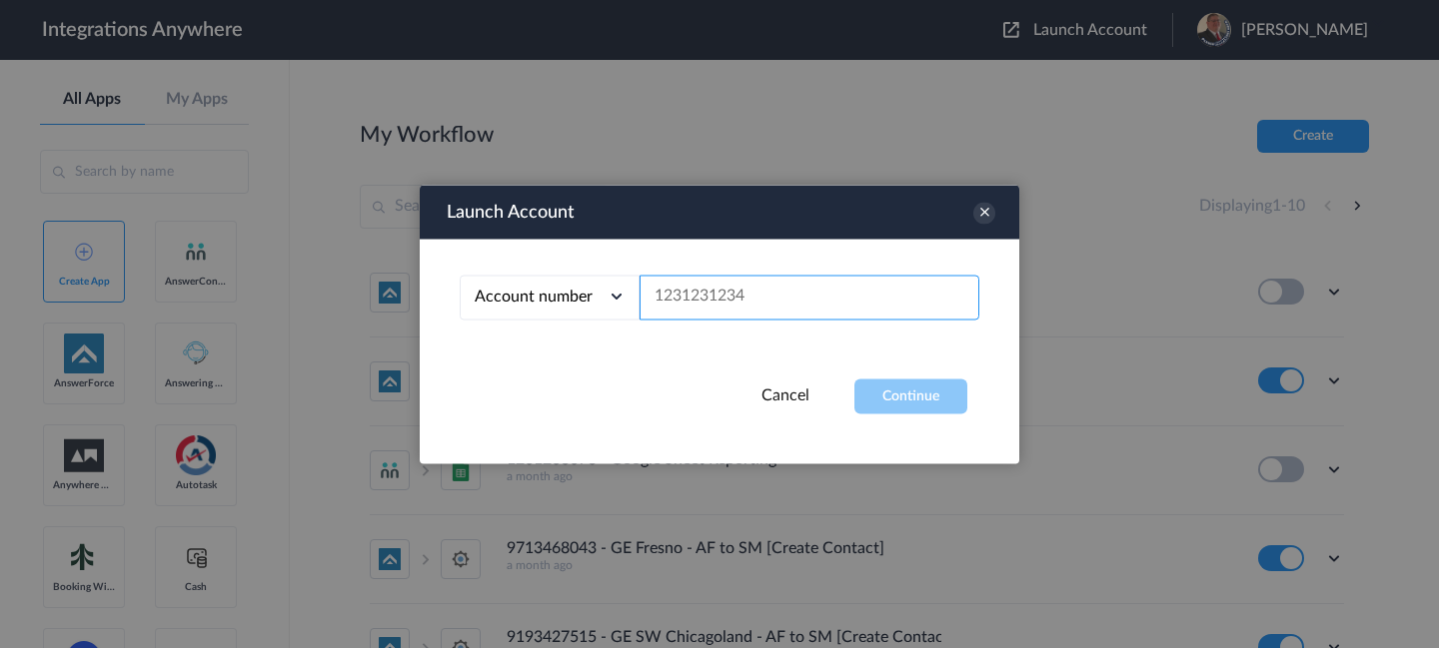
click at [806, 296] on input "text" at bounding box center [809, 297] width 340 height 45
paste input "9713468065"
type input "9713468065"
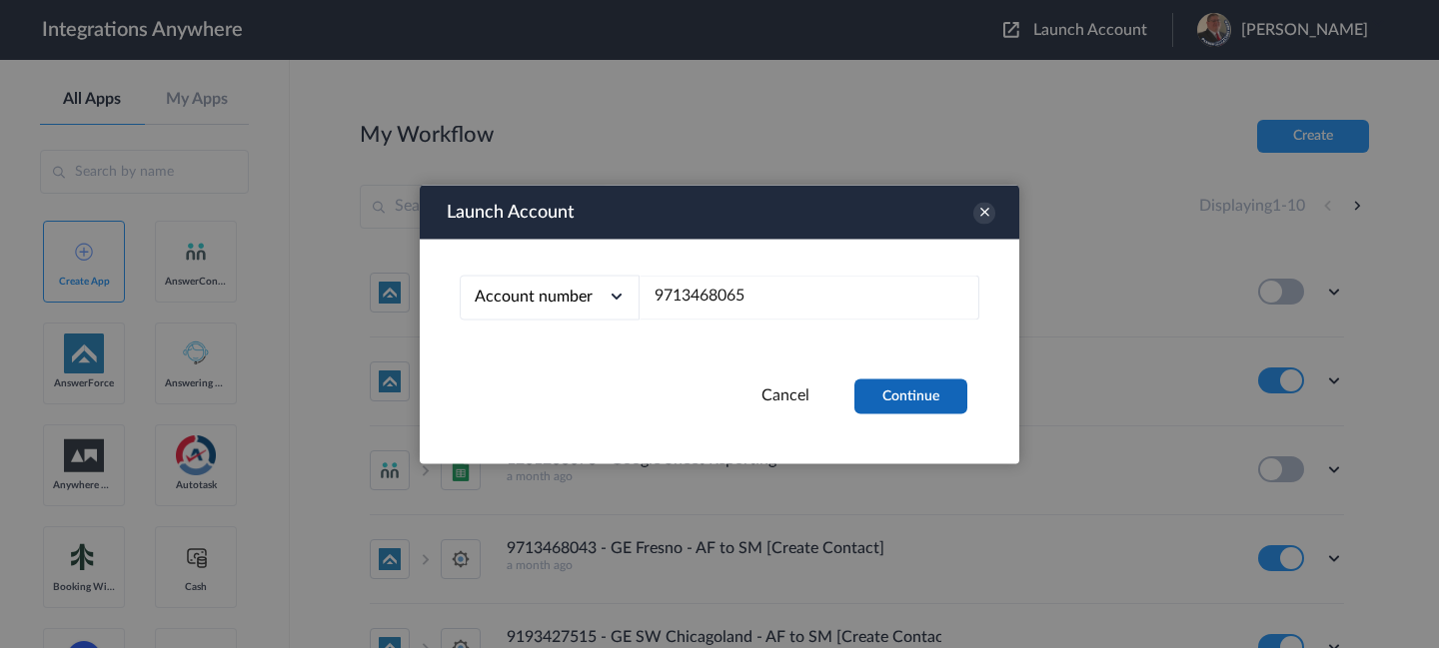
click at [890, 390] on button "Continue" at bounding box center [910, 396] width 113 height 35
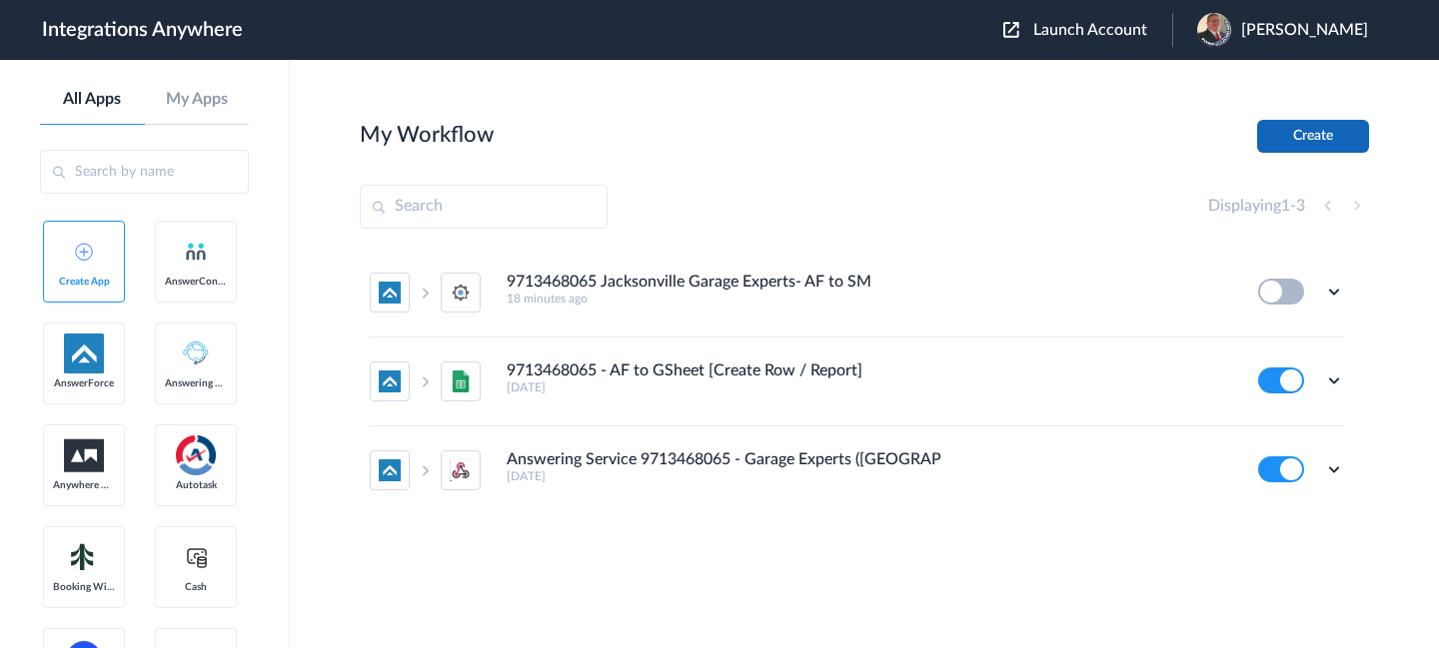
click at [1275, 131] on button "Create" at bounding box center [1313, 136] width 112 height 33
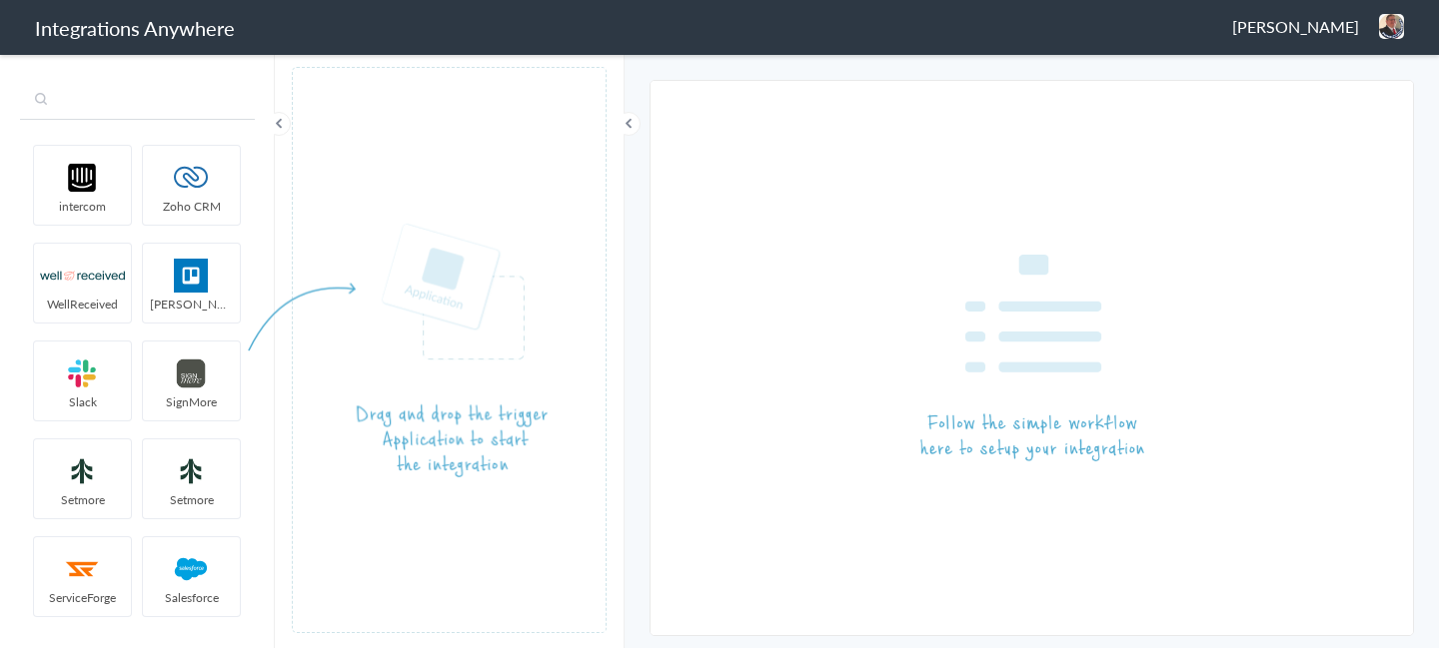
click at [152, 94] on input "text" at bounding box center [137, 101] width 235 height 38
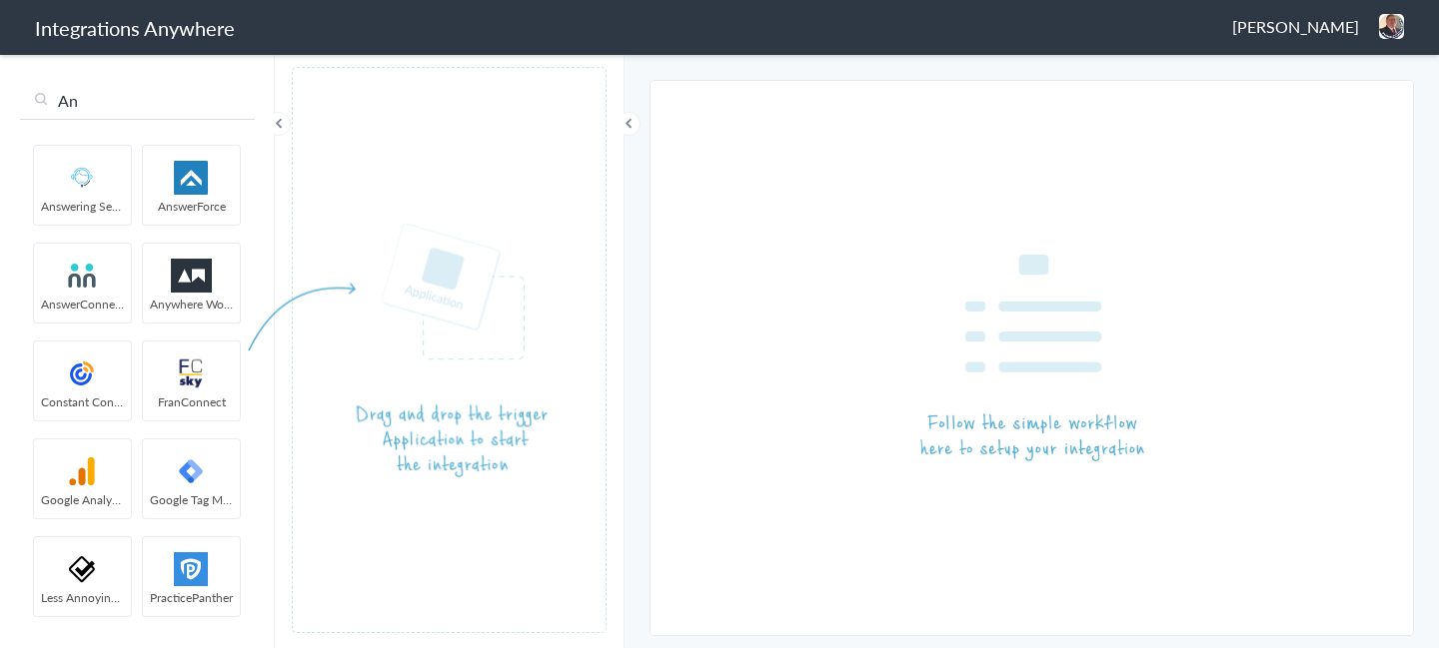
type input "An"
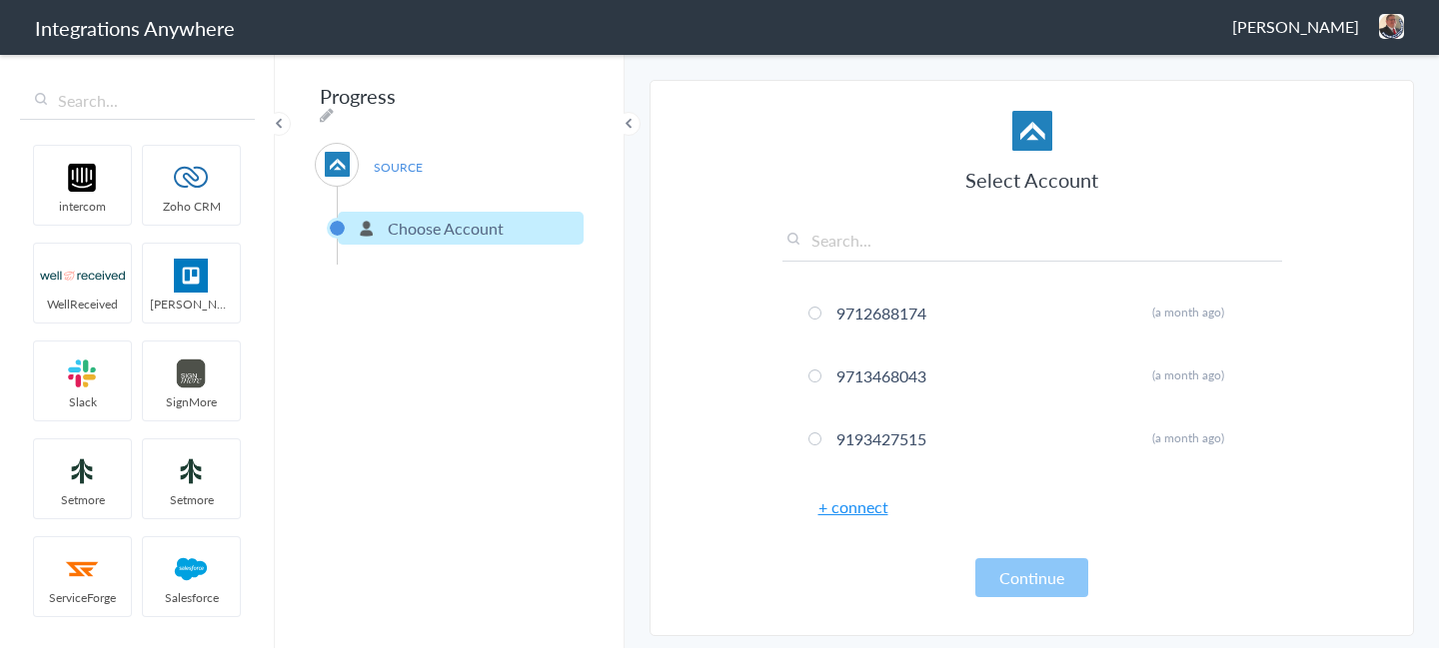
click at [877, 239] on input "text" at bounding box center [1032, 245] width 500 height 33
paste input "9713268621"
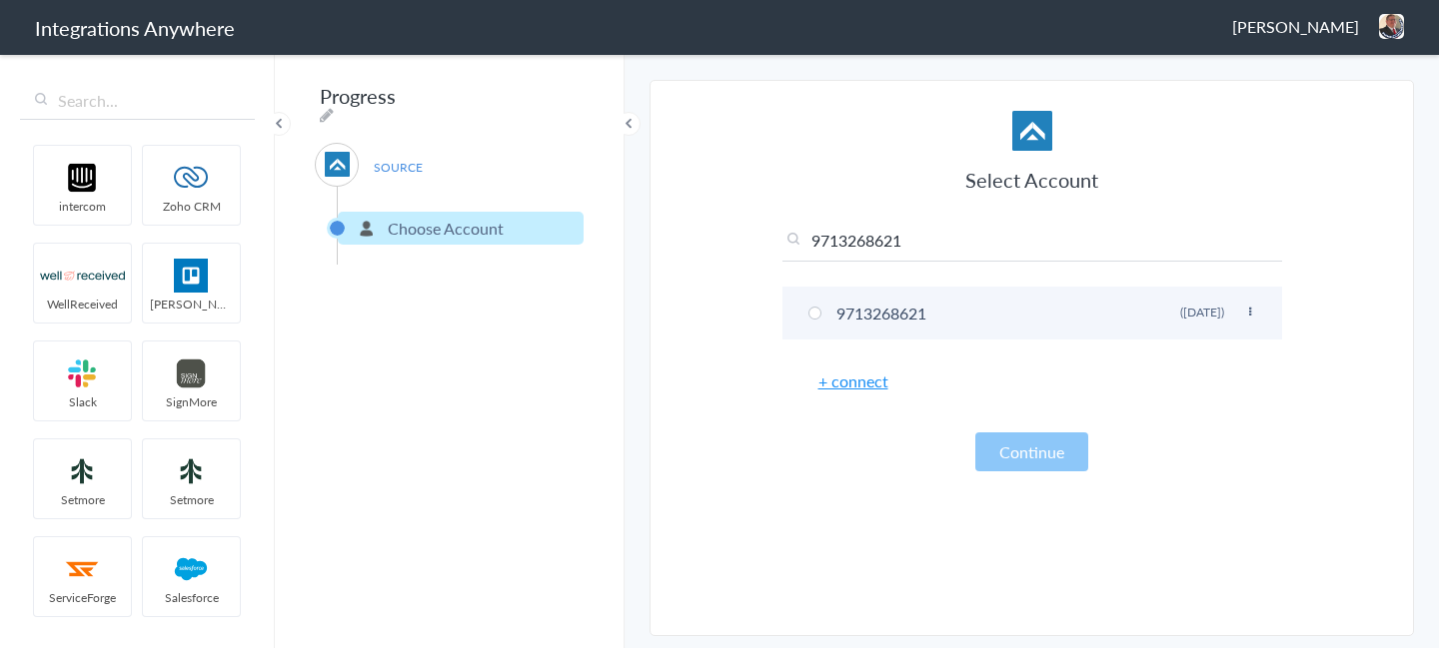
type input "9713268621"
click at [828, 312] on li "9713268621 Rename Delete (5 months ago)" at bounding box center [1032, 313] width 500 height 53
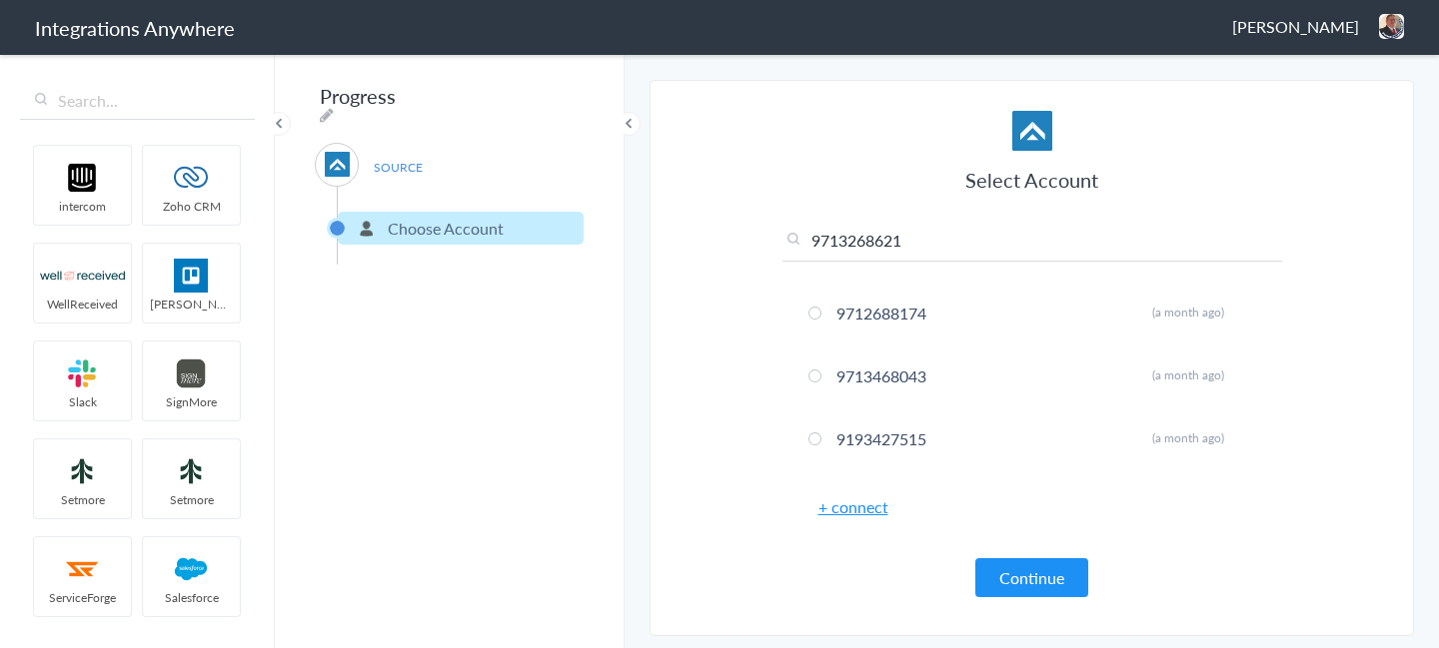
click at [1034, 599] on article "Select Account 9713268621 9712688174 Rename Delete (a month ago) 9713468043 Ren…" at bounding box center [1032, 358] width 500 height 515
click at [1037, 584] on button "Continue" at bounding box center [1031, 578] width 113 height 39
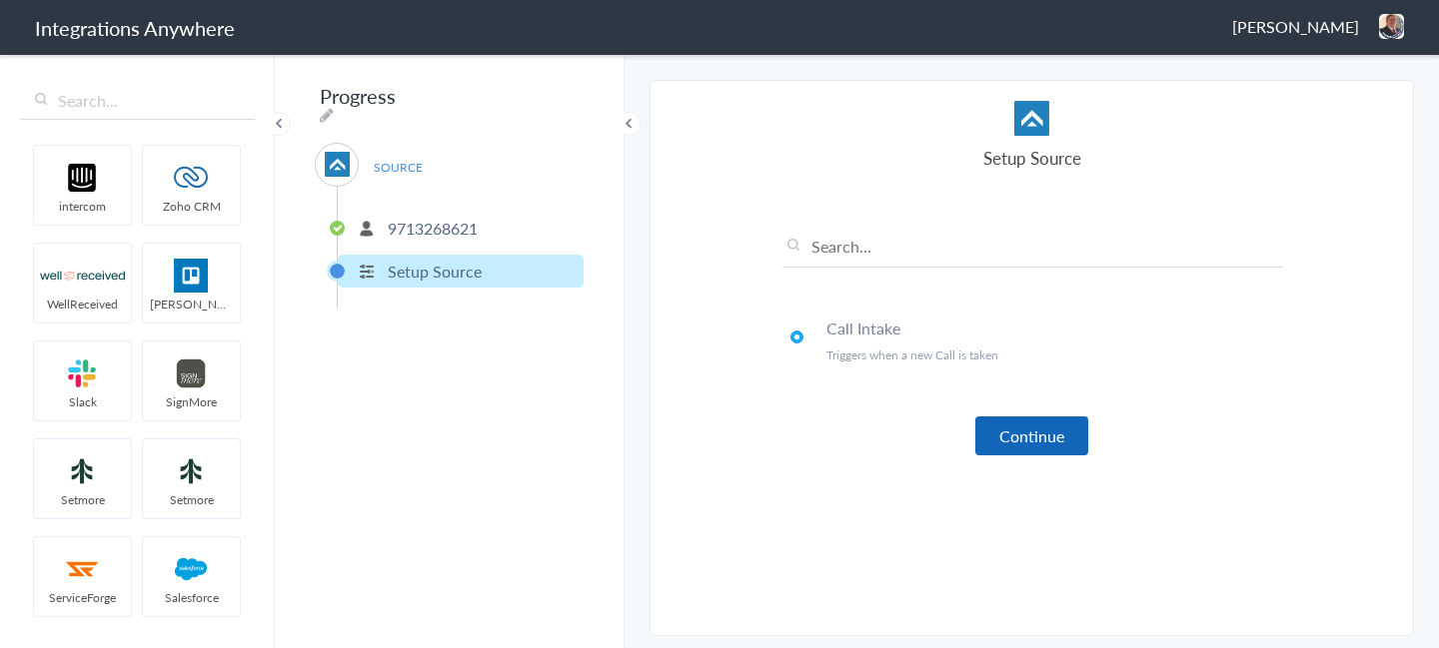
click at [1022, 424] on button "Continue" at bounding box center [1031, 436] width 113 height 39
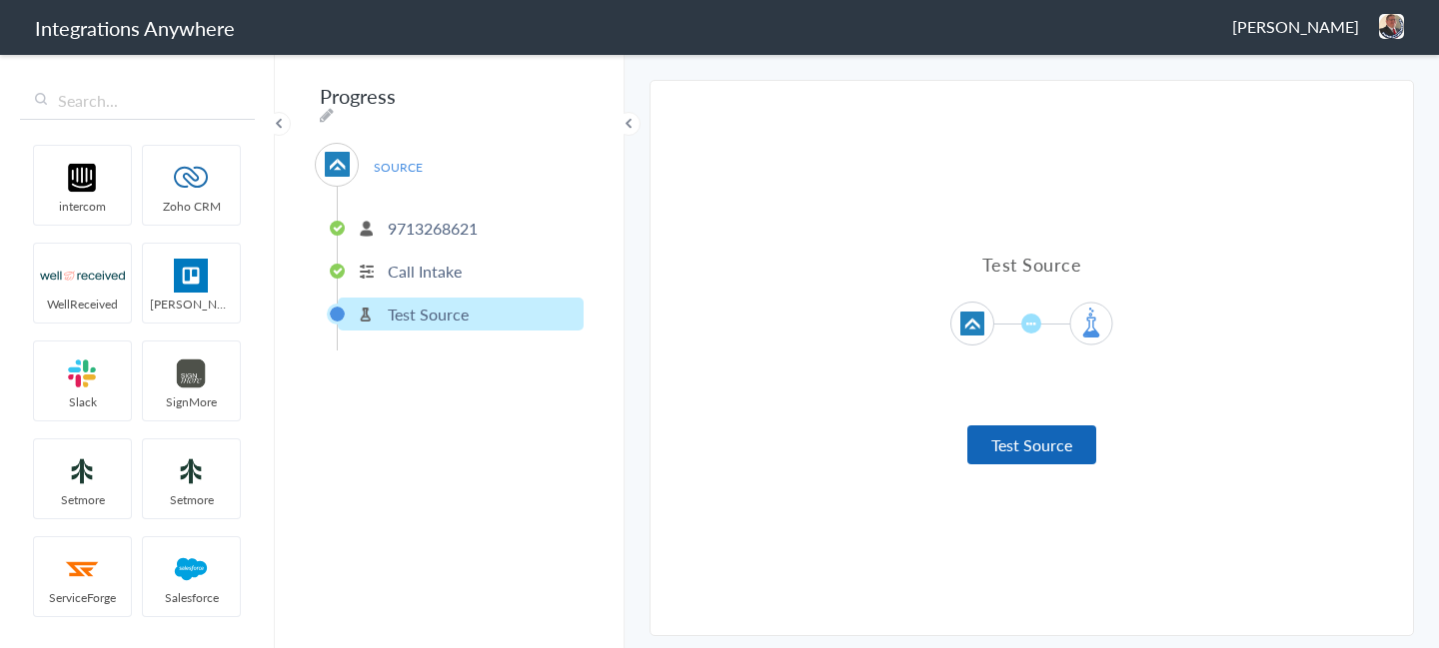
click at [1018, 452] on button "Test Source" at bounding box center [1031, 445] width 129 height 39
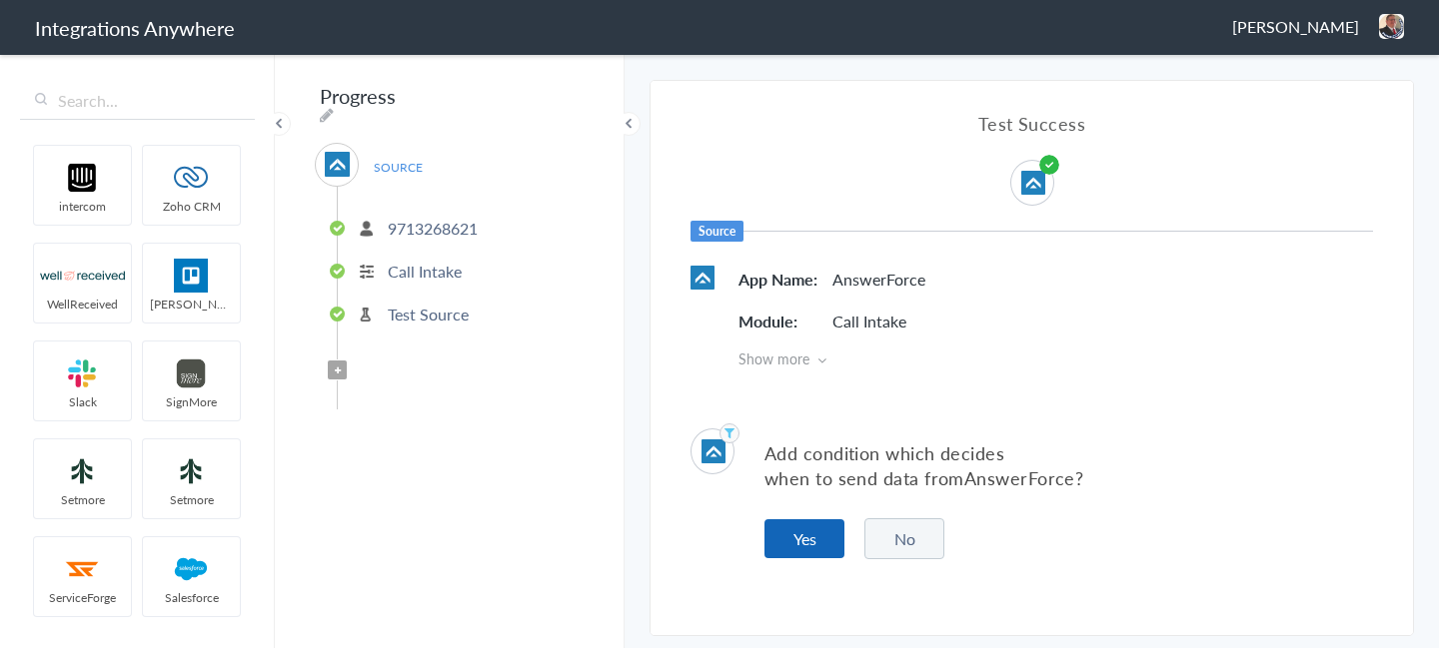
click at [821, 535] on button "Yes" at bounding box center [804, 539] width 80 height 39
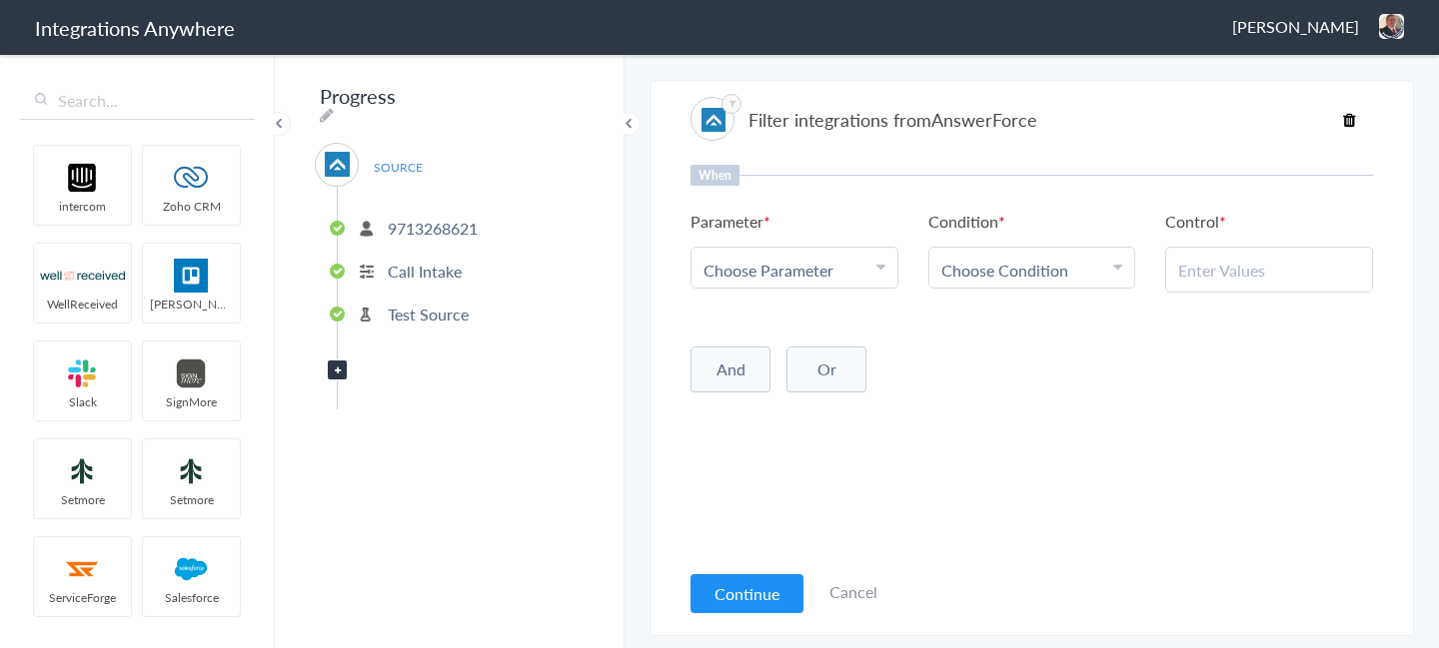
click at [756, 260] on span "Choose Parameter" at bounding box center [768, 270] width 130 height 23
click at [755, 326] on input "text" at bounding box center [794, 325] width 206 height 43
type input "call cl"
click at [742, 387] on link "Call Closing Note" at bounding box center [794, 368] width 206 height 43
click at [979, 290] on ul "Parameter Choose Parameter Call Closing Note First Name Last Name Phone Account…" at bounding box center [1031, 251] width 682 height 83
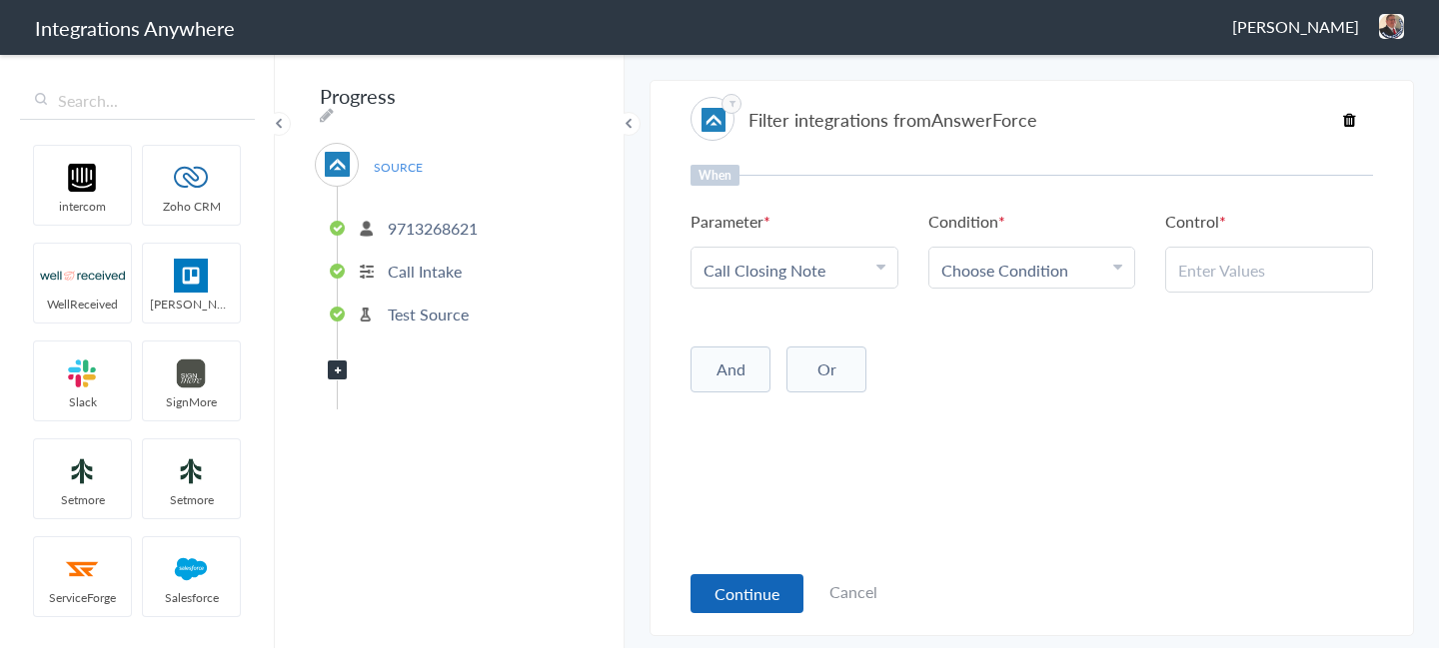
click at [717, 603] on button "Continue" at bounding box center [746, 594] width 113 height 39
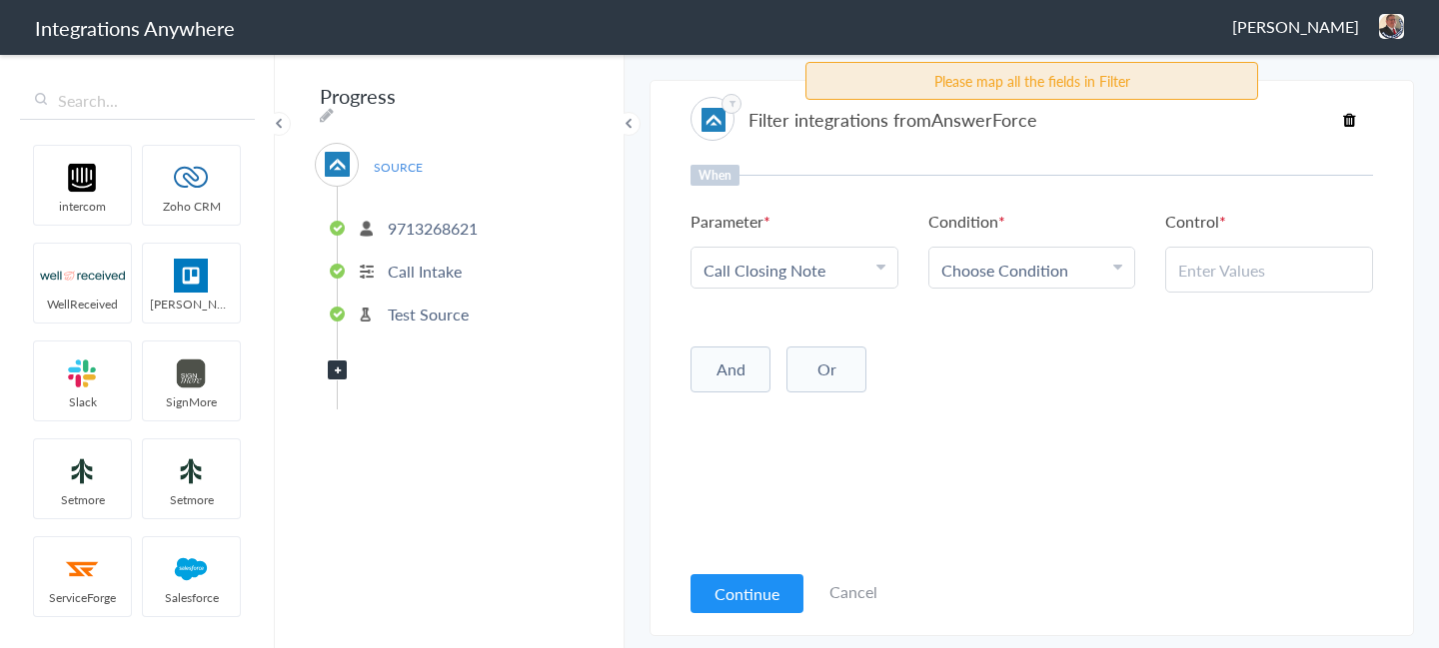
click at [999, 260] on span "Choose Condition" at bounding box center [1004, 270] width 127 height 23
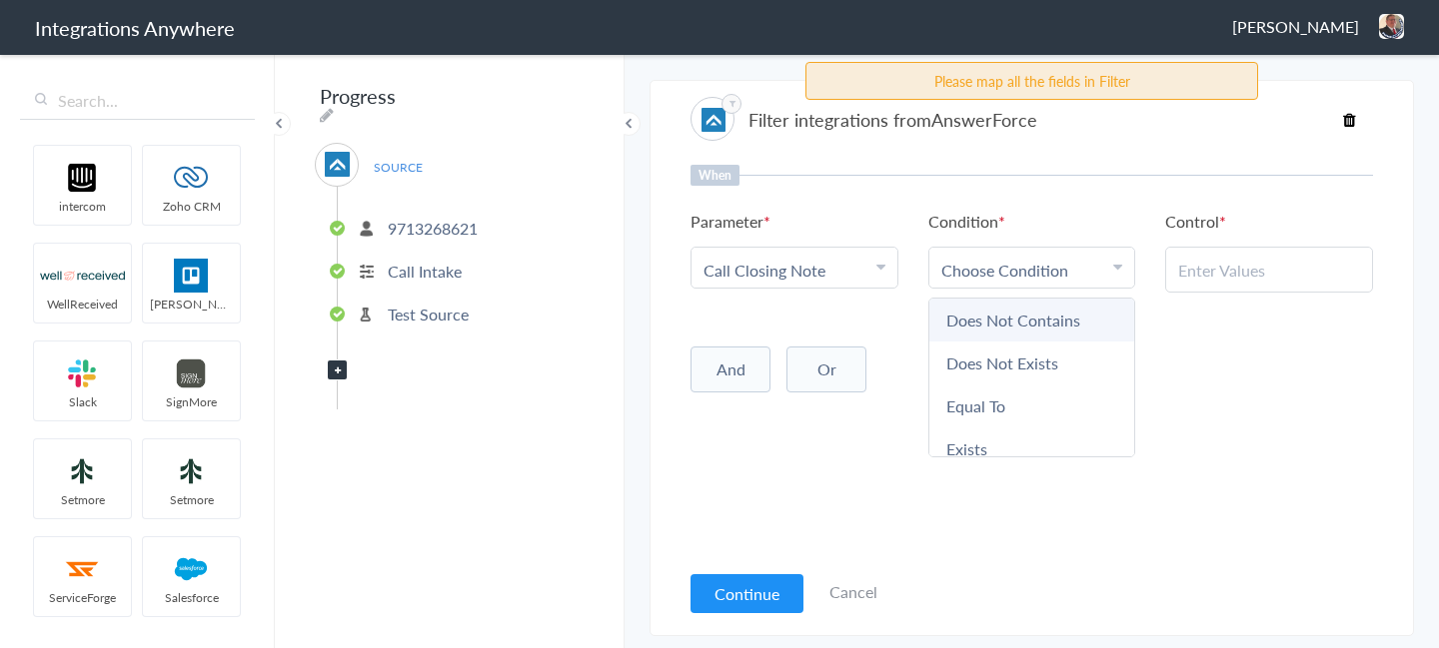
scroll to position [105, 0]
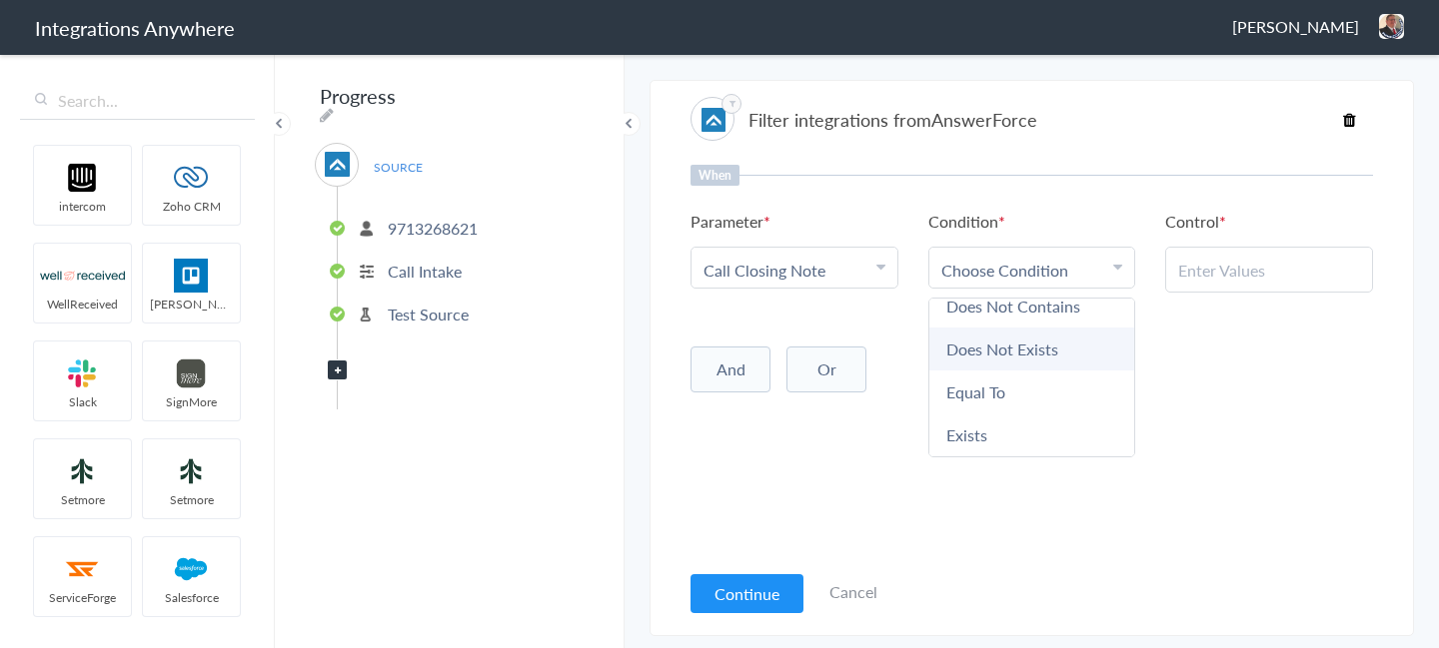
click at [991, 360] on link "Does Not Exists" at bounding box center [1032, 349] width 206 height 43
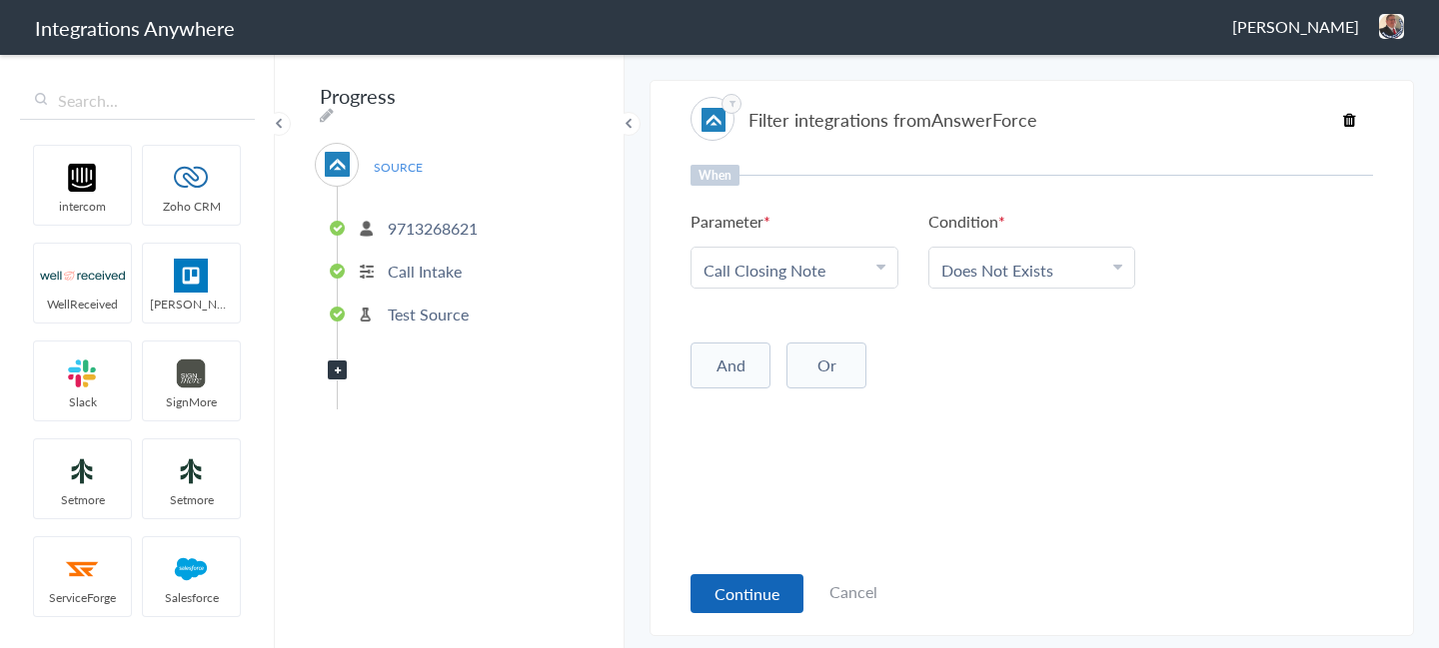
click at [788, 579] on button "Continue" at bounding box center [746, 594] width 113 height 39
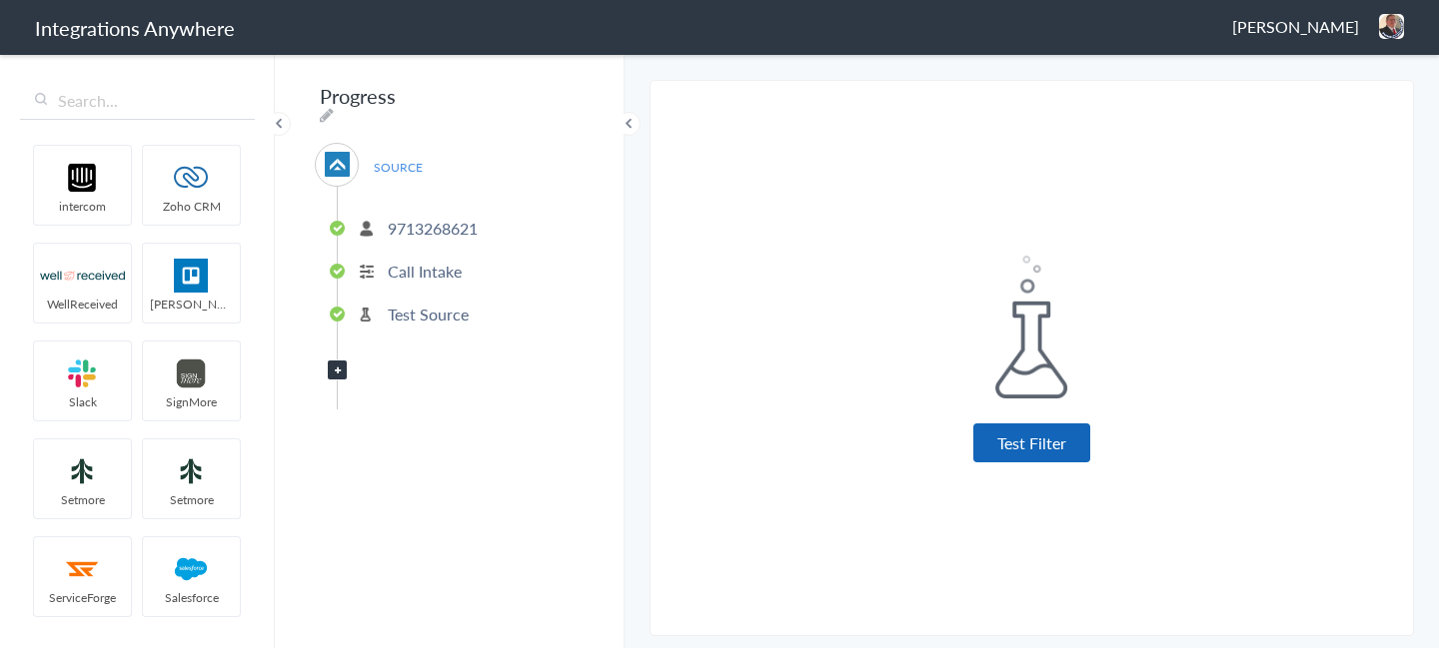
click at [1039, 430] on button "Test Filter" at bounding box center [1031, 443] width 117 height 39
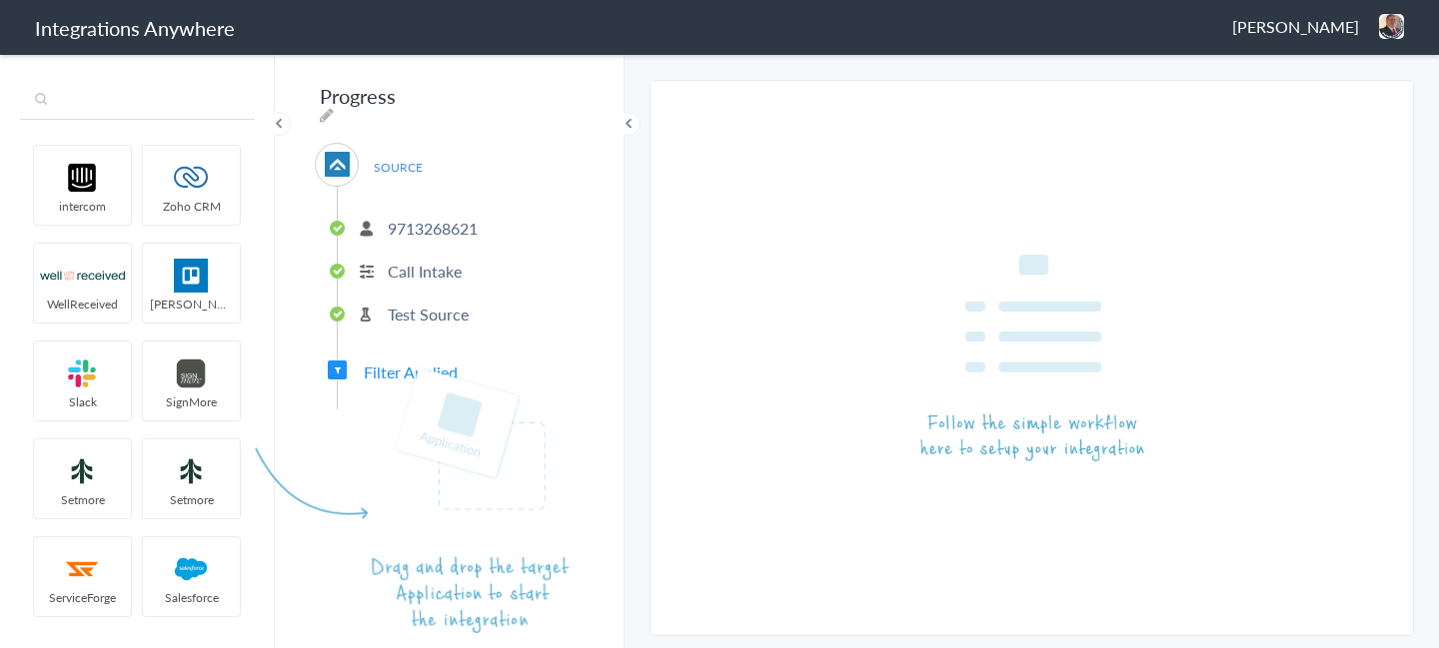
click at [169, 85] on input "text" at bounding box center [137, 101] width 235 height 38
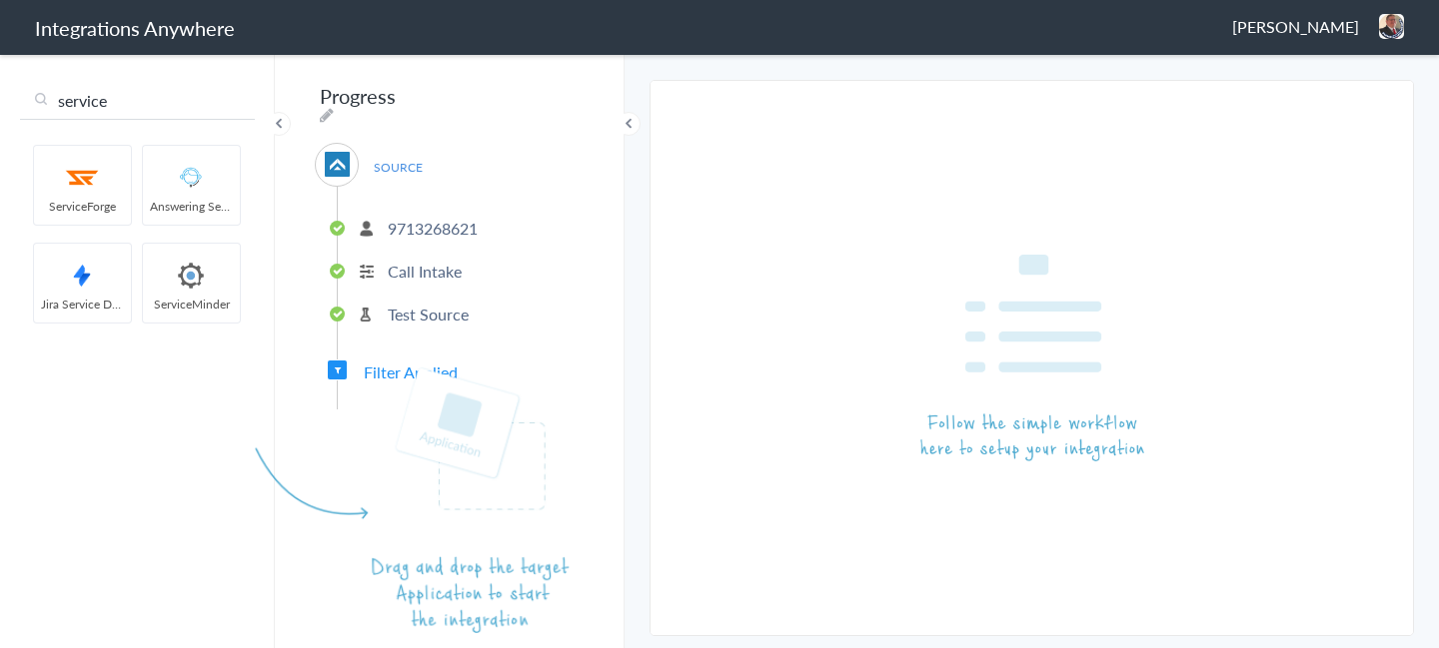
type input "service"
drag, startPoint x: 211, startPoint y: 292, endPoint x: 348, endPoint y: 433, distance: 196.4
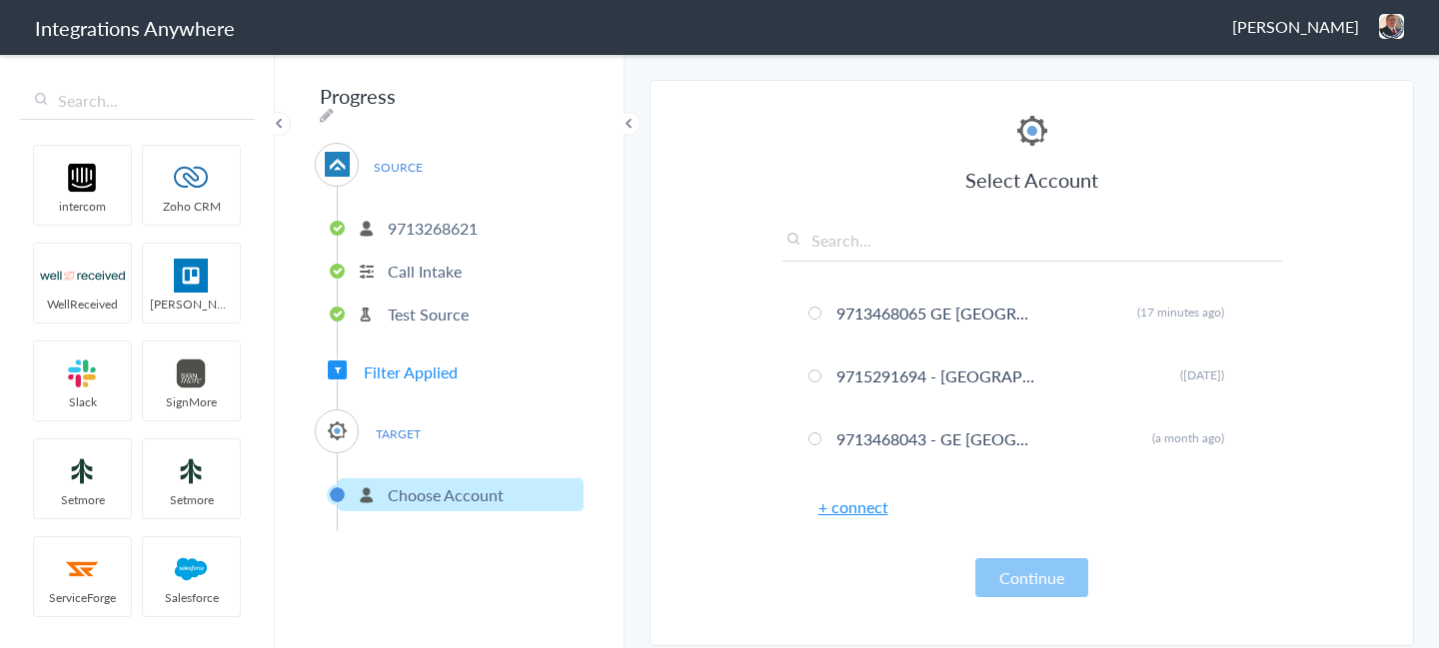
click at [846, 513] on link "+ connect" at bounding box center [853, 507] width 70 height 23
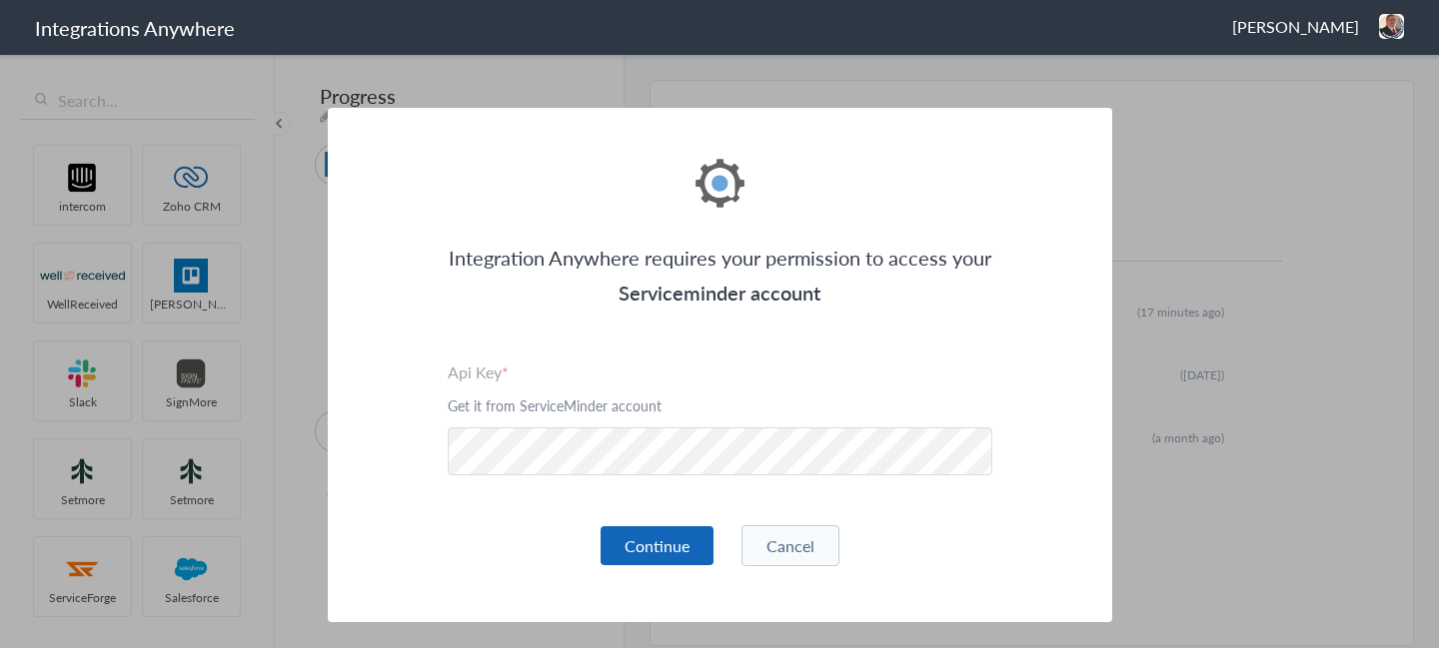
click at [669, 535] on button "Continue" at bounding box center [656, 546] width 113 height 39
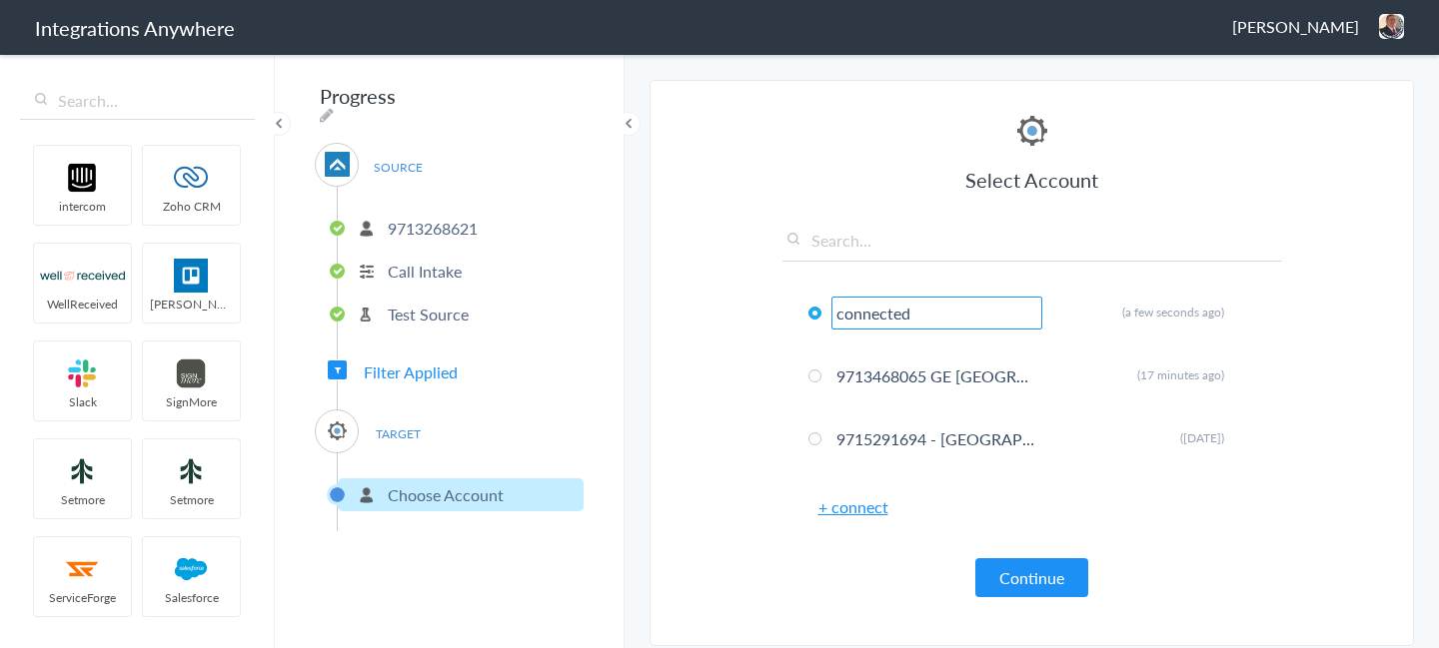
click at [555, 84] on div "Progress SOURCE 9713268621 Call Intake Test Source Filter Applied TARGET Choose…" at bounding box center [450, 350] width 350 height 596
click at [334, 107] on icon at bounding box center [327, 115] width 14 height 16
click at [436, 102] on input "Progress" at bounding box center [438, 96] width 247 height 38
paste input "9713268621"
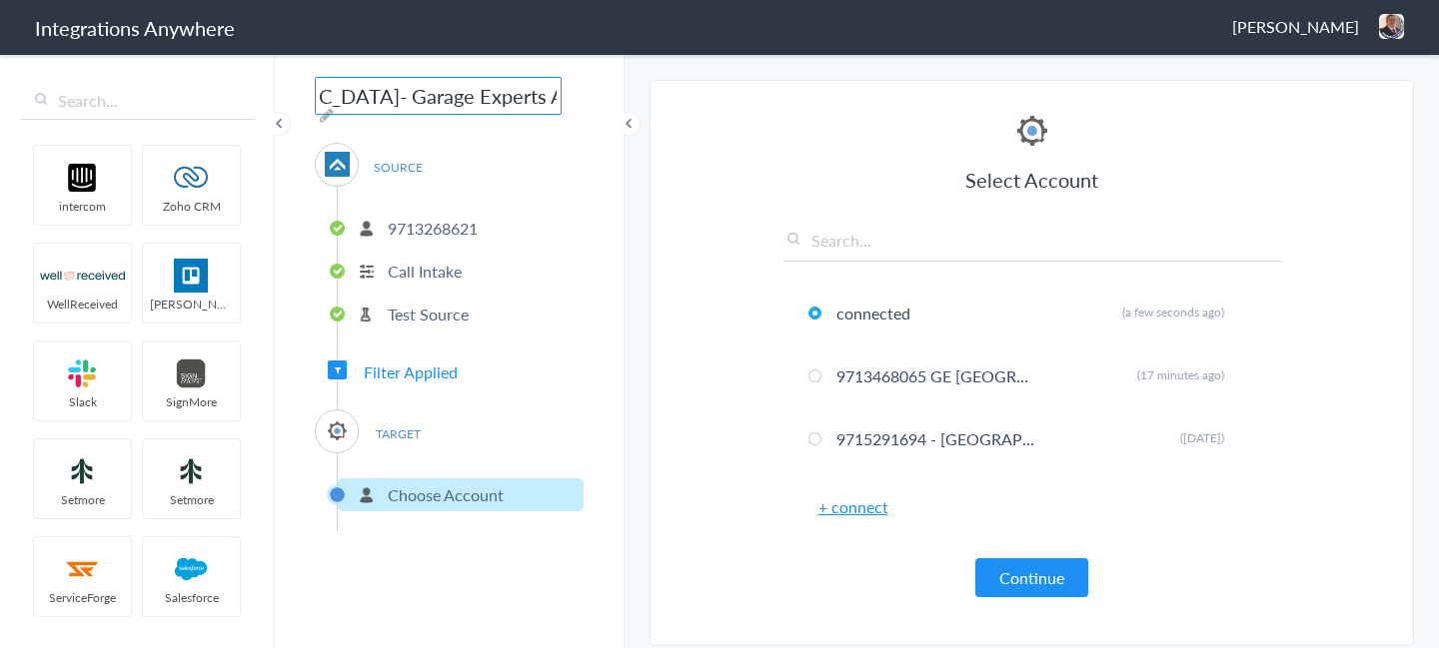
scroll to position [0, 275]
type input "9713268621- [GEOGRAPHIC_DATA]- Garage Experts AF to SM"
click at [427, 529] on div "9713268621- West Houston- Garage Experts AF to SM SOURCE 9713268621 Call Intake…" at bounding box center [450, 350] width 350 height 596
click at [996, 640] on section "Select Account 9712688174 Rename Delete (a month ago) 9713468043 Rename Delete …" at bounding box center [1031, 363] width 764 height 567
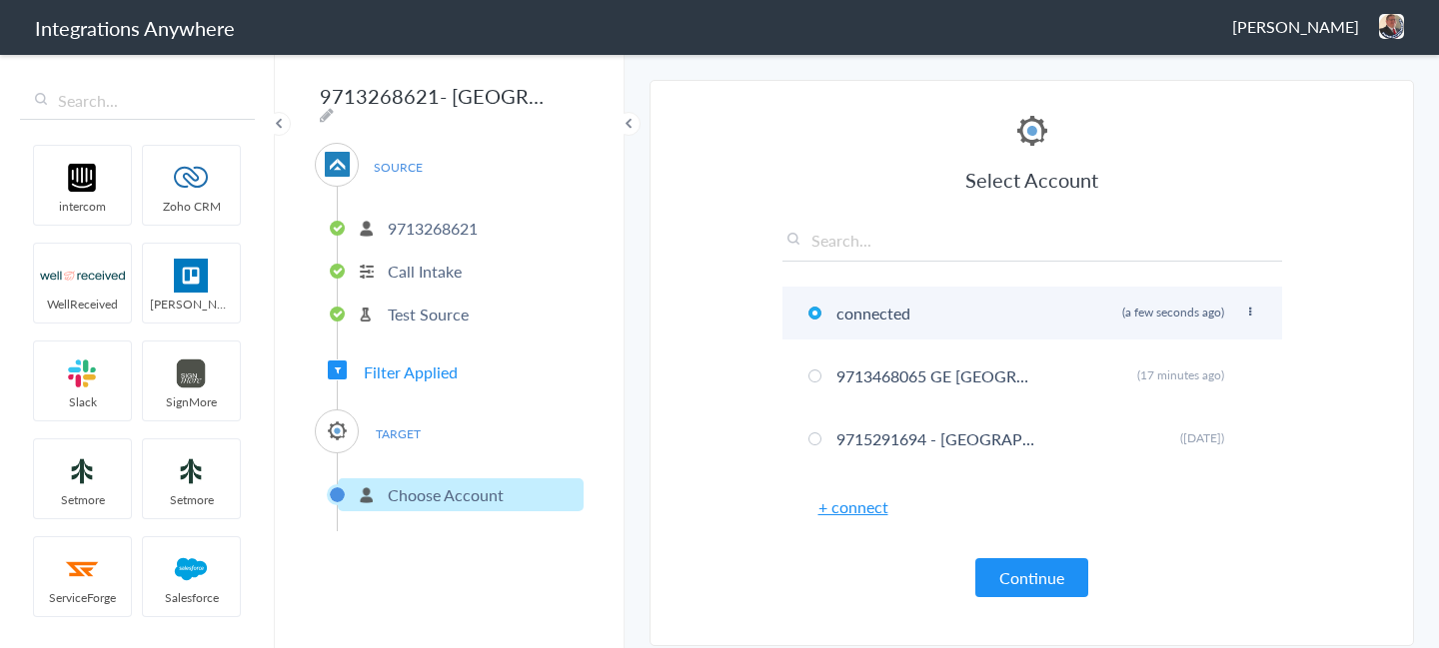
click at [1250, 311] on icon at bounding box center [1250, 312] width 12 height 11
click at [1214, 354] on li "Rename" at bounding box center [1210, 353] width 138 height 30
click at [921, 307] on input "connected" at bounding box center [936, 313] width 211 height 33
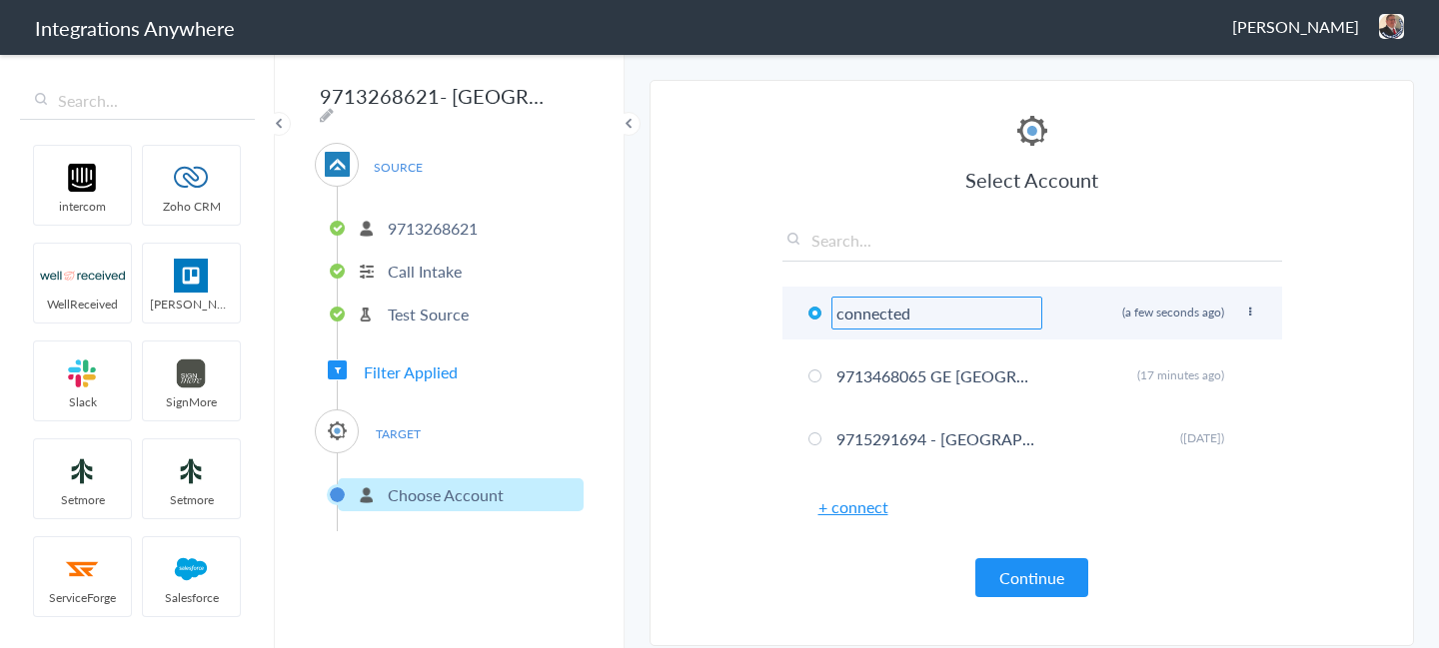
paste input "9713268621"
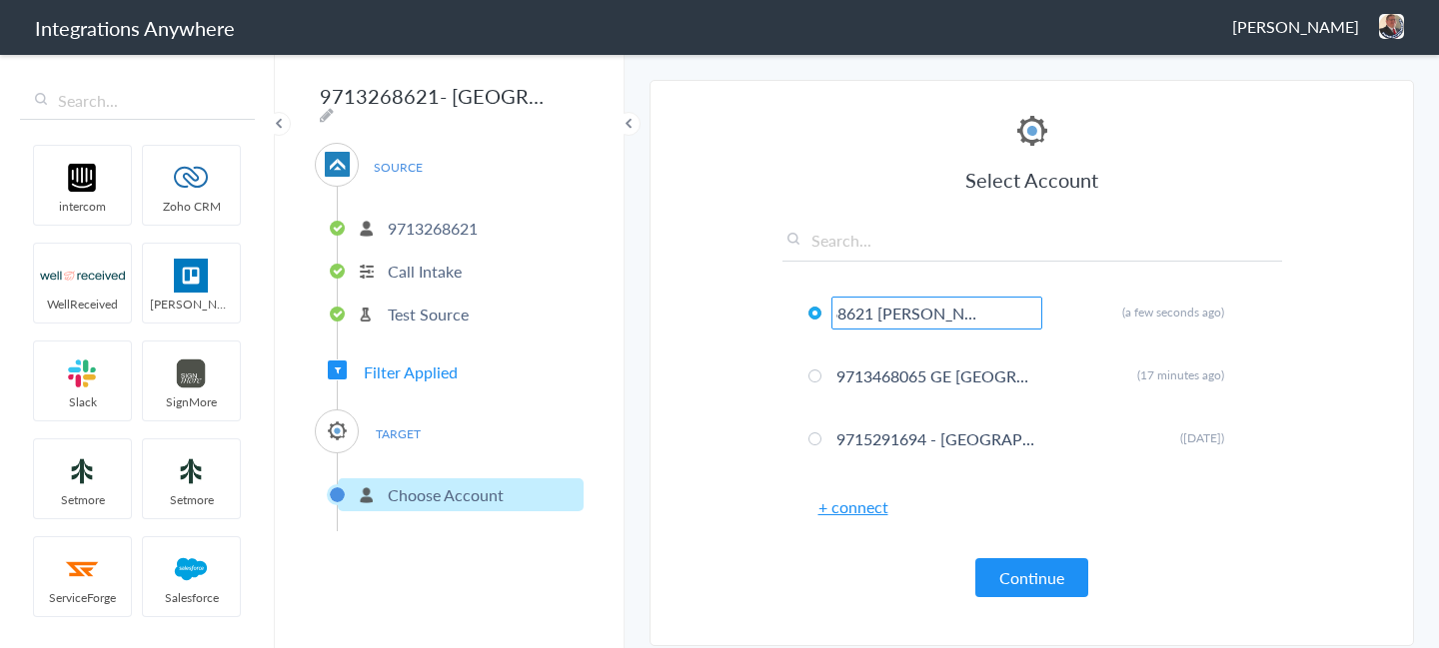
type input "9713268621 GE West Houston"
click at [1330, 400] on section "Select Account 9712688174 Rename Delete (a month ago) 9713468043 Rename Delete …" at bounding box center [1031, 363] width 764 height 567
click at [1007, 561] on button "Continue" at bounding box center [1031, 578] width 113 height 39
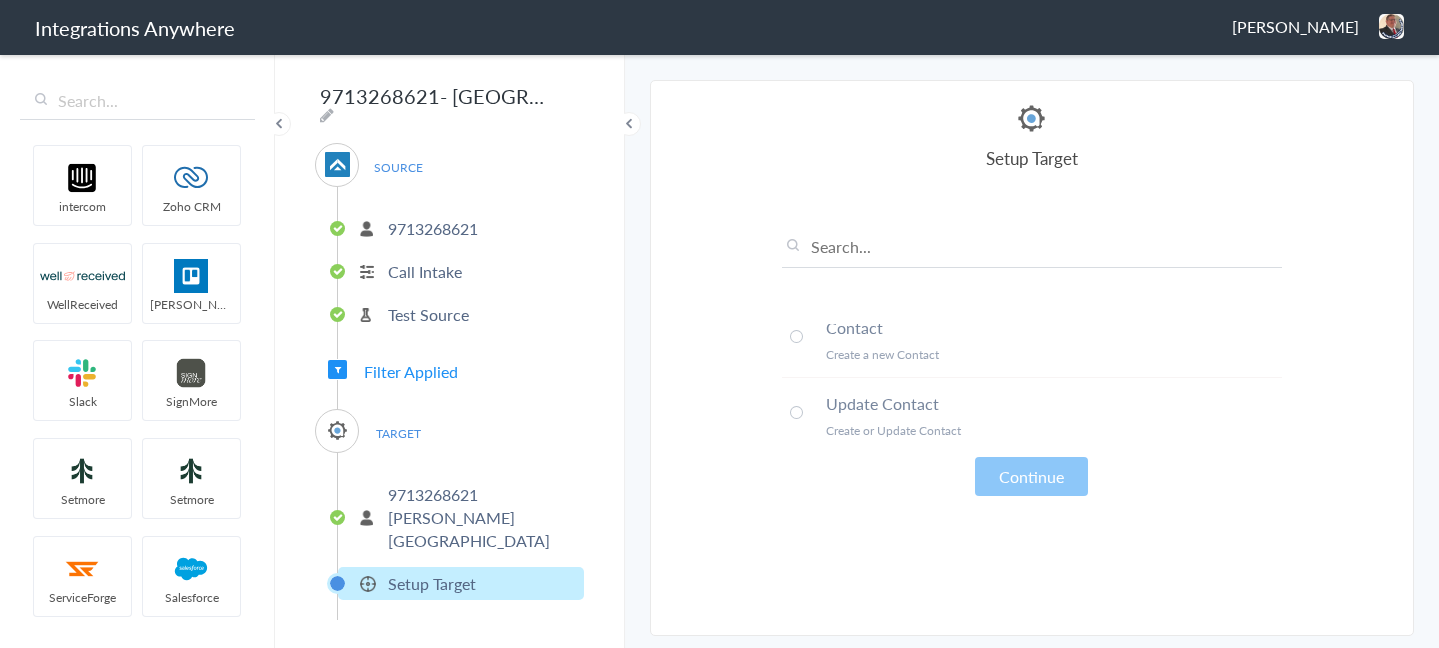
click at [908, 358] on p "Create a new Contact" at bounding box center [1054, 355] width 456 height 17
click at [1071, 490] on button "Continue" at bounding box center [1031, 477] width 113 height 39
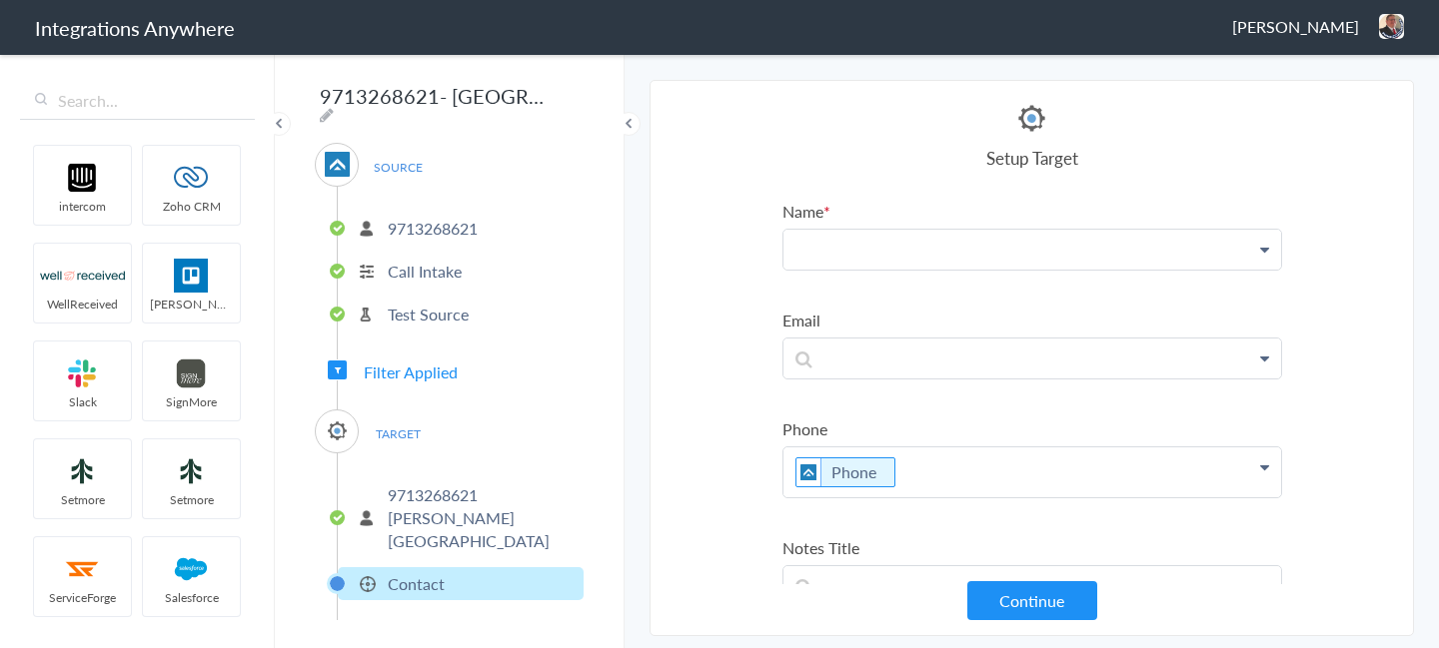
click at [830, 242] on p at bounding box center [1032, 250] width 498 height 40
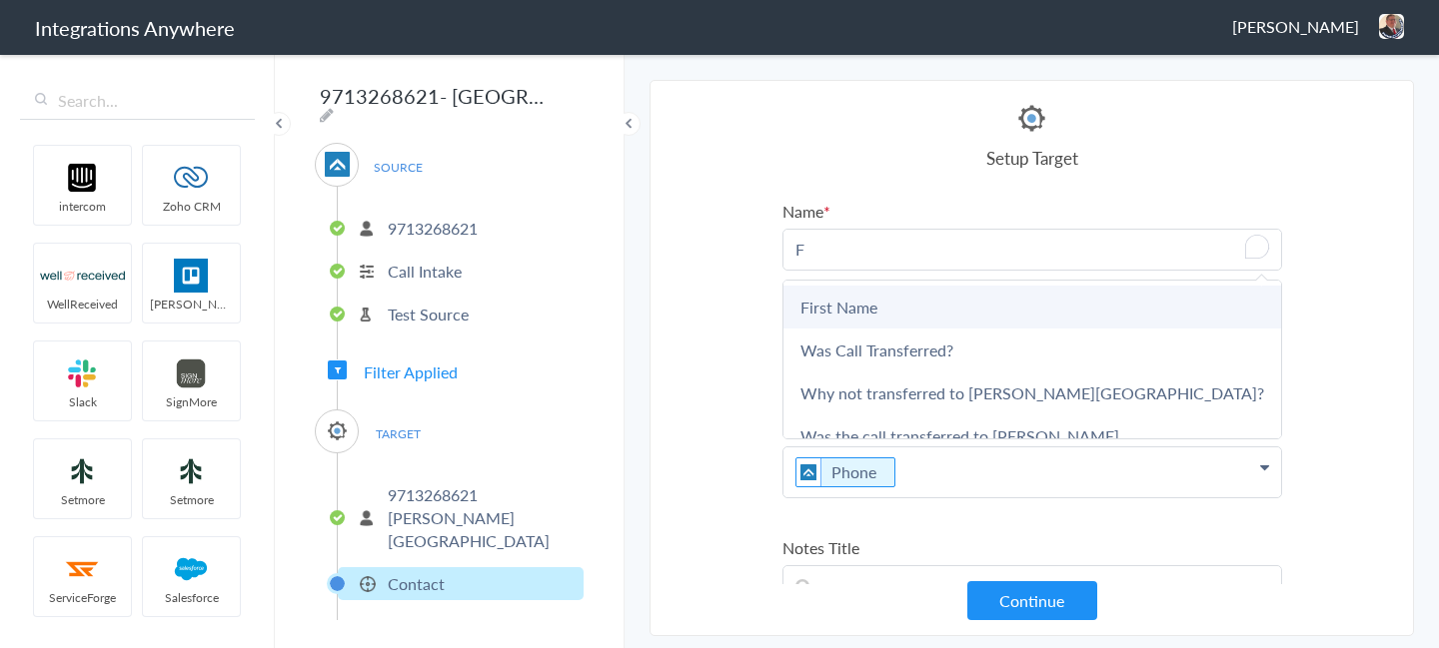
click at [834, 293] on link "First Name" at bounding box center [1032, 307] width 498 height 43
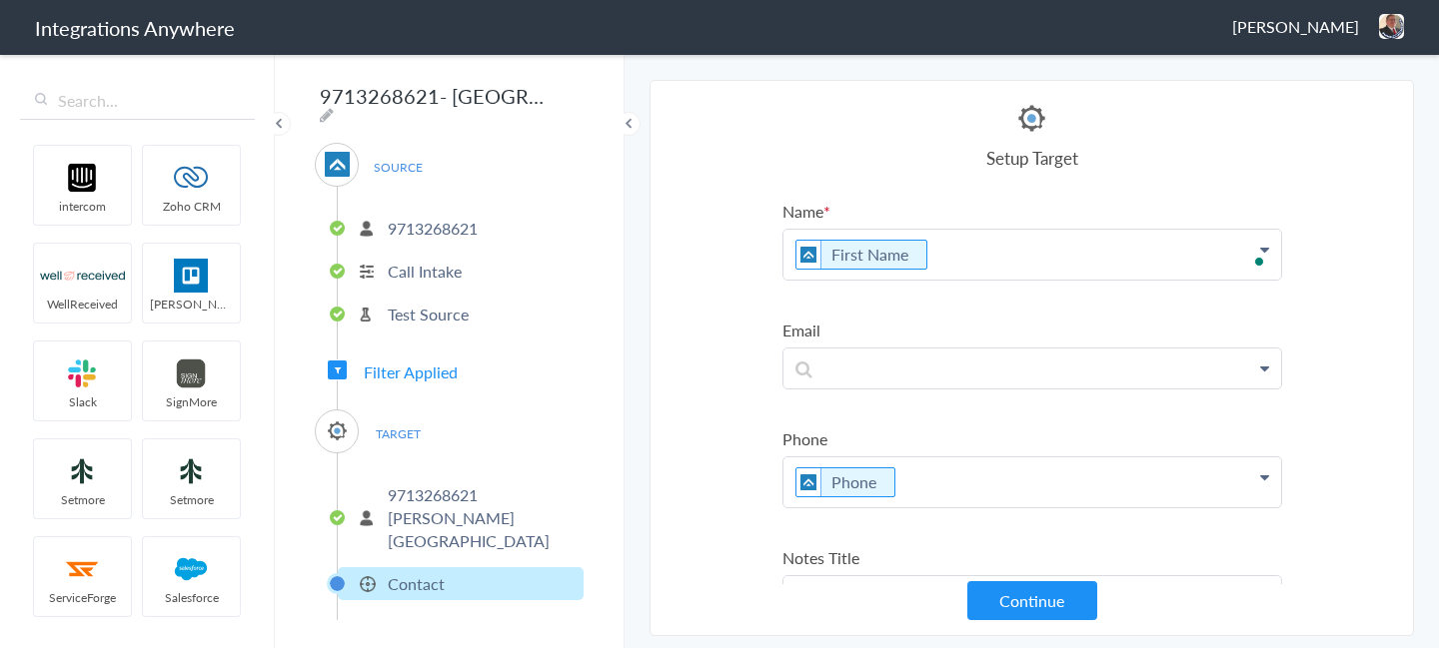
click at [972, 243] on p "First Name" at bounding box center [1032, 255] width 498 height 50
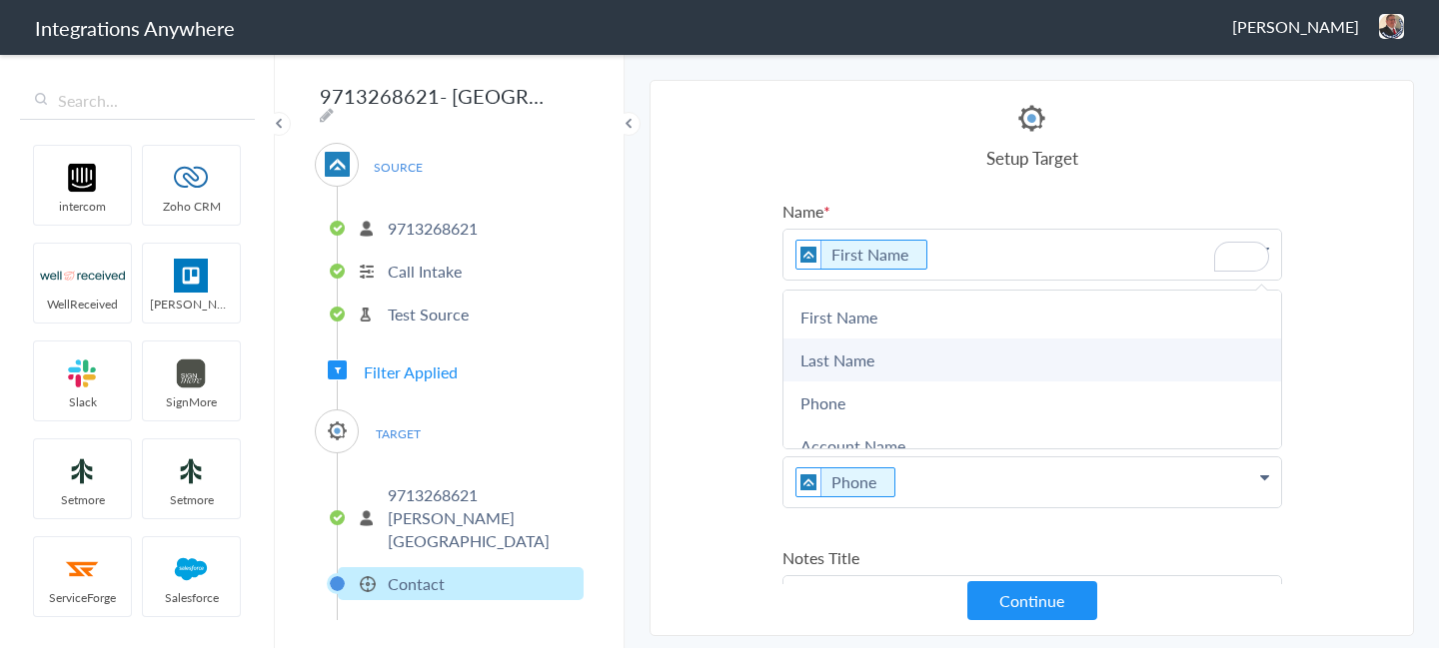
click at [896, 351] on link "Last Name" at bounding box center [1032, 360] width 498 height 43
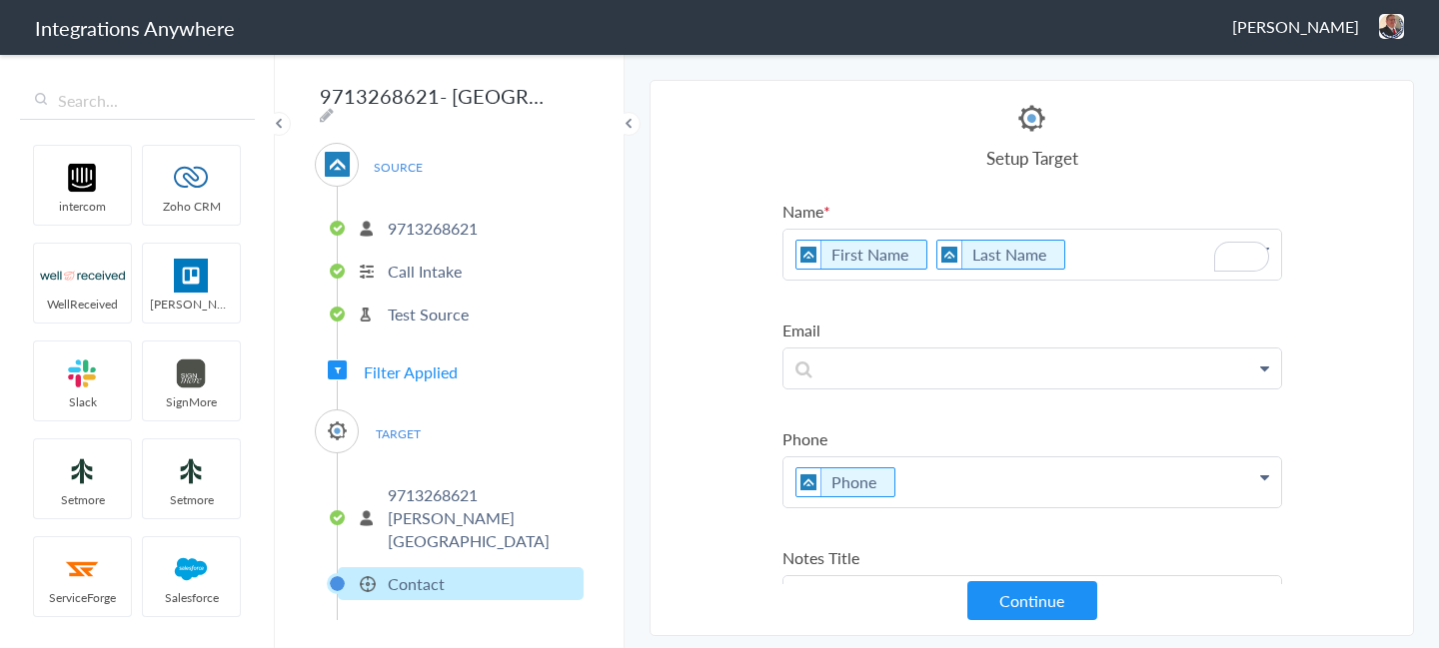
click at [925, 248] on p "First Name Last Name" at bounding box center [1032, 255] width 498 height 50
click at [1353, 319] on section "Select Account 9712688174 Rename Delete (a month ago) 9713468043 Rename Delete …" at bounding box center [1031, 358] width 764 height 557
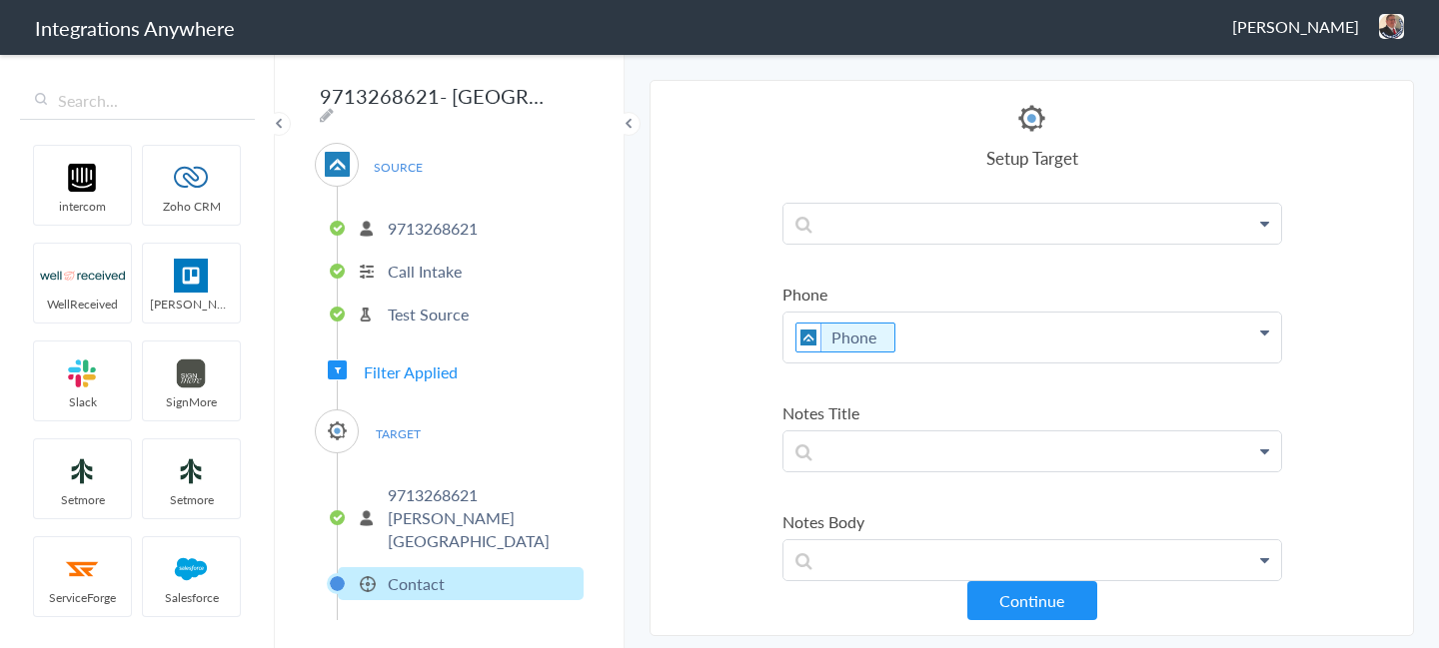
scroll to position [145, 0]
click at [908, 135] on p at bounding box center [1032, 110] width 498 height 50
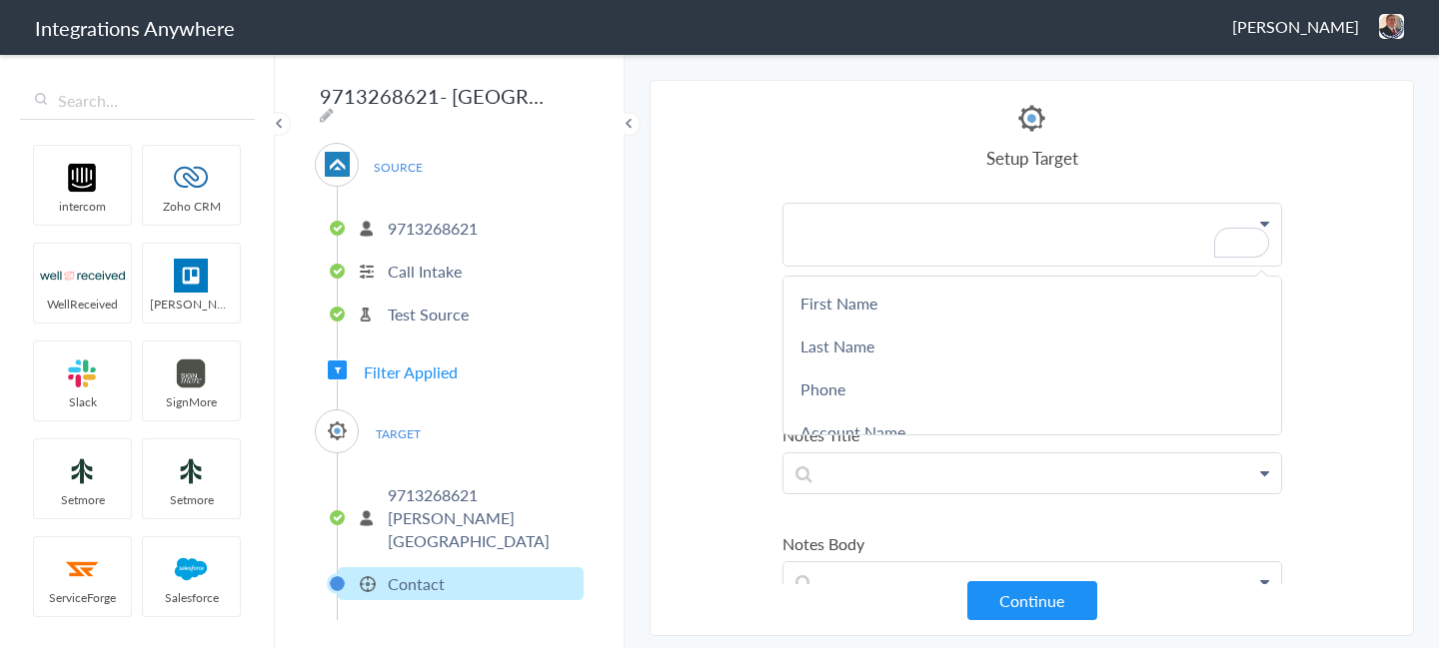
click at [1368, 322] on section "Select Account 9712688174 Rename Delete (a month ago) 9713468043 Rename Delete …" at bounding box center [1031, 358] width 764 height 557
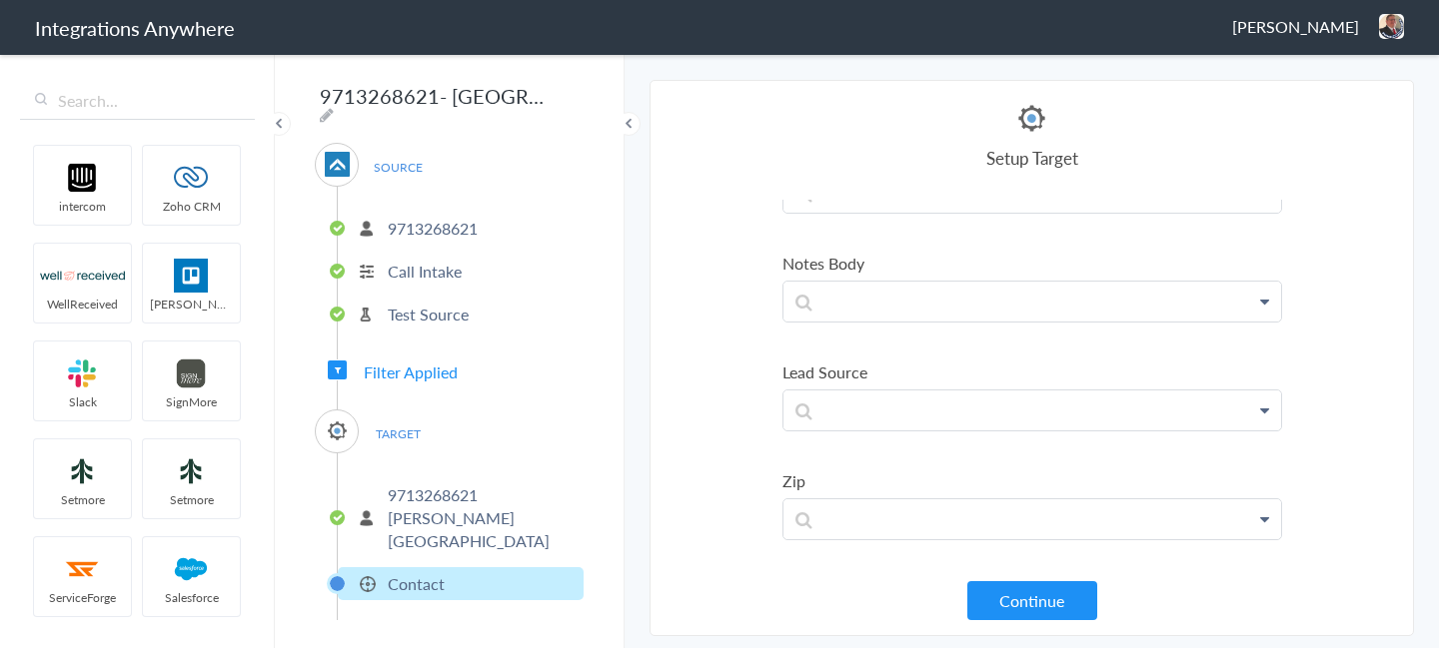
scroll to position [440, 0]
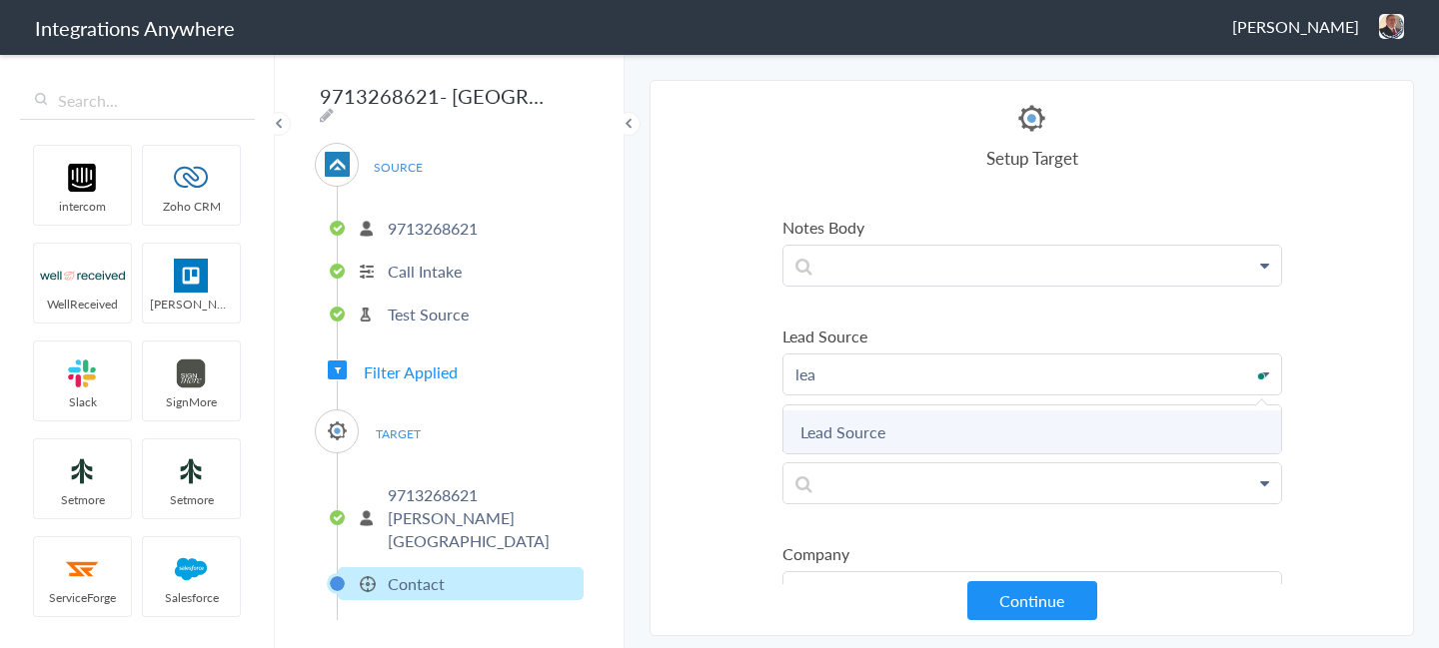
click at [0, 0] on link "Lead Source" at bounding box center [0, 0] width 0 height 0
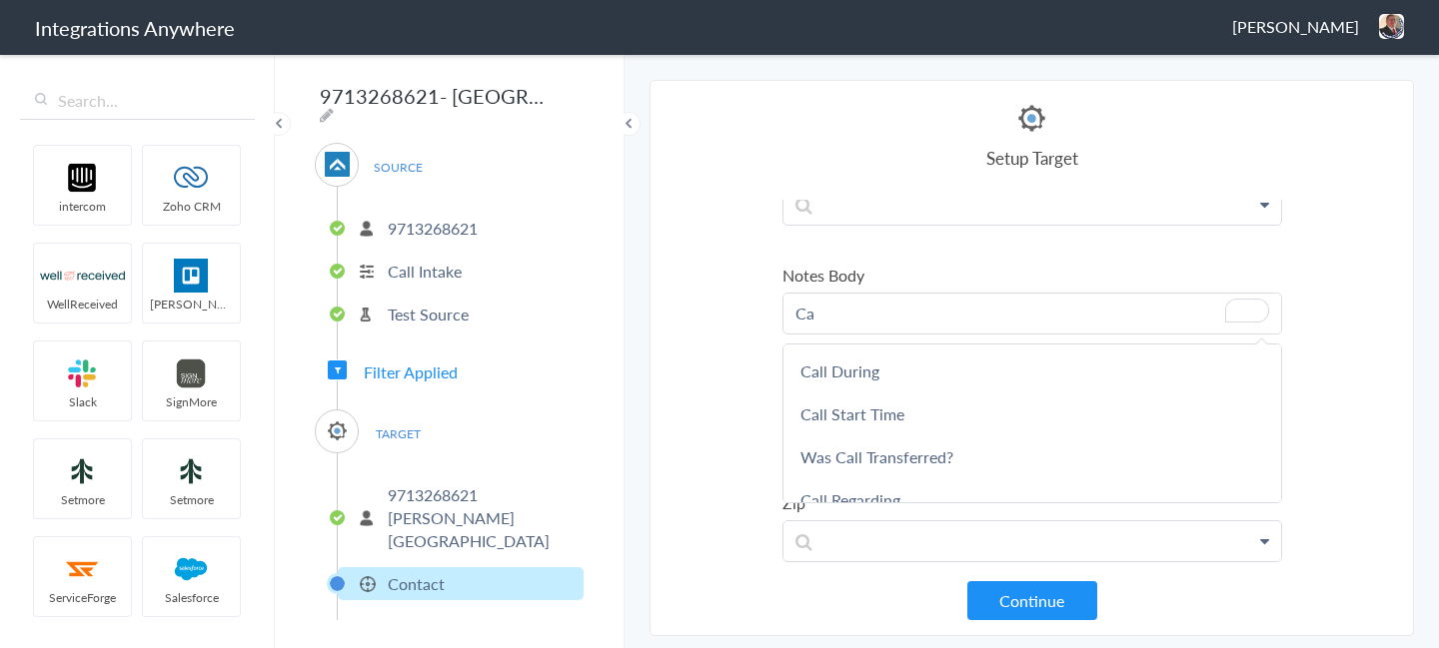
click at [859, 304] on p "Ca" at bounding box center [1032, 314] width 498 height 40
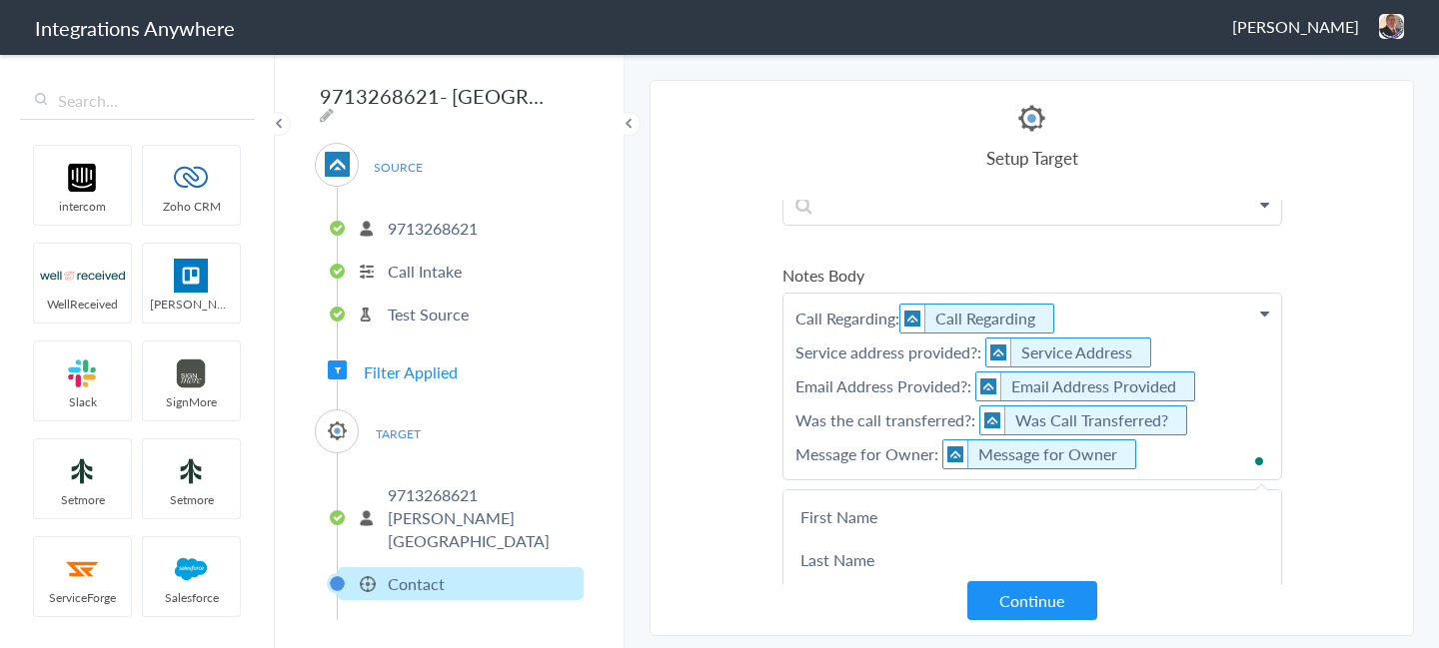
click at [1109, 312] on p "Call Regarding: Call Regarding Service address provided?: Service Address Email…" at bounding box center [1032, 387] width 498 height 186
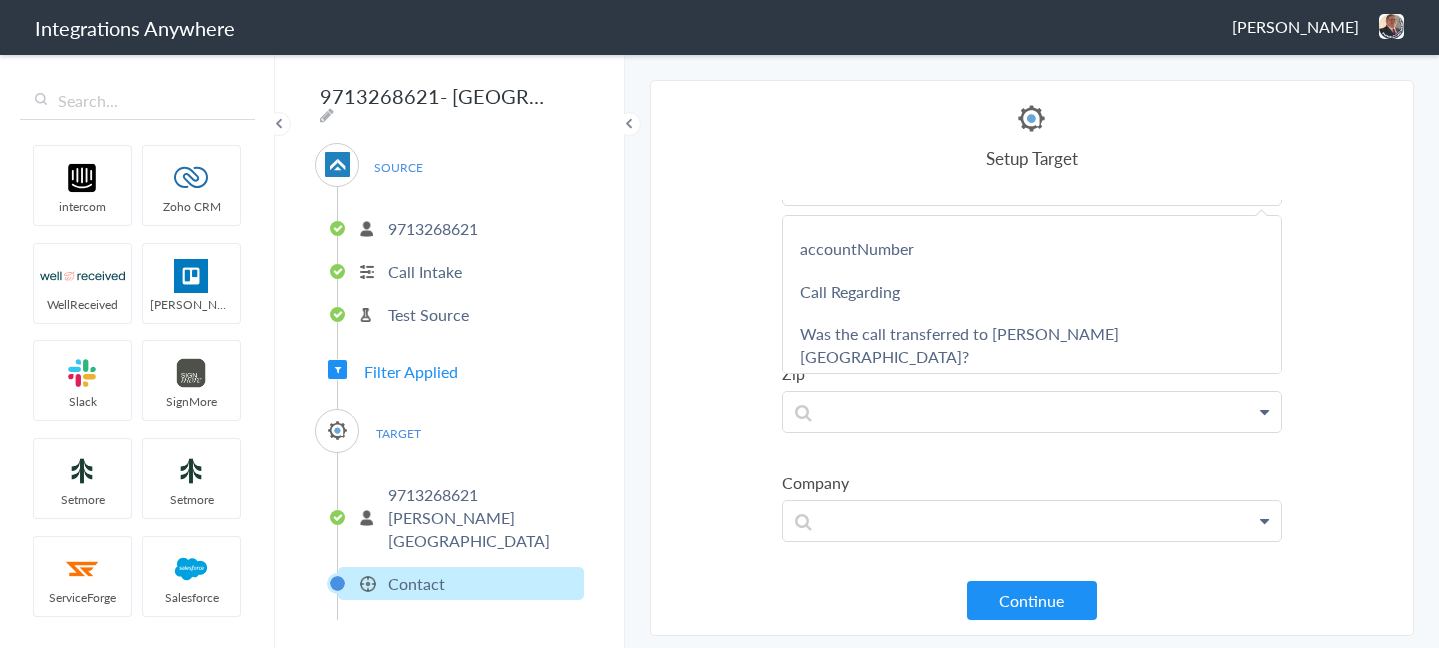
click at [0, 0] on link "Call Regarding" at bounding box center [0, 0] width 0 height 0
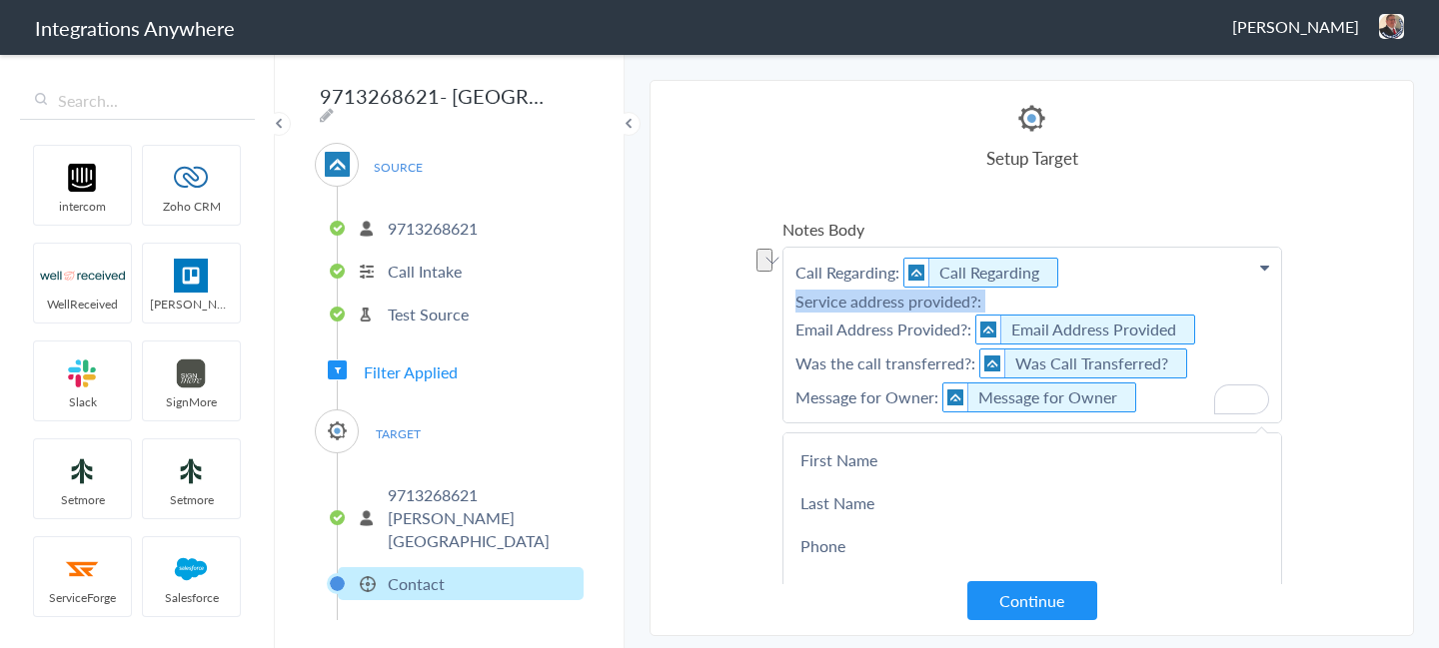
drag, startPoint x: 1018, startPoint y: 306, endPoint x: 763, endPoint y: 299, distance: 254.9
click at [763, 299] on section "Select Account 9712688174 Rename Delete (a month ago) 9713468043 Rename Delete …" at bounding box center [1031, 358] width 764 height 557
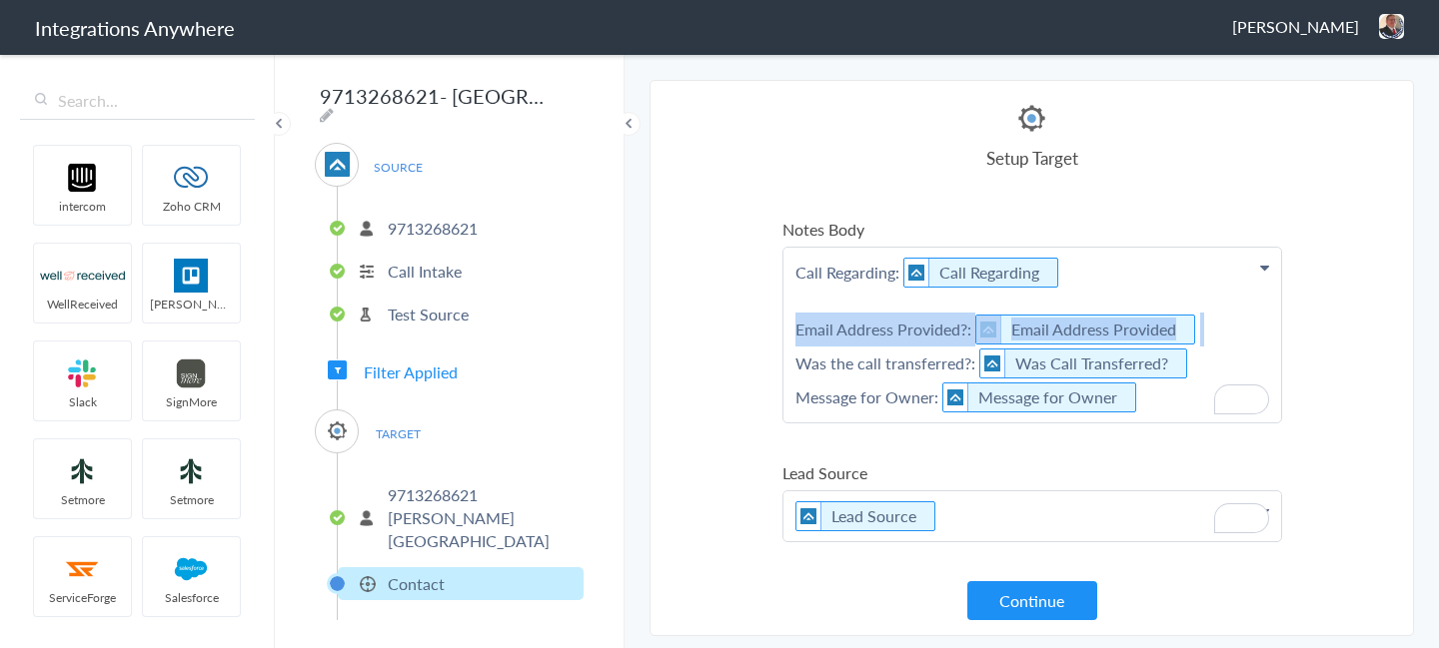
drag, startPoint x: 1205, startPoint y: 324, endPoint x: 681, endPoint y: 324, distance: 523.6
click at [681, 324] on section "Select Account 9712688174 Rename Delete (a month ago) 9713468043 Rename Delete …" at bounding box center [1031, 358] width 764 height 557
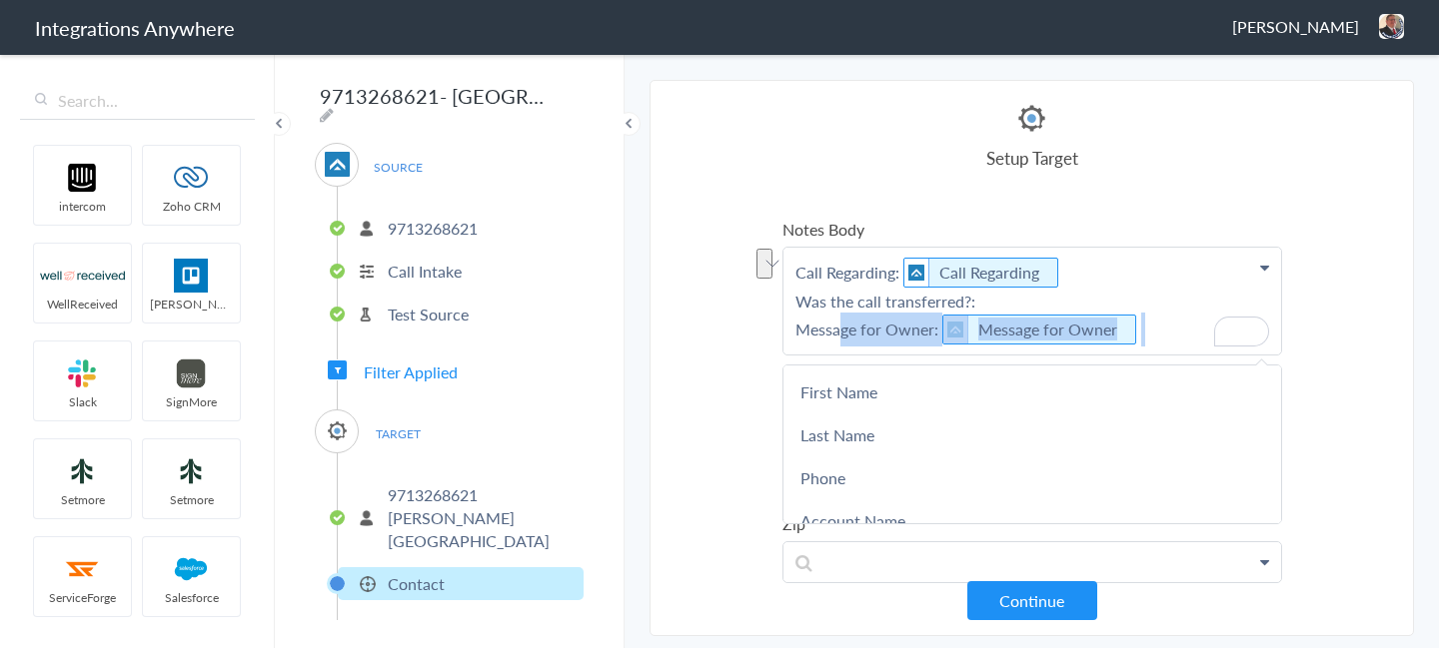
drag, startPoint x: 1144, startPoint y: 325, endPoint x: 836, endPoint y: 323, distance: 307.7
click at [836, 323] on p "Call Regarding: Call Regarding Was the call transferred?: Message for Owner: Me…" at bounding box center [1032, 301] width 498 height 107
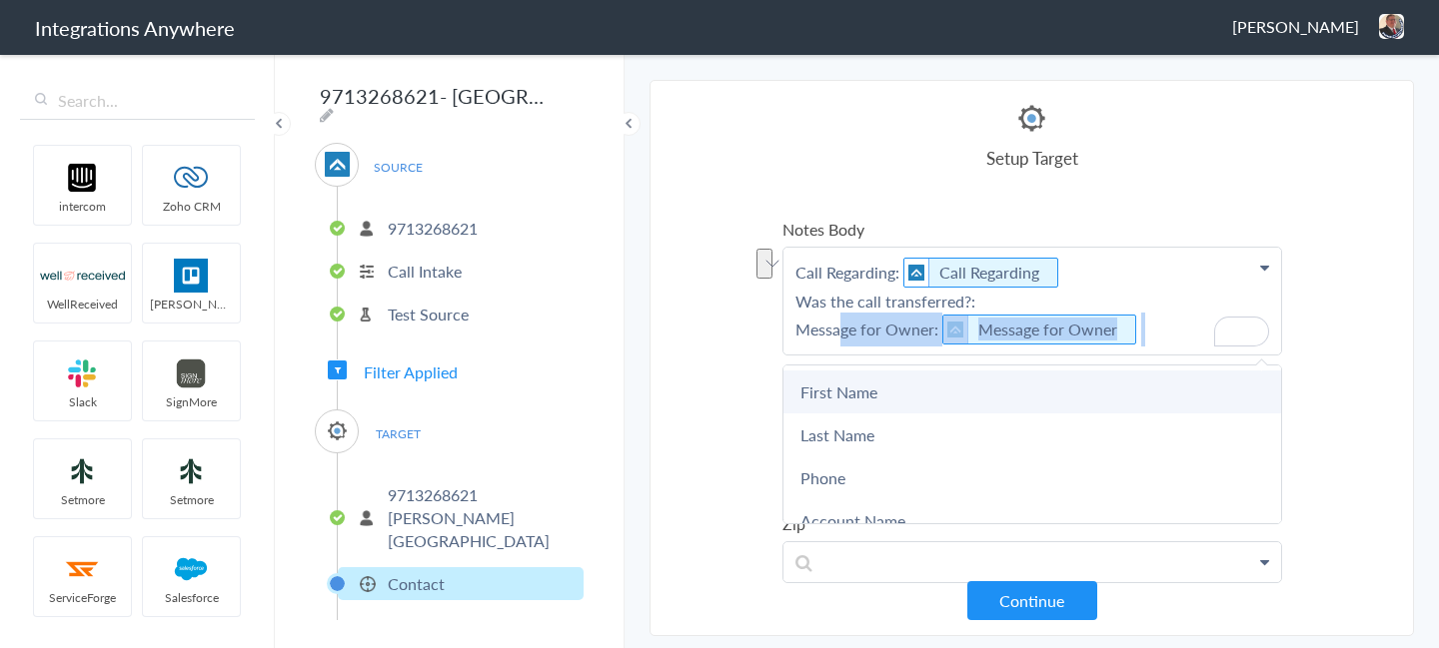
click at [0, 0] on link "First Name" at bounding box center [0, 0] width 0 height 0
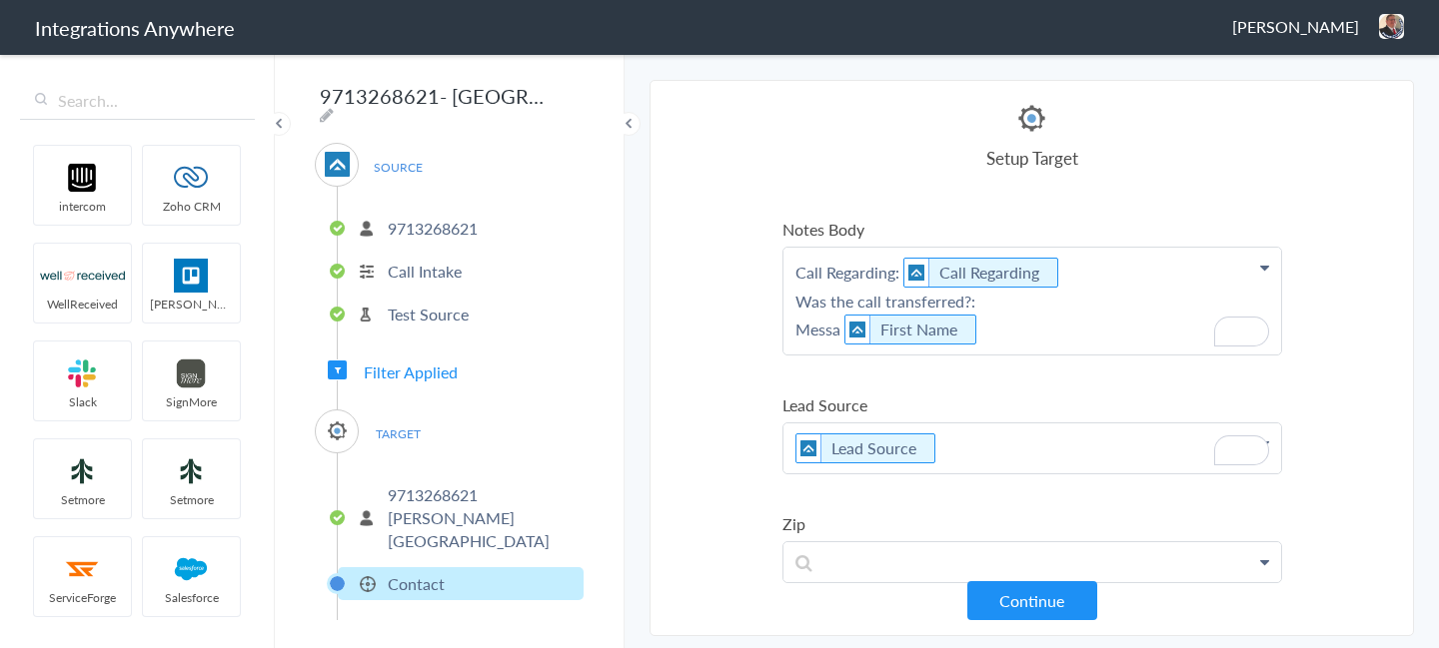
click at [1003, 325] on p "Call Regarding: Call Regarding Was the call transferred?: Messa First Name" at bounding box center [1032, 301] width 498 height 107
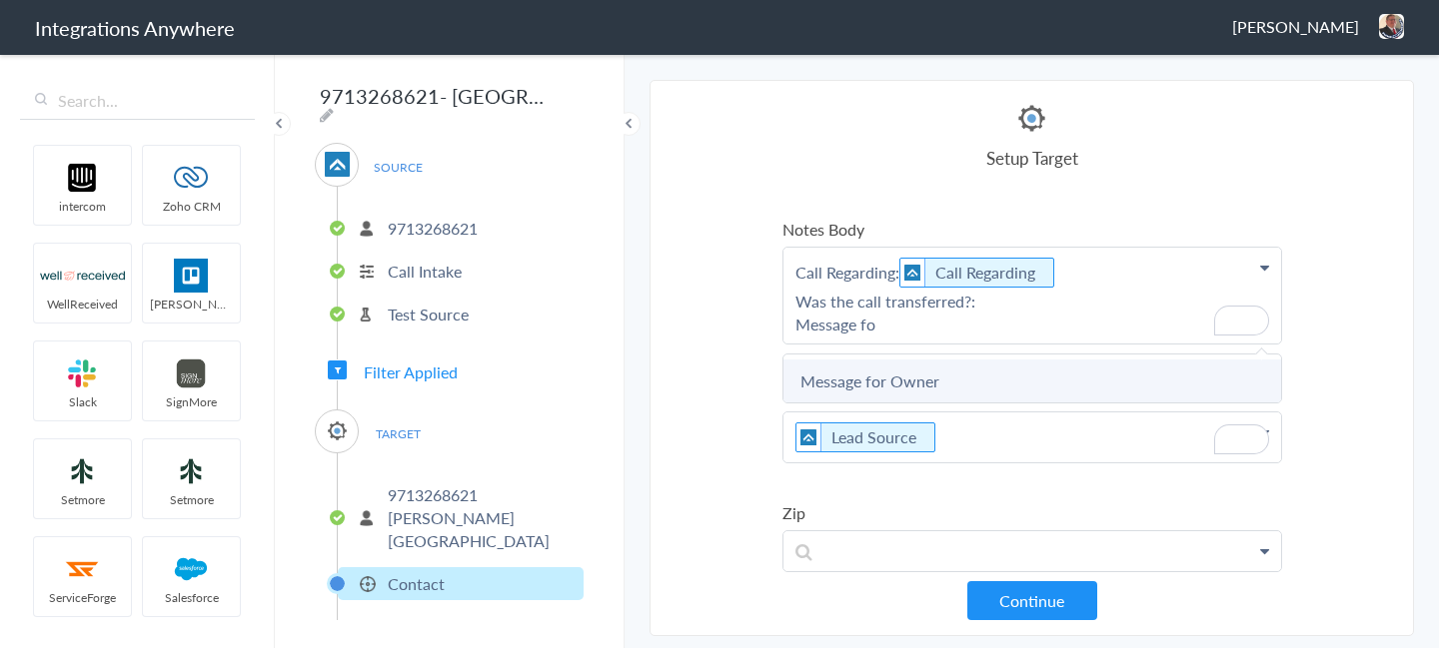
click at [0, 0] on link "Message for Owner" at bounding box center [0, 0] width 0 height 0
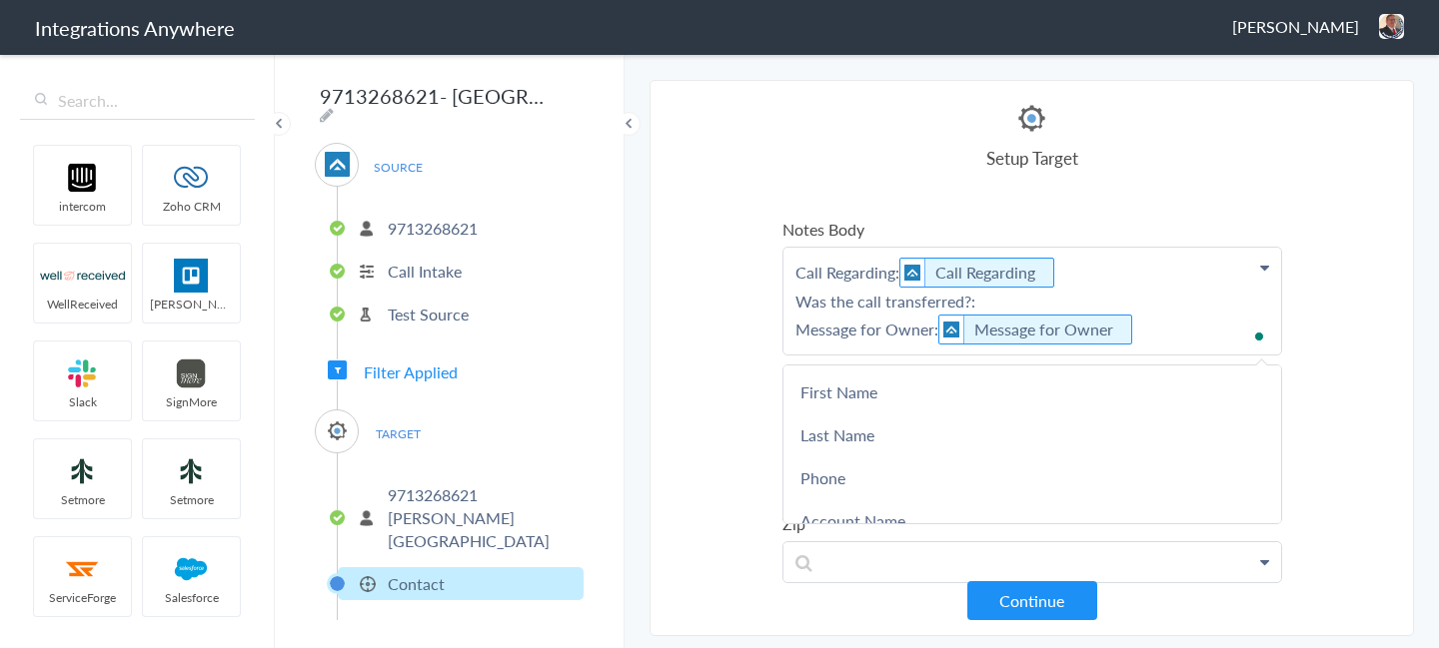
click at [1018, 293] on p "Call Regarding: Call Regarding Was the call transferred?: Message for Owner: Me…" at bounding box center [1032, 301] width 498 height 107
click at [1009, 306] on p "Call Regarding: Call Regarding Was the call transferred?: Message for Owner: Me…" at bounding box center [1032, 301] width 498 height 107
drag, startPoint x: 972, startPoint y: 303, endPoint x: 707, endPoint y: 303, distance: 264.8
click at [707, 303] on section "Select Account 9712688174 Rename Delete (a month ago) 9713468043 Rename Delete …" at bounding box center [1031, 358] width 764 height 557
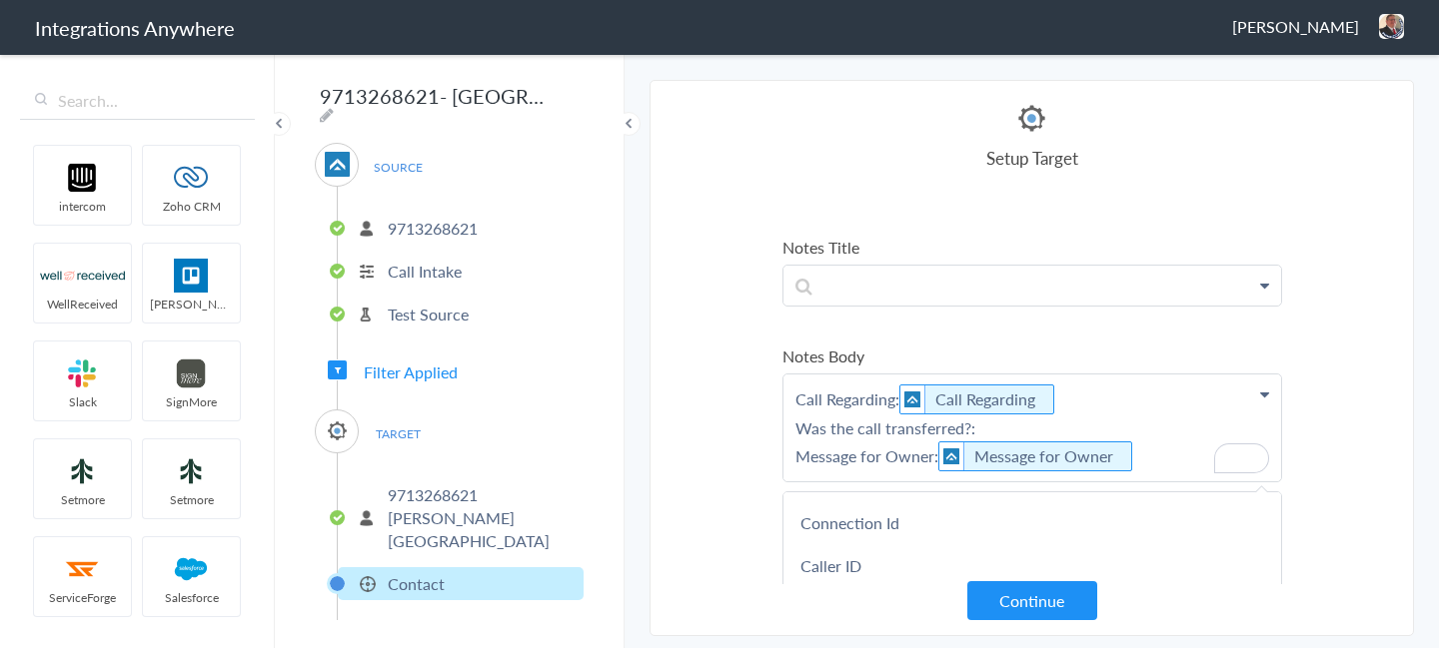
scroll to position [337, 0]
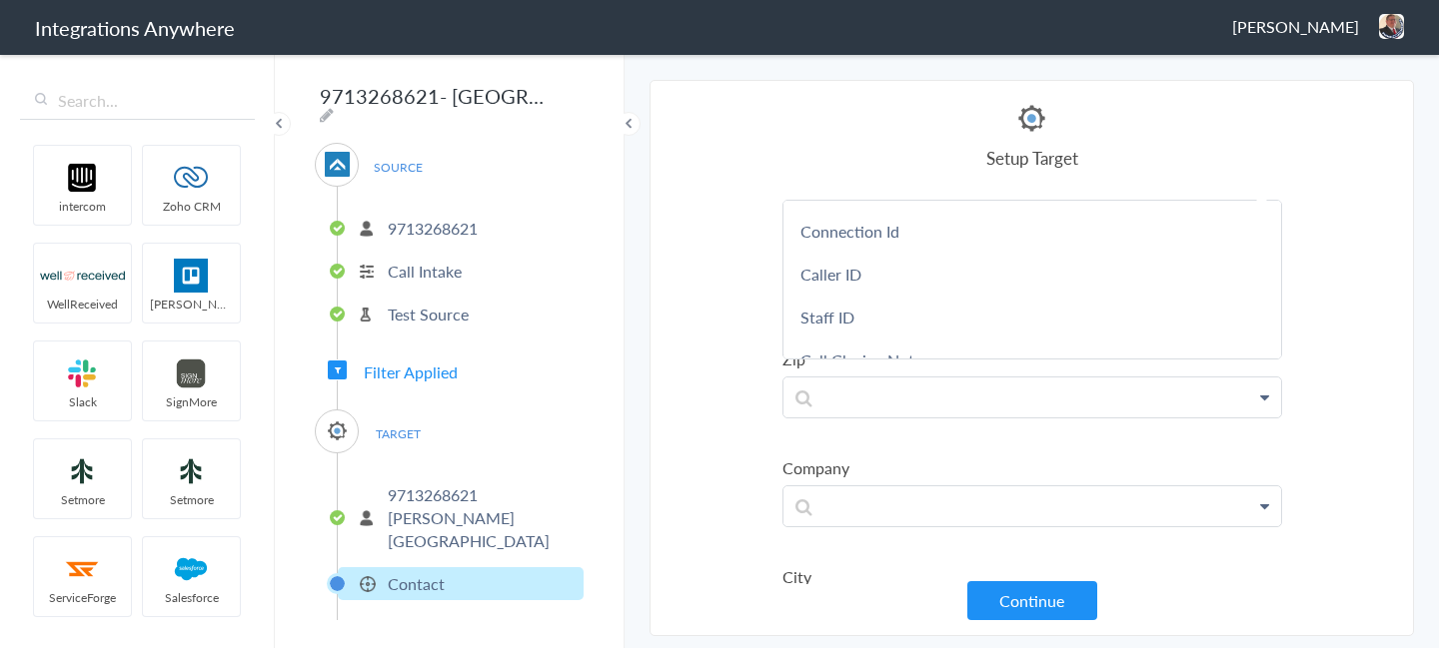
click at [716, 345] on section "Select Account 9712688174 Rename Delete (a month ago) 9713468043 Rename Delete …" at bounding box center [1031, 358] width 764 height 557
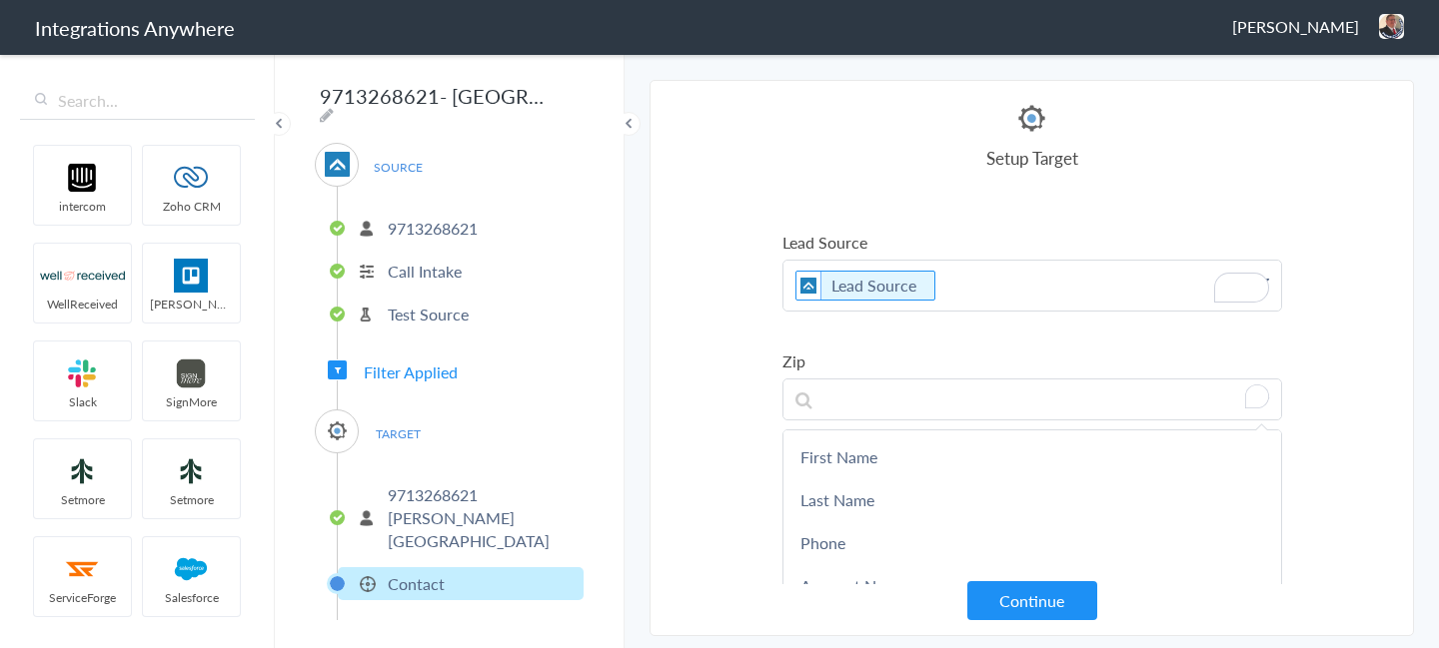
click at [834, 325] on ul "Name First Name Last Name First Name Last Name Phone Account Name Lead Source C…" at bounding box center [1032, 391] width 500 height 1584
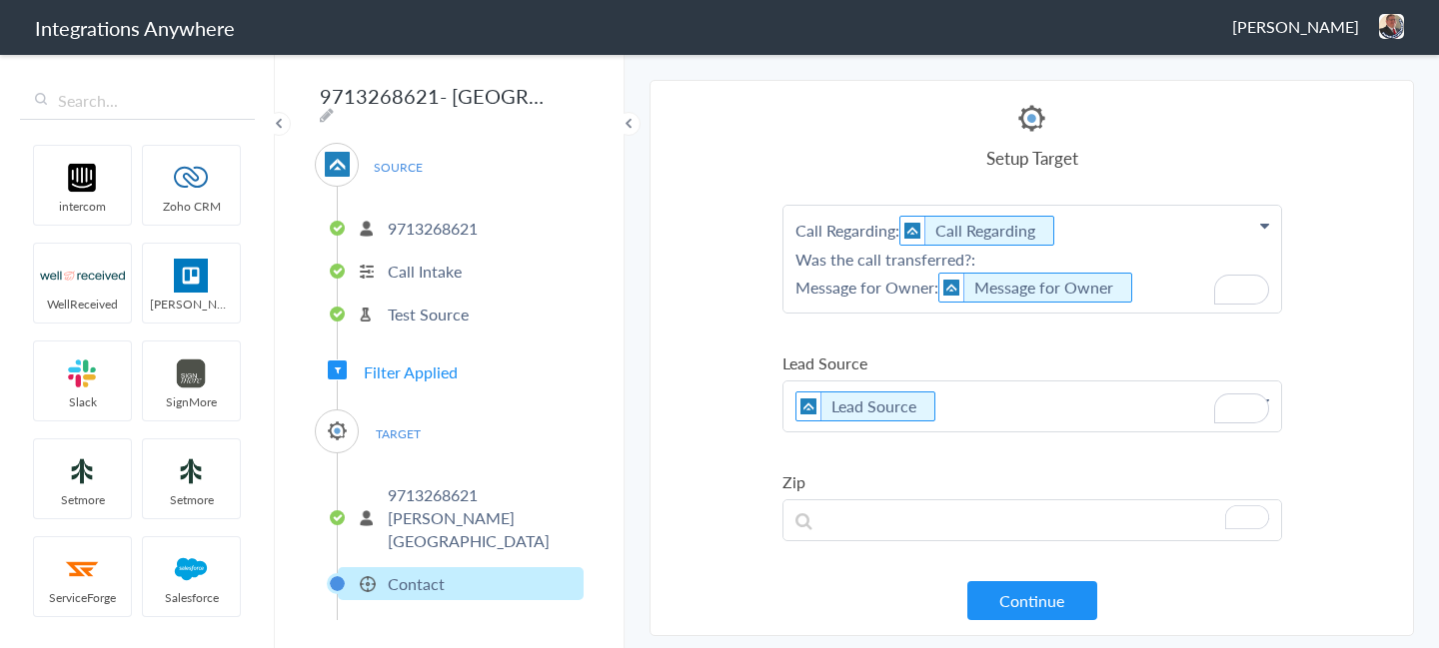
click at [1069, 251] on p "Call Regarding: Call Regarding Was the call transferred?: Message for Owner: Me…" at bounding box center [1032, 259] width 498 height 107
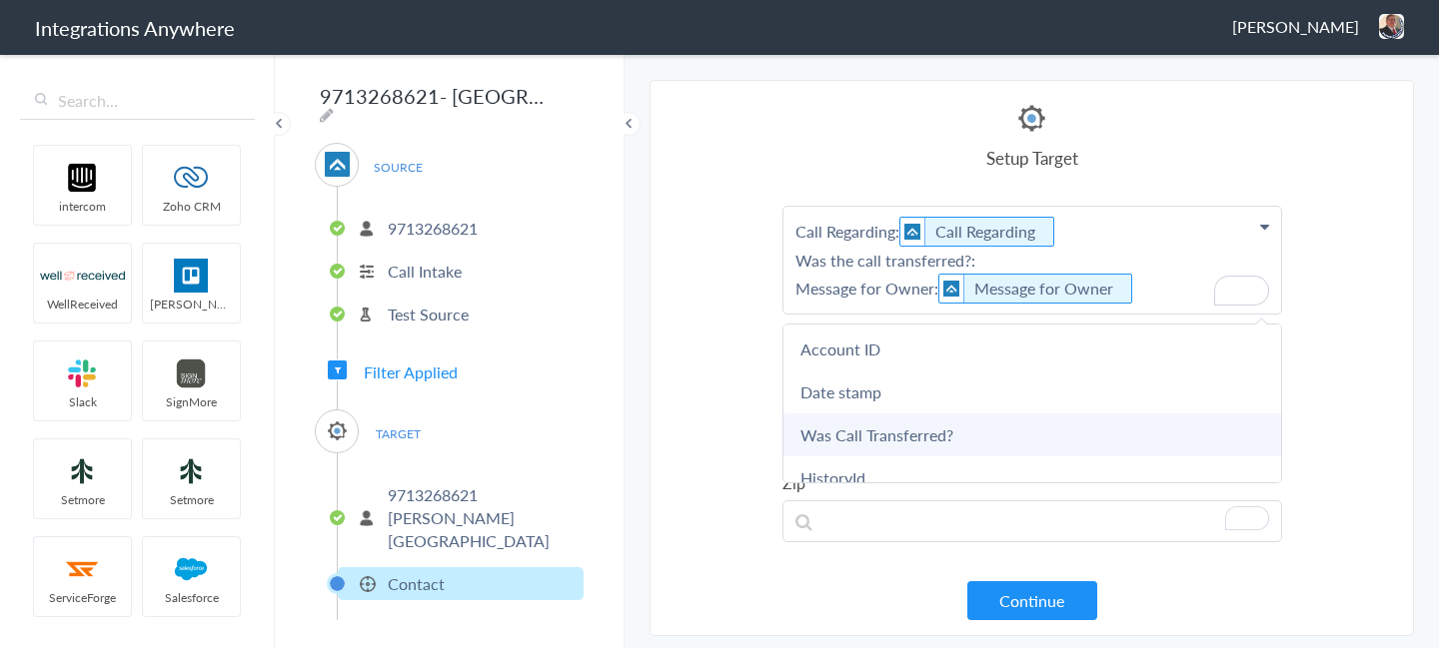
click at [0, 0] on link "Was Call Transferred?" at bounding box center [0, 0] width 0 height 0
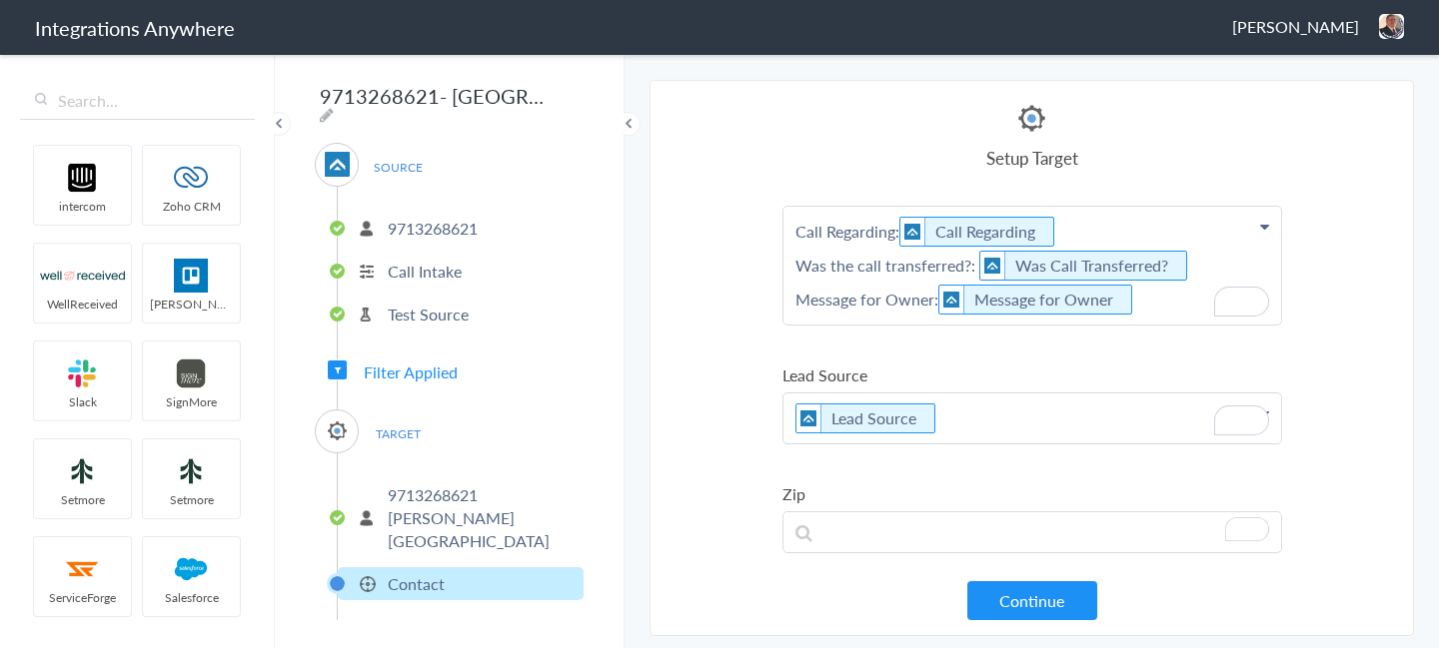
click at [1329, 278] on section "Select Account 9712688174 Rename Delete (a month ago) 9713468043 Rename Delete …" at bounding box center [1031, 358] width 764 height 557
click at [771, 356] on section "Select Account 9712688174 Rename Delete (a month ago) 9713468043 Rename Delete …" at bounding box center [1031, 358] width 764 height 557
click at [1054, 598] on button "Continue" at bounding box center [1032, 601] width 130 height 39
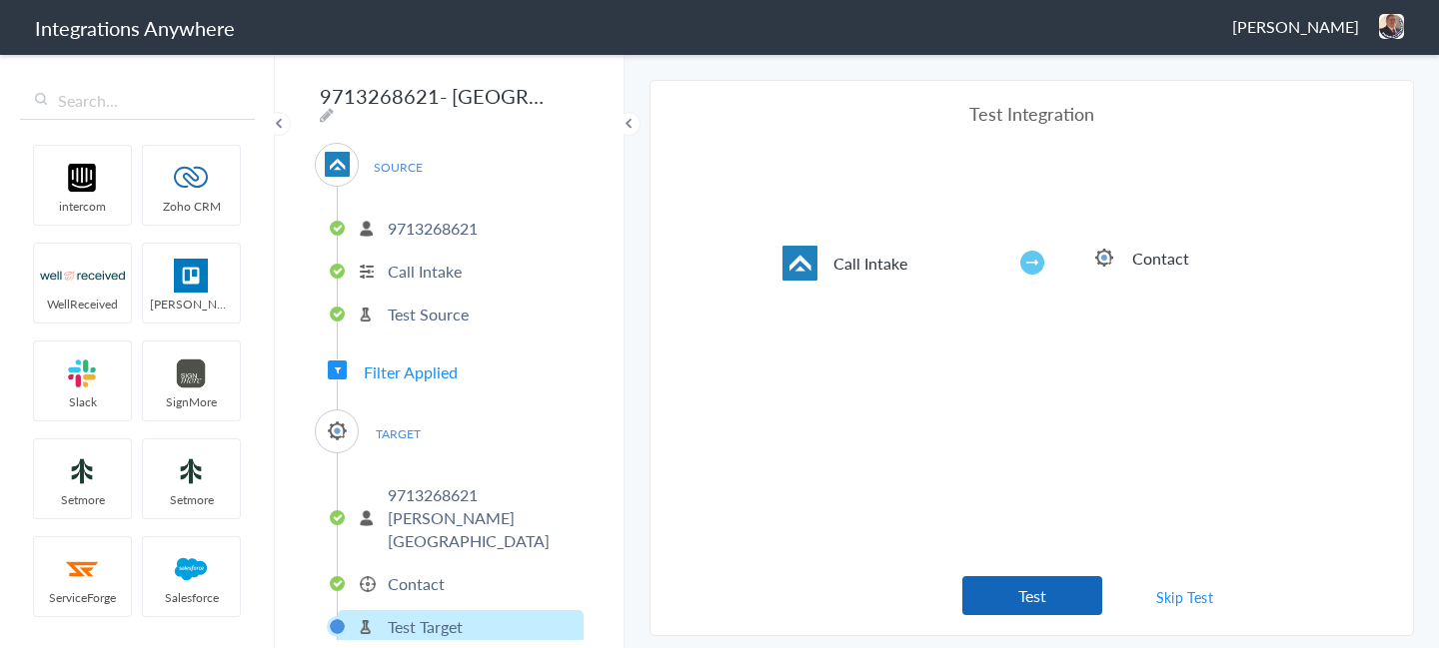
click at [1081, 593] on button "Test" at bounding box center [1032, 596] width 140 height 39
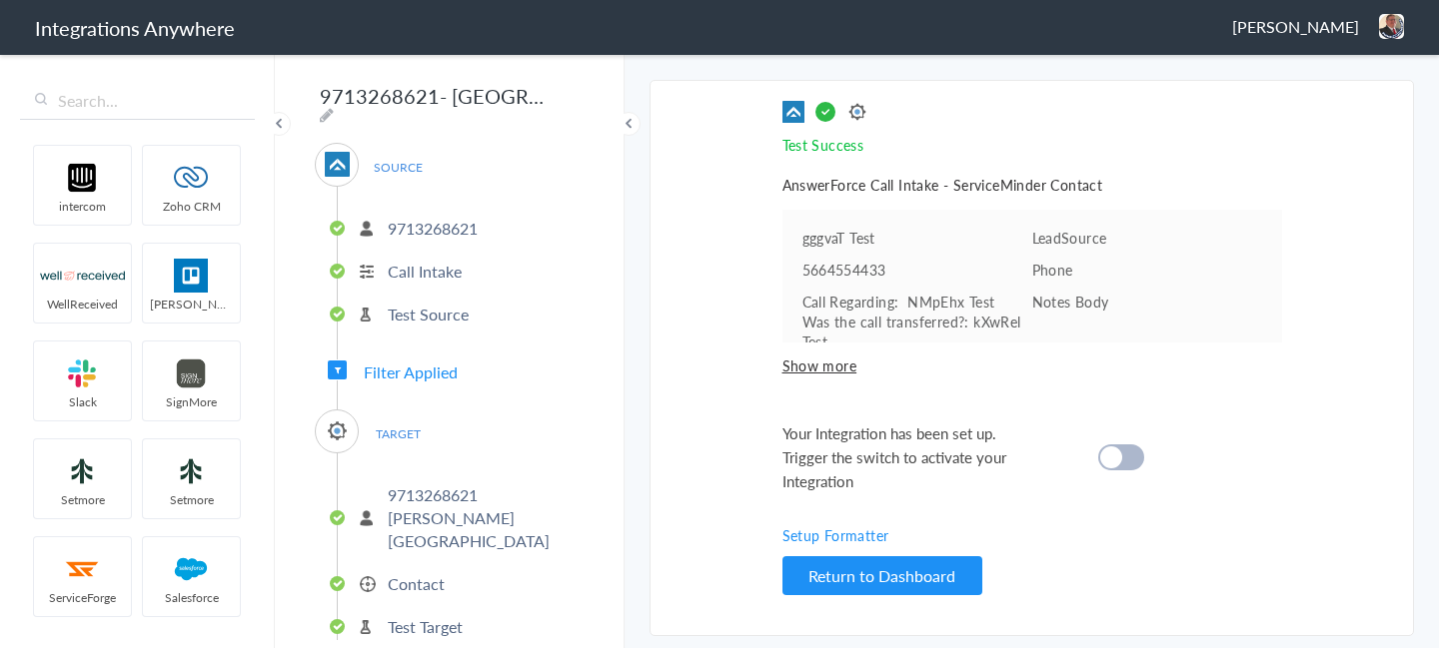
click at [826, 378] on div "Test Success Invalid data for email AnswerForce Call Intake - ServiceMinder Con…" at bounding box center [1032, 358] width 500 height 515
click at [829, 365] on span "Show more" at bounding box center [1032, 366] width 500 height 20
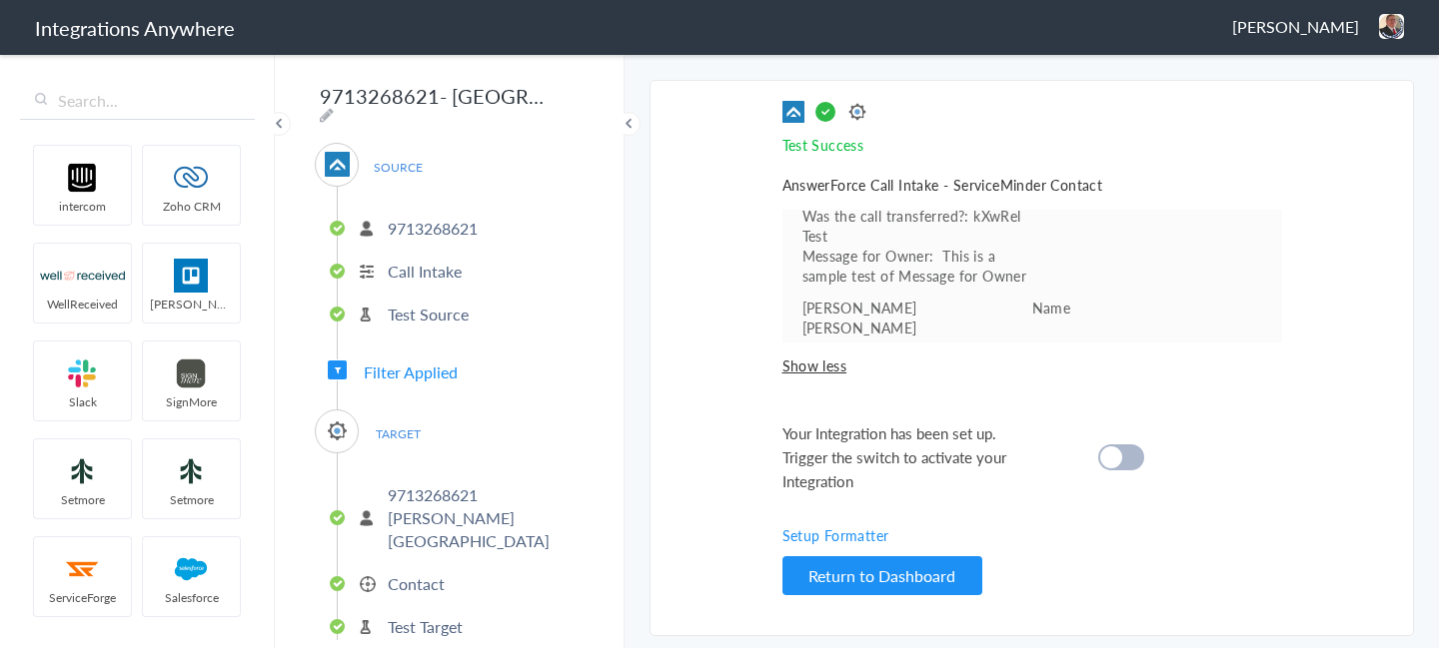
click at [1316, 351] on section "Select Account 9712688174 Rename Delete (a month ago) 9713468043 Rename Delete …" at bounding box center [1031, 358] width 764 height 557
click at [853, 563] on button "Return to Dashboard" at bounding box center [882, 576] width 200 height 39
